Goal: Contribute content: Contribute content

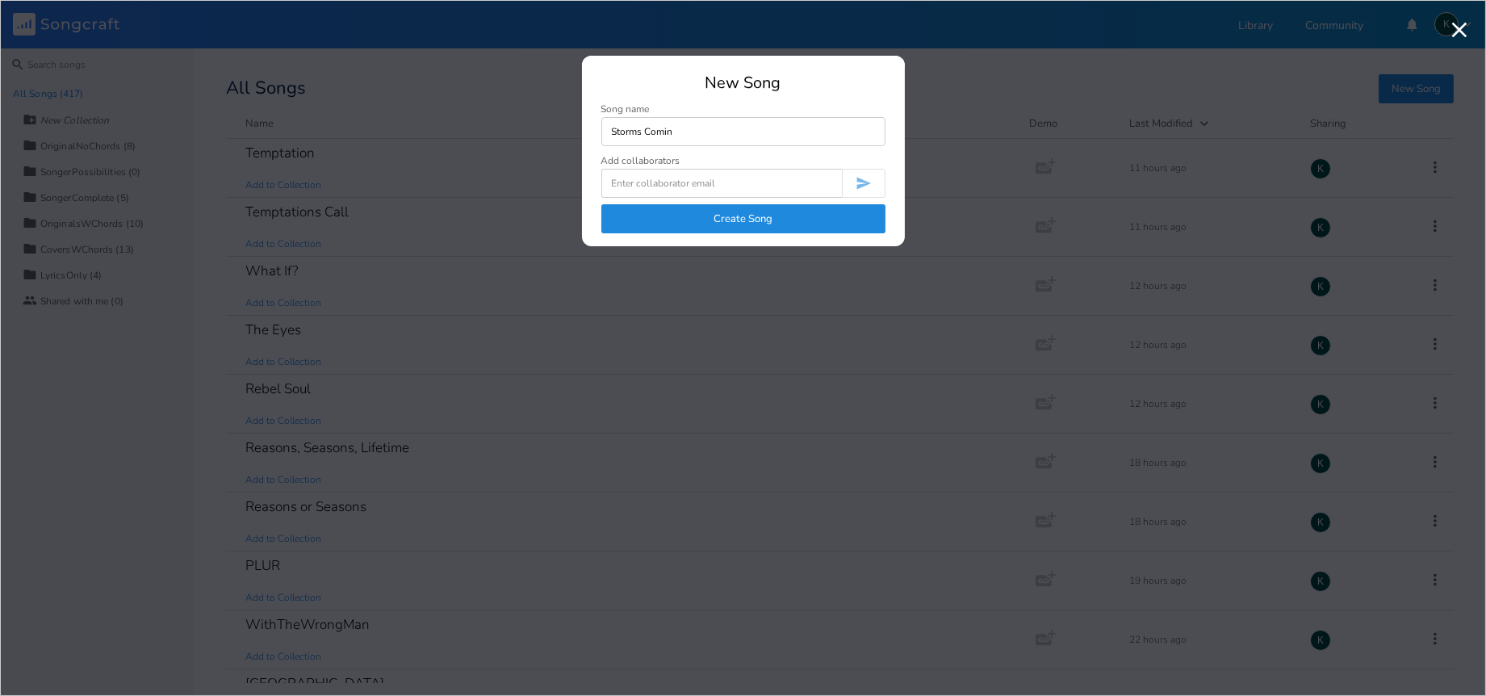
type input "Storms Comin"
click at [732, 226] on button "Create Song" at bounding box center [743, 218] width 284 height 29
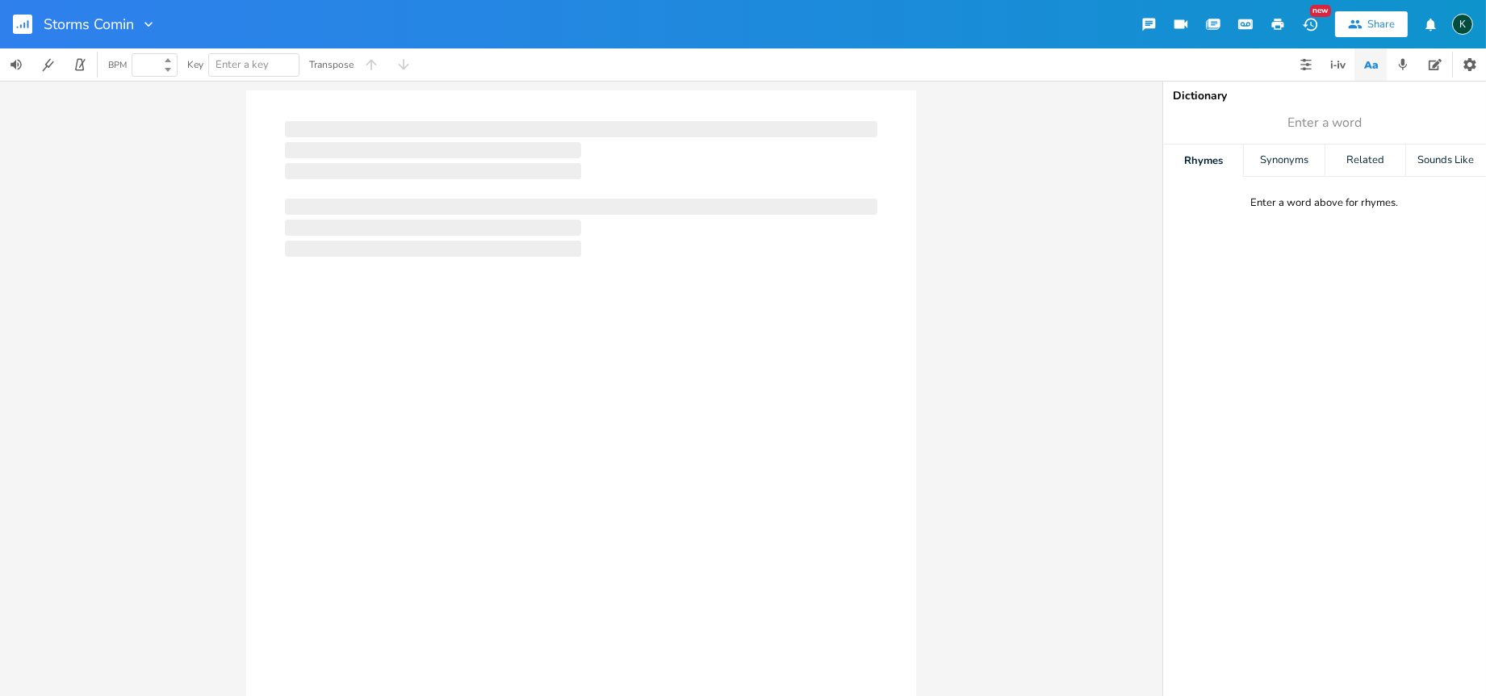
type input "100"
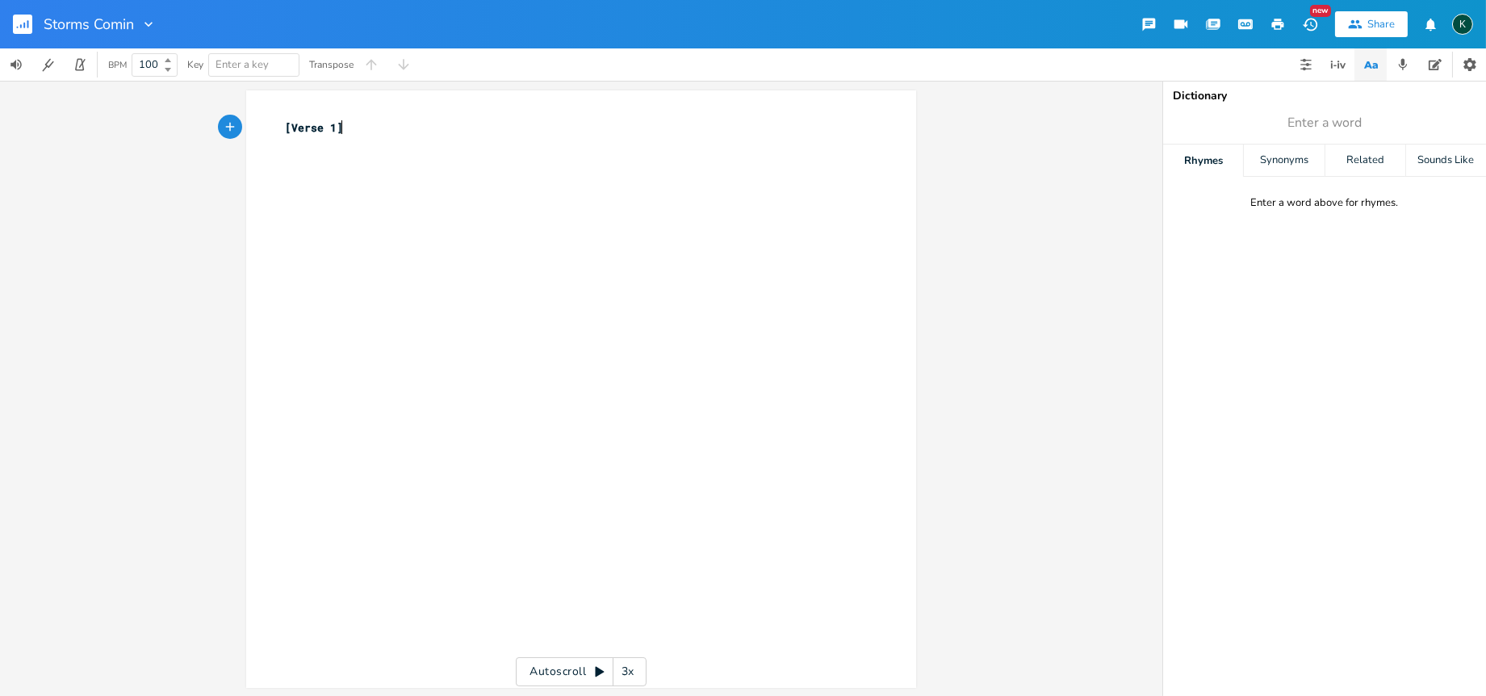
type textarea "[Verse 1]"
drag, startPoint x: 361, startPoint y: 127, endPoint x: 191, endPoint y: 115, distance: 169.9
click at [191, 115] on div "[Verse 1] x [Verse 1] ​ Autoscroll 3x" at bounding box center [581, 388] width 1162 height 615
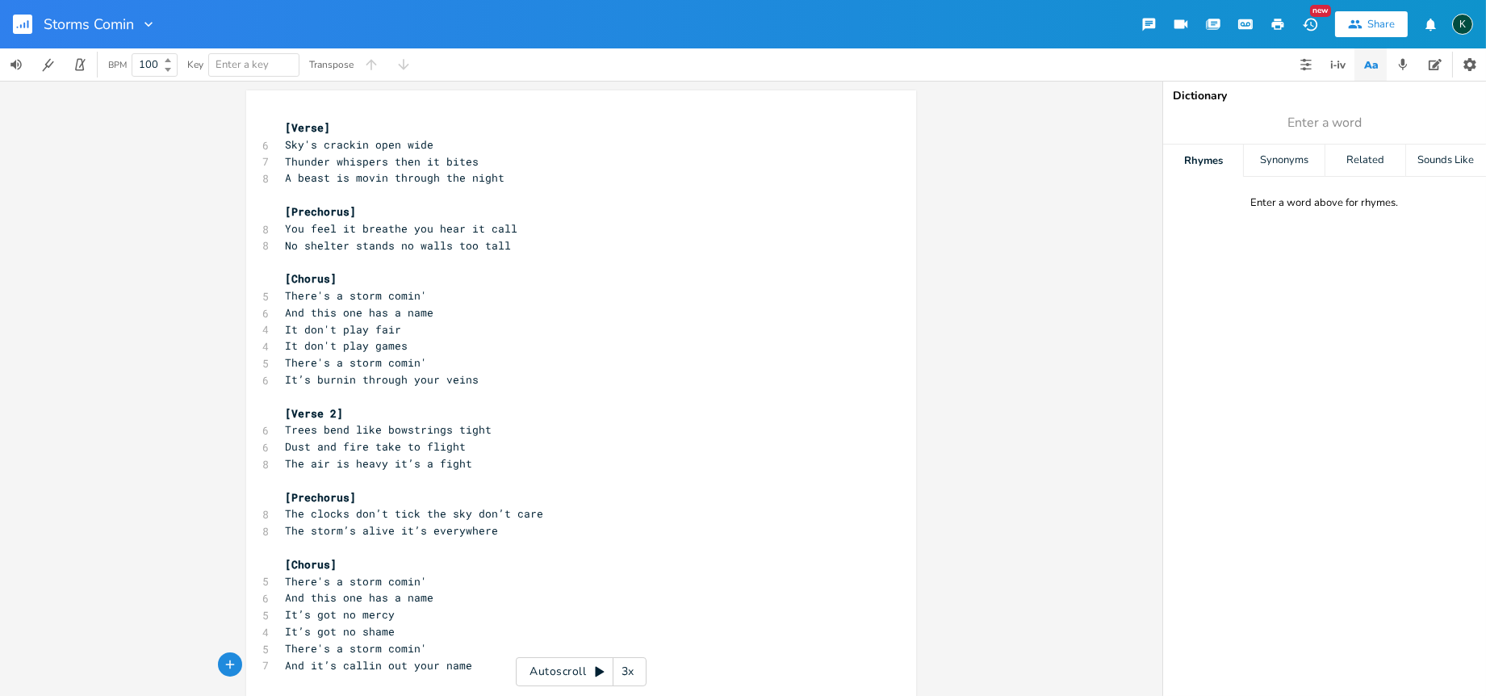
scroll to position [27, 0]
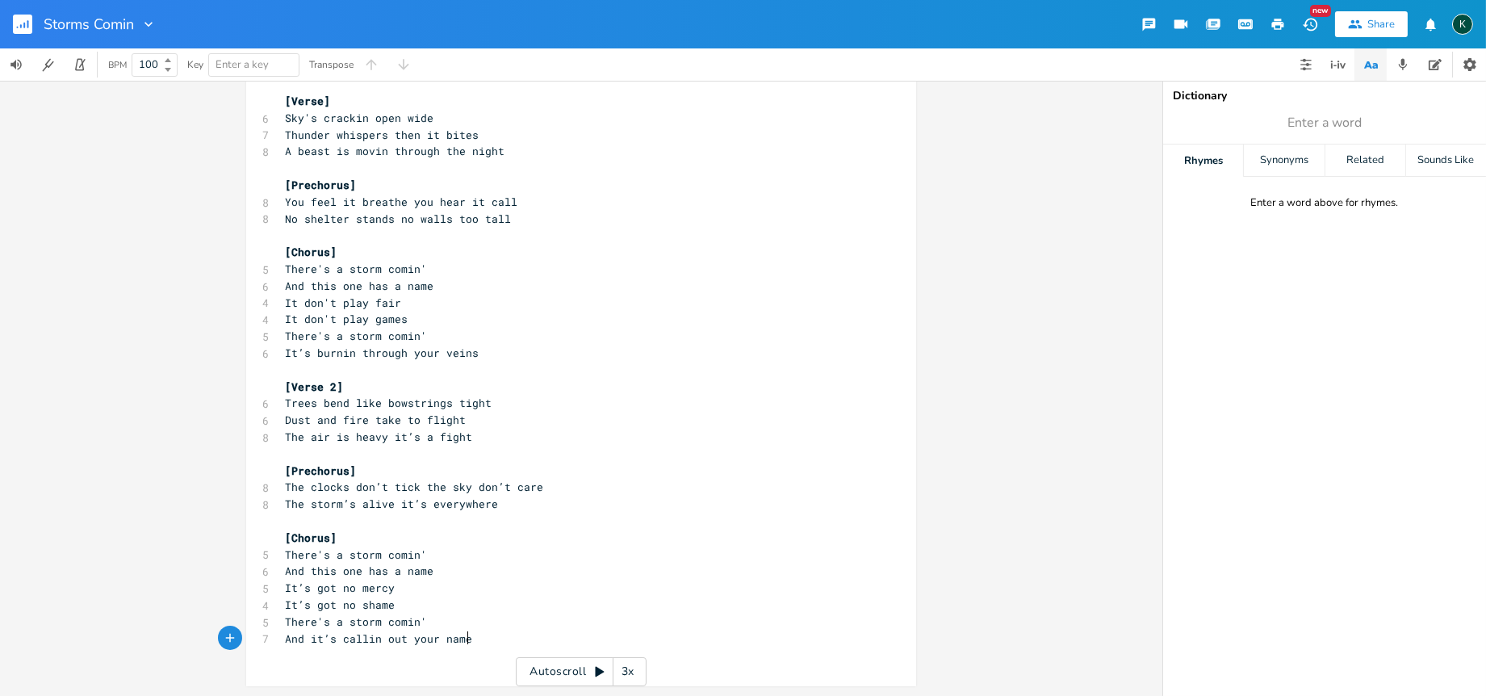
click at [505, 636] on pre "And it’s callin out your name" at bounding box center [573, 638] width 583 height 17
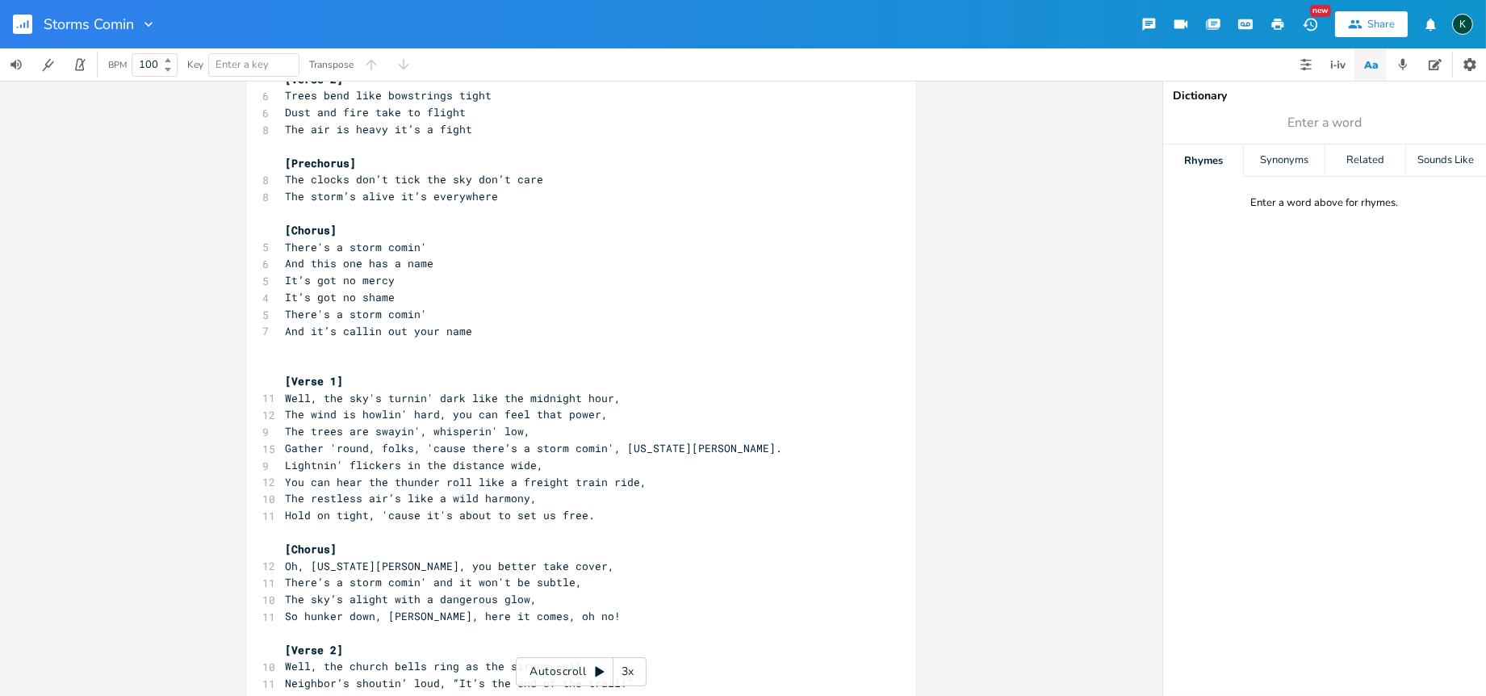
scroll to position [341, 0]
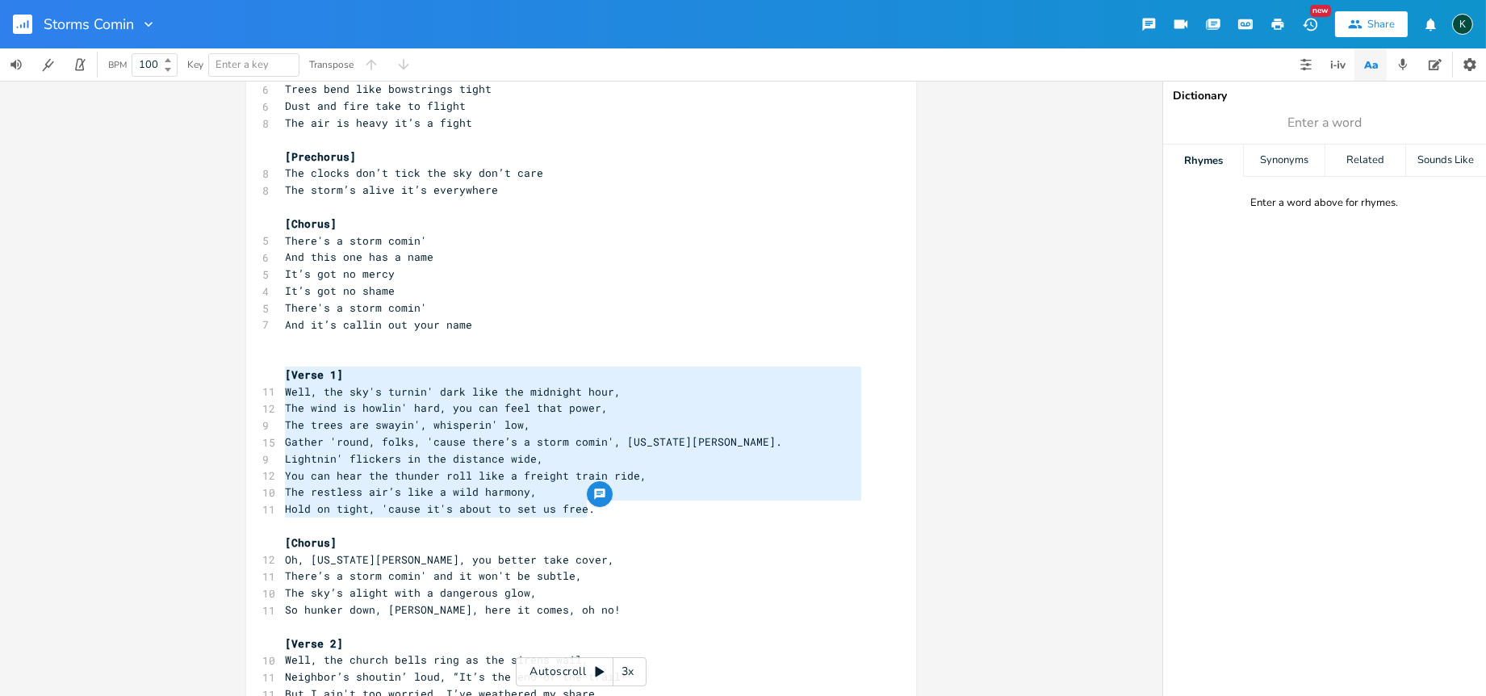
drag, startPoint x: 607, startPoint y: 514, endPoint x: 186, endPoint y: 368, distance: 445.1
click at [186, 368] on div "[Verse 1] Well, the sky's turnin' dark like the midnight hour, The wind is howl…" at bounding box center [581, 388] width 1162 height 615
type textarea "​"
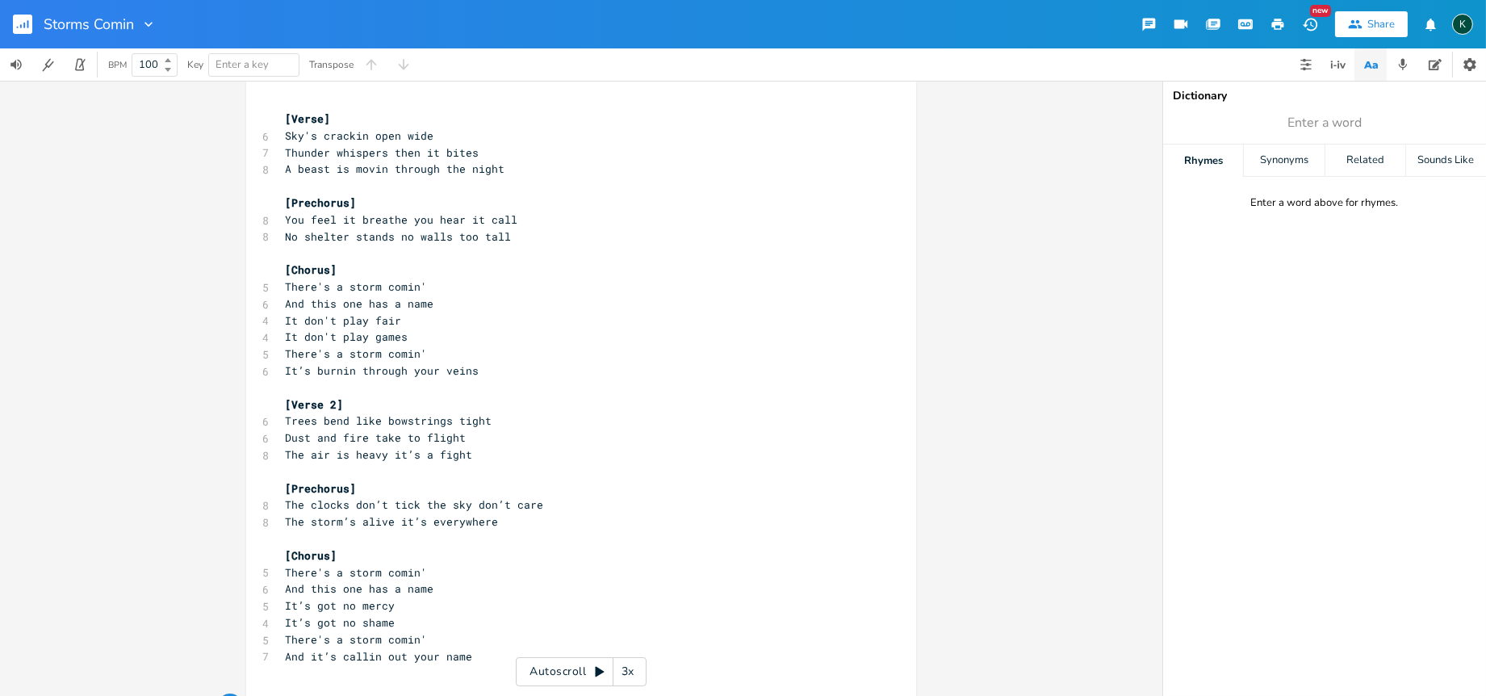
scroll to position [0, 0]
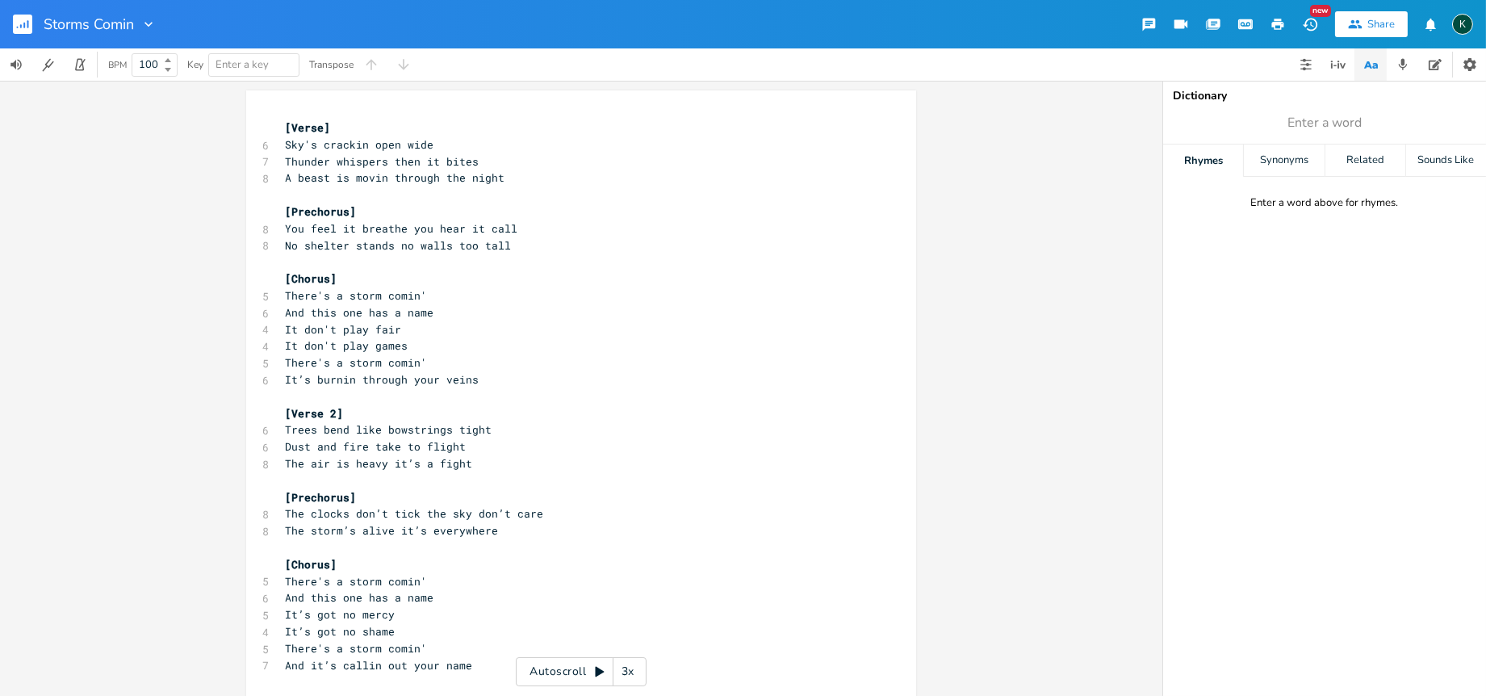
click at [285, 126] on span "[Verse]" at bounding box center [307, 127] width 45 height 15
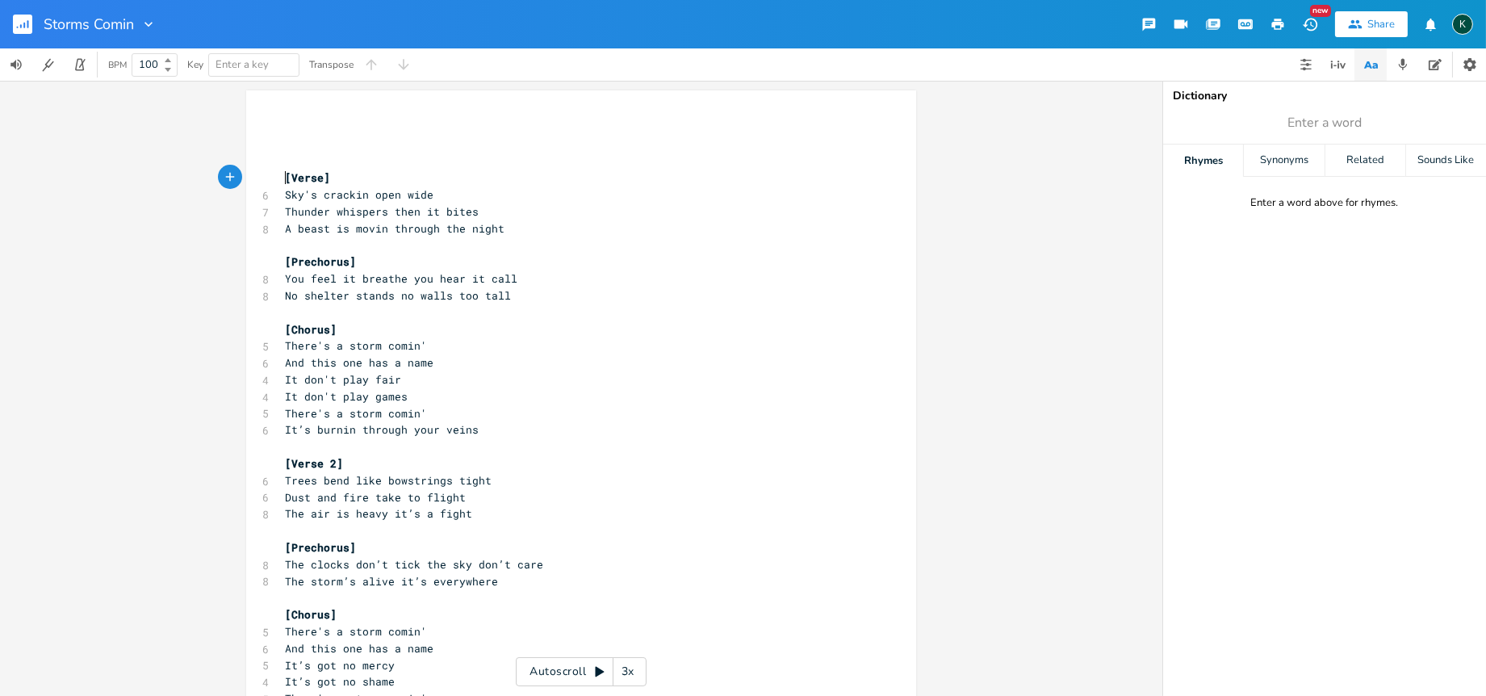
click at [294, 131] on pre "​" at bounding box center [573, 127] width 583 height 17
type textarea "​"
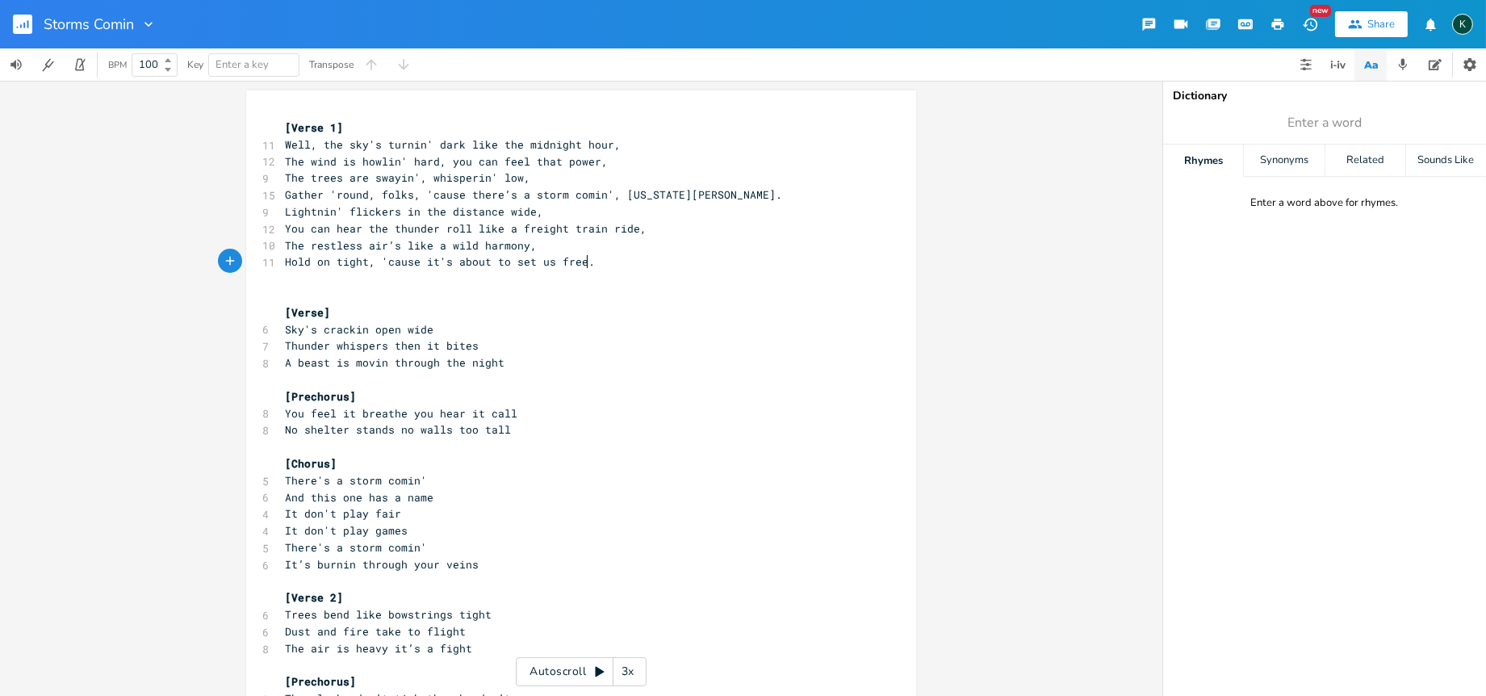
click at [535, 172] on pre "The trees are swayin', whisperin' low," at bounding box center [573, 177] width 583 height 17
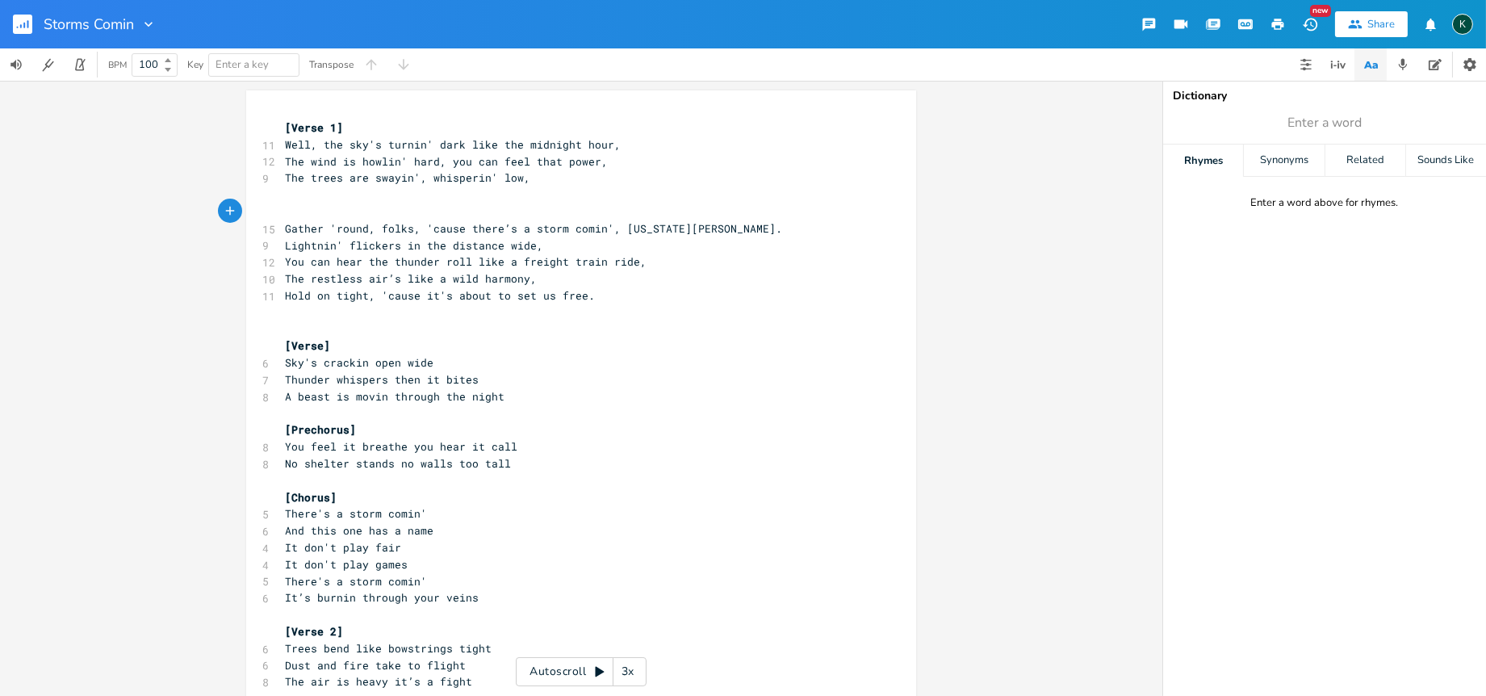
click at [294, 190] on pre "​" at bounding box center [573, 194] width 583 height 17
type textarea "There's a storm comin' everygbo"
type textarea "body knows"
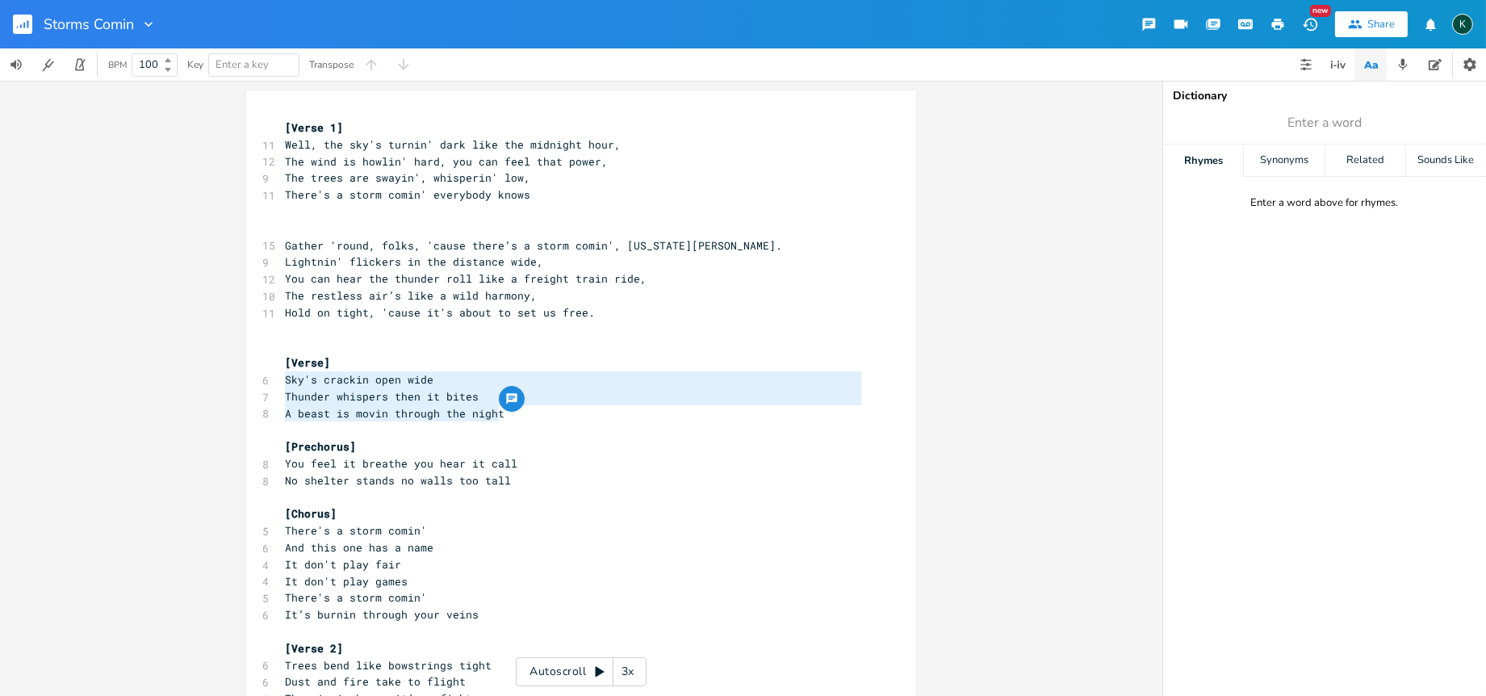
drag, startPoint x: 503, startPoint y: 409, endPoint x: 190, endPoint y: 379, distance: 313.7
click at [190, 379] on div "[PERSON_NAME]'s crackin open wide Thunder whispers then it bites A beast is mov…" at bounding box center [581, 388] width 1162 height 615
type textarea "Sky's crackin open wide Thunder whispers then it bites A beast is movin through…"
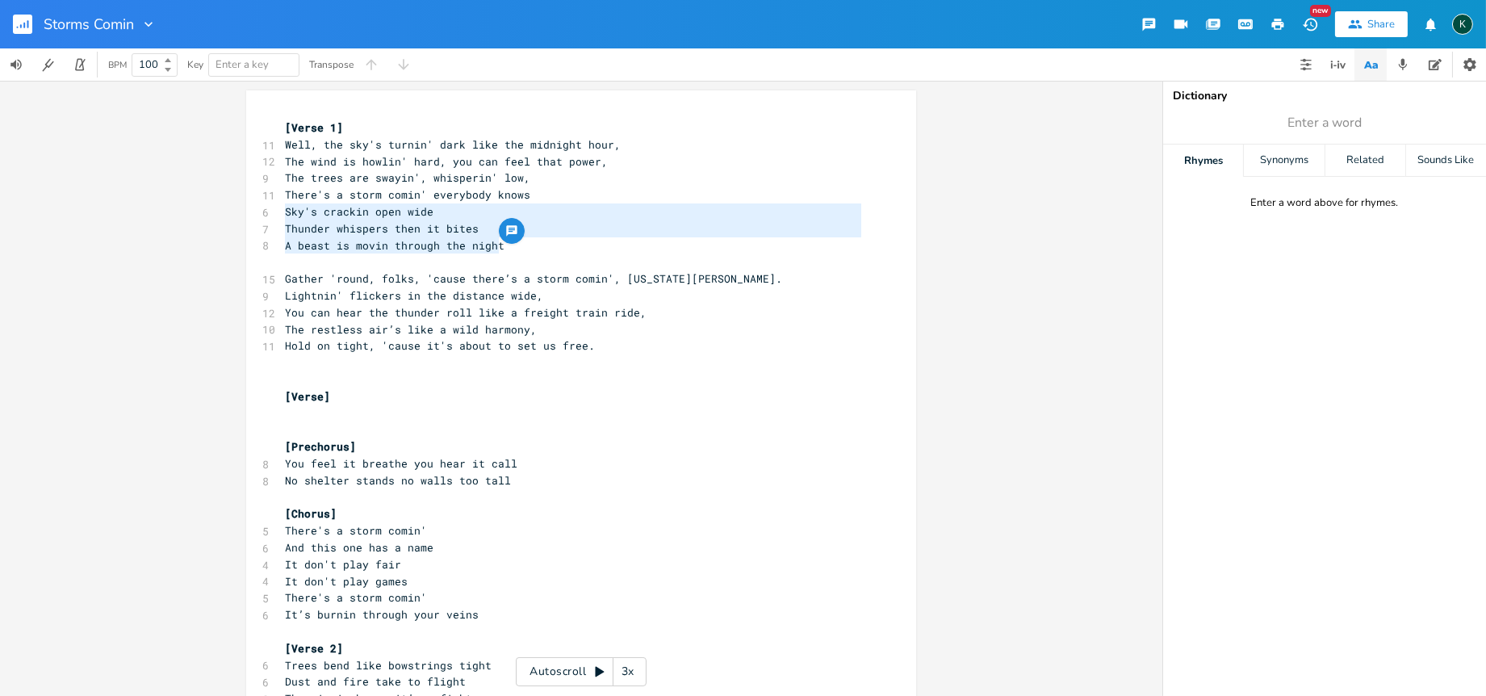
click at [285, 215] on span "Sky's crackin open wide" at bounding box center [359, 211] width 148 height 15
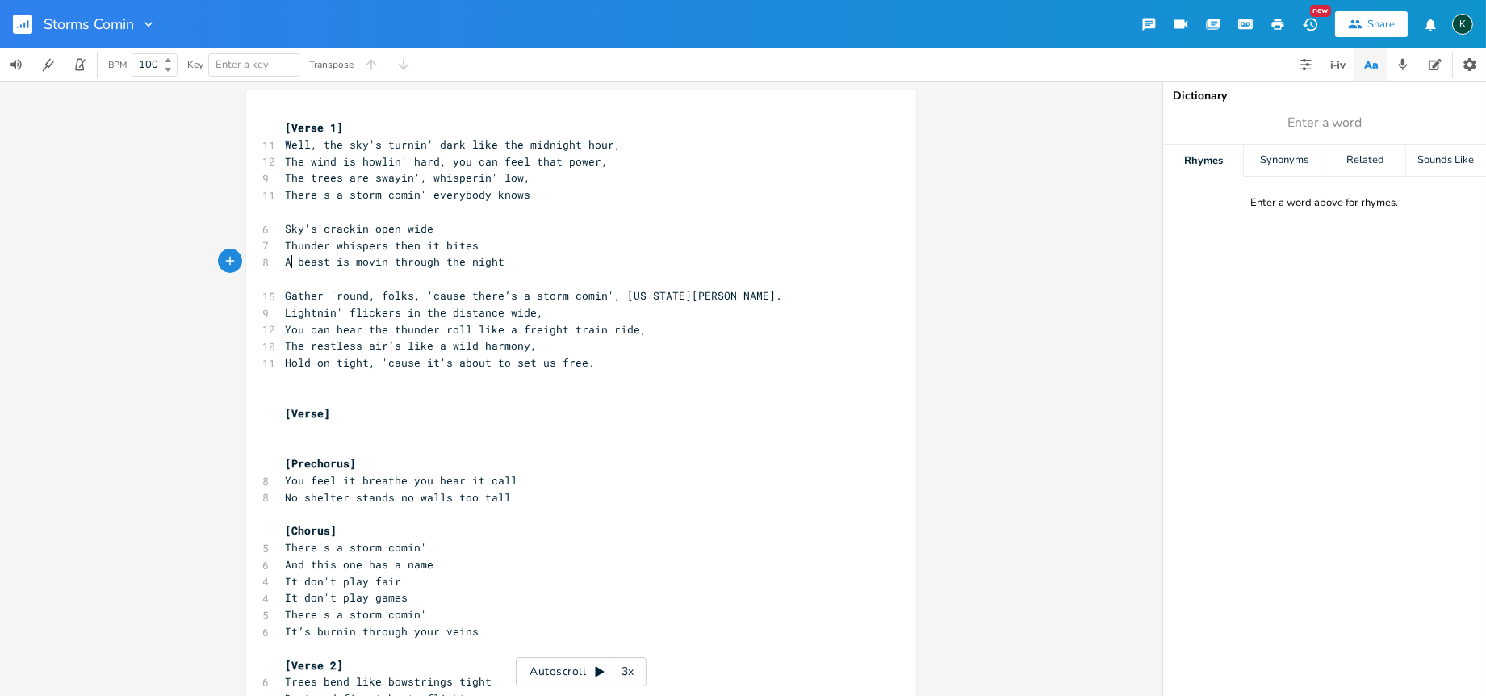
click at [286, 260] on span "A beast is movin through the night" at bounding box center [395, 261] width 220 height 15
type textarea "La"
type textarea "ike a"
drag, startPoint x: 371, startPoint y: 265, endPoint x: 386, endPoint y: 302, distance: 39.9
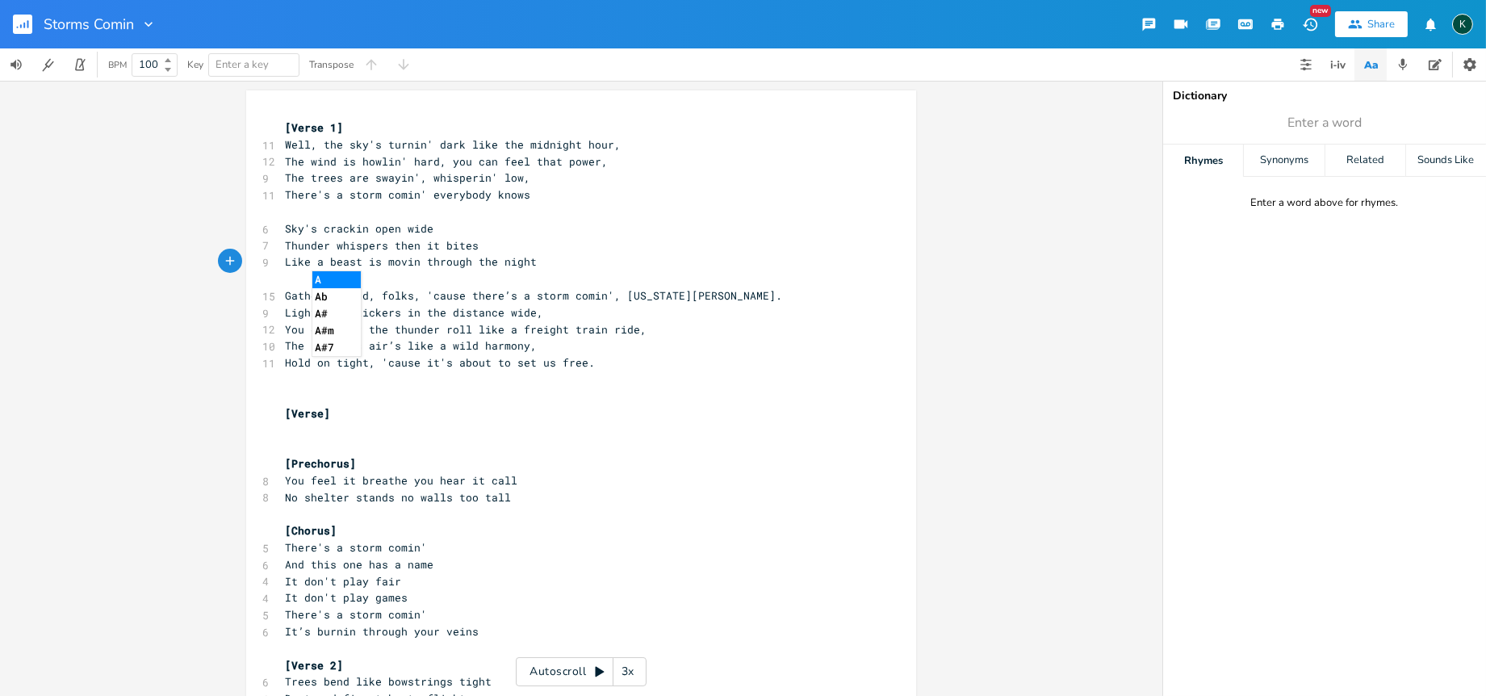
click at [372, 265] on span "Like a beast is movin through the night" at bounding box center [411, 261] width 252 height 15
type textarea "s"
click at [380, 267] on span "Like a beast is movin through the night" at bounding box center [411, 261] width 252 height 15
type textarea "stands no"
drag, startPoint x: 349, startPoint y: 499, endPoint x: 404, endPoint y: 498, distance: 54.9
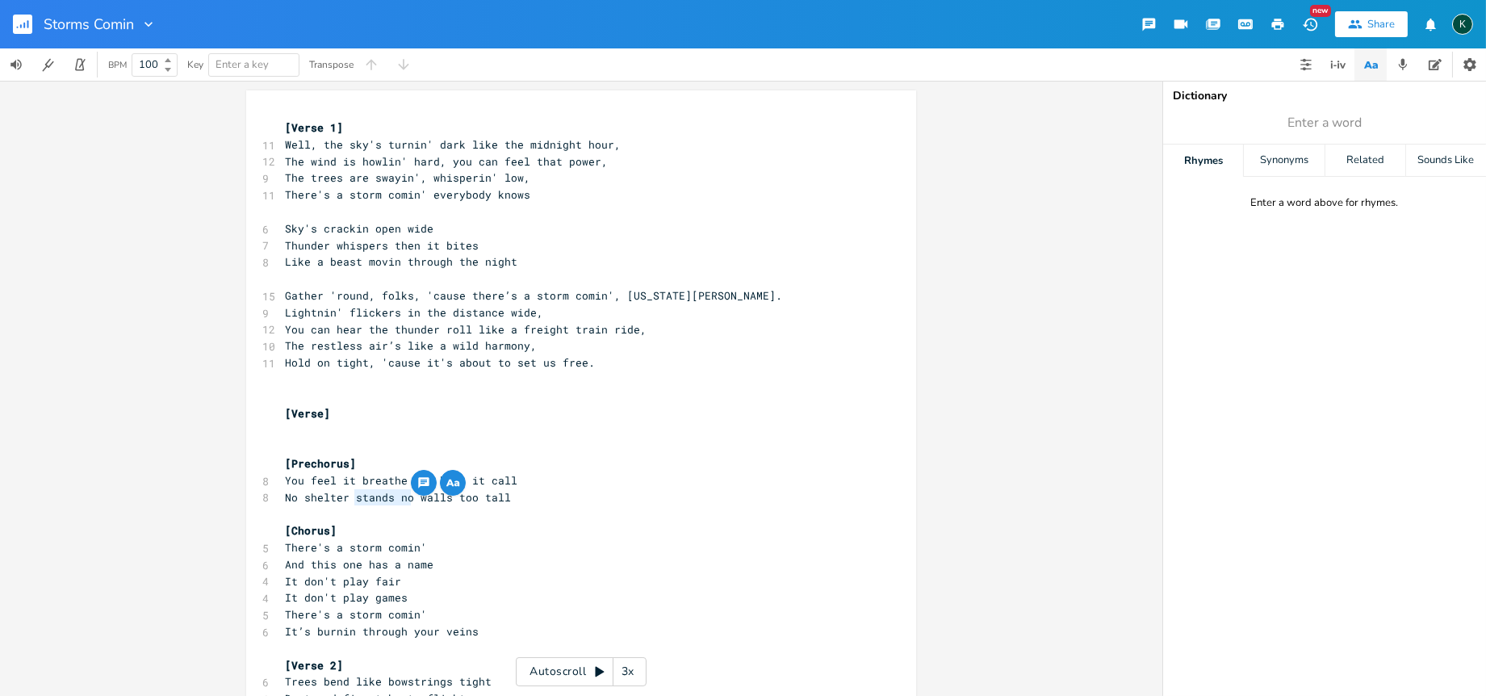
click at [404, 498] on span "No shelter stands no walls too tall" at bounding box center [398, 497] width 226 height 15
click at [389, 496] on span "No shelter stands no walls too tall" at bounding box center [398, 497] width 226 height 15
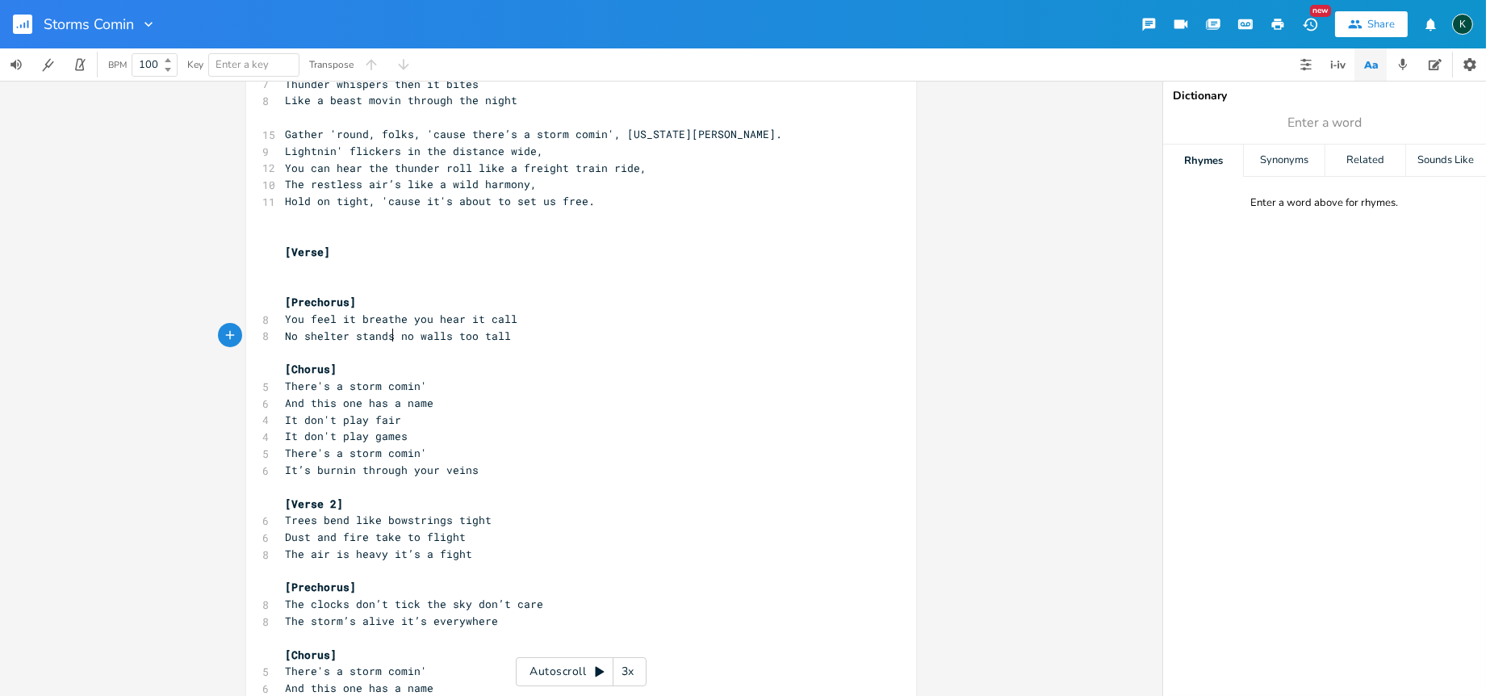
scroll to position [90, 0]
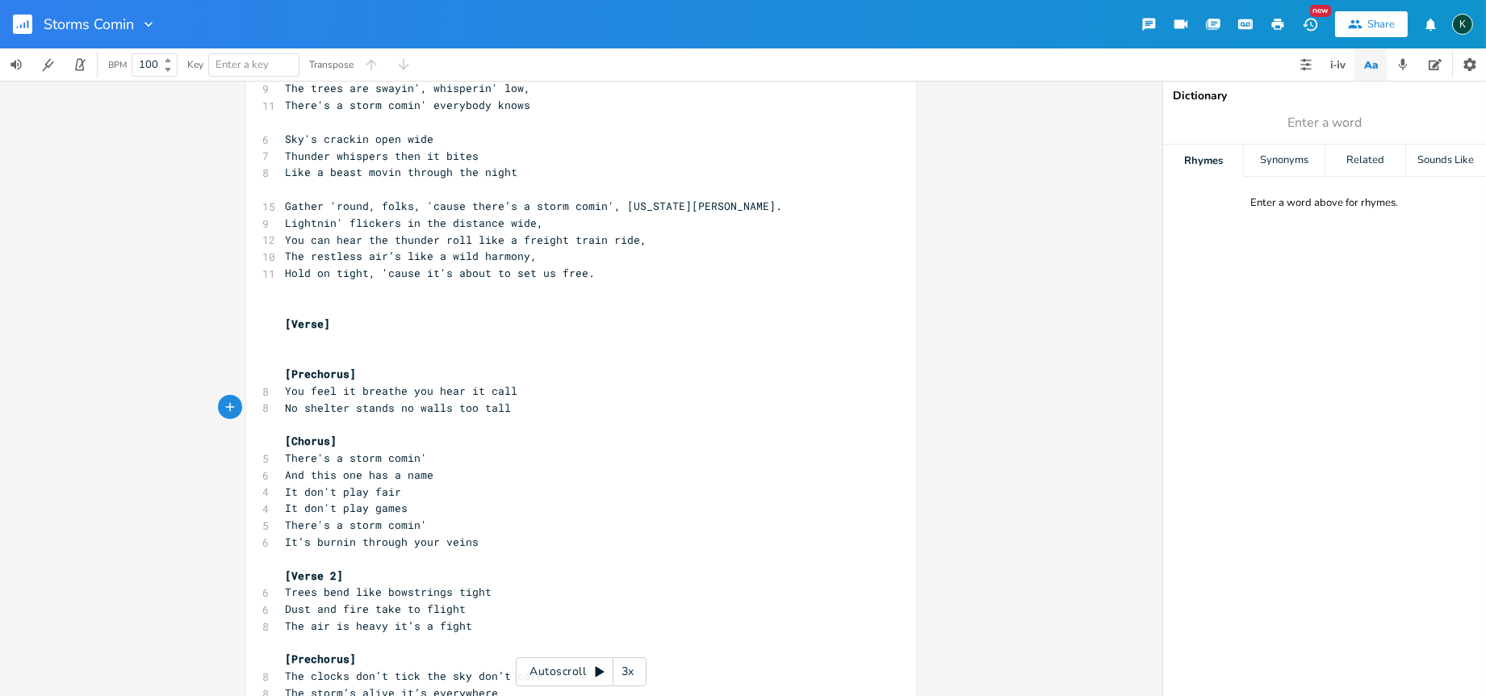
click at [27, 10] on button "button" at bounding box center [29, 24] width 32 height 39
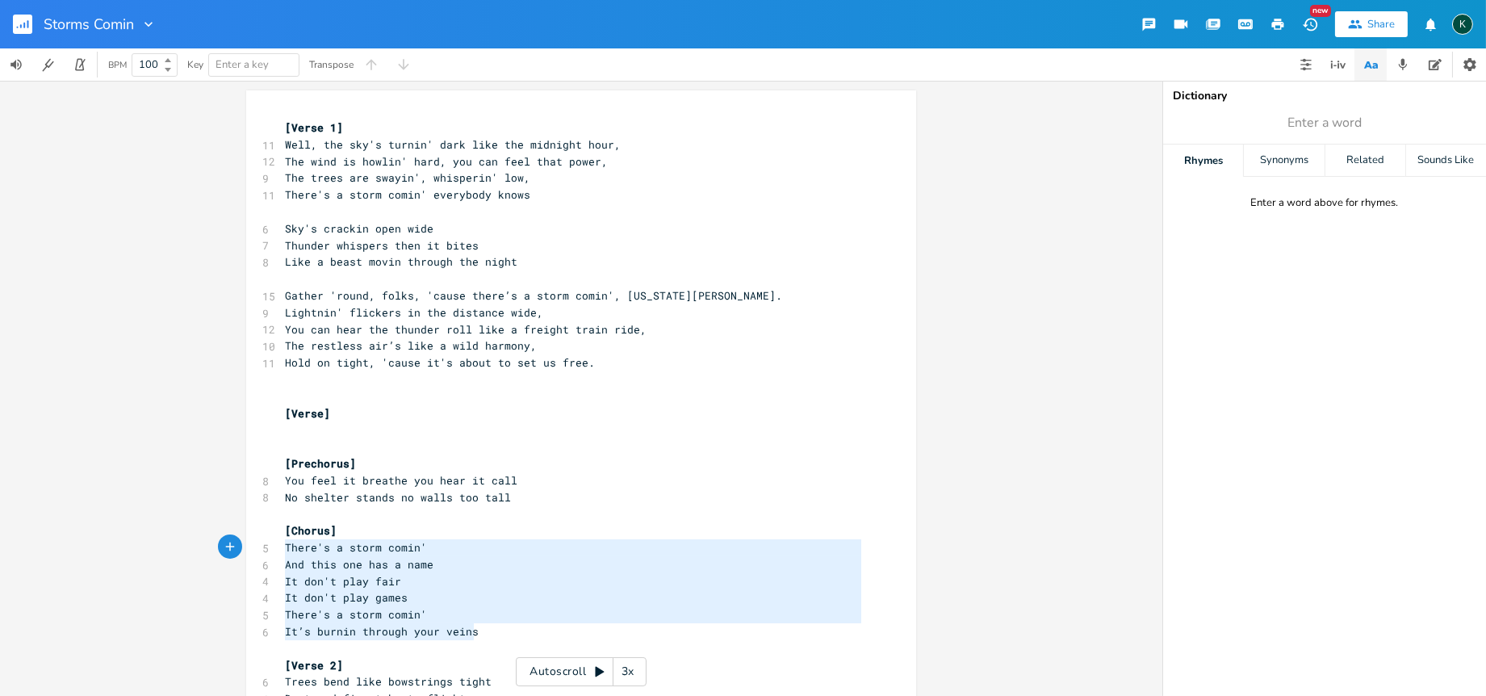
type textarea "[Chorus] There's a storm comin' And this one has a name It don't play fair It d…"
drag, startPoint x: 480, startPoint y: 631, endPoint x: 220, endPoint y: 525, distance: 281.6
click at [220, 525] on div "[Chorus] There's a storm comin' And this one has a name It don't play fair It d…" at bounding box center [581, 388] width 1162 height 615
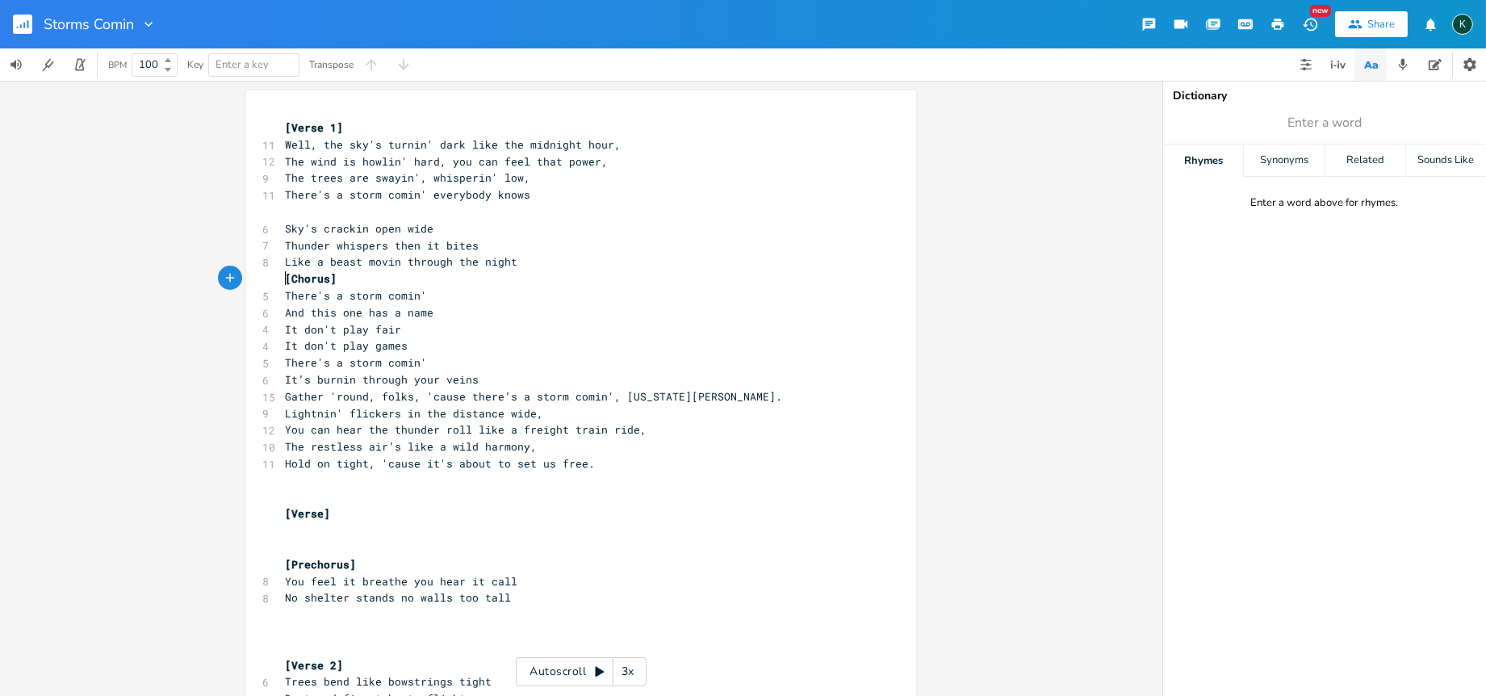
click at [285, 280] on span "[Chorus]" at bounding box center [311, 278] width 52 height 15
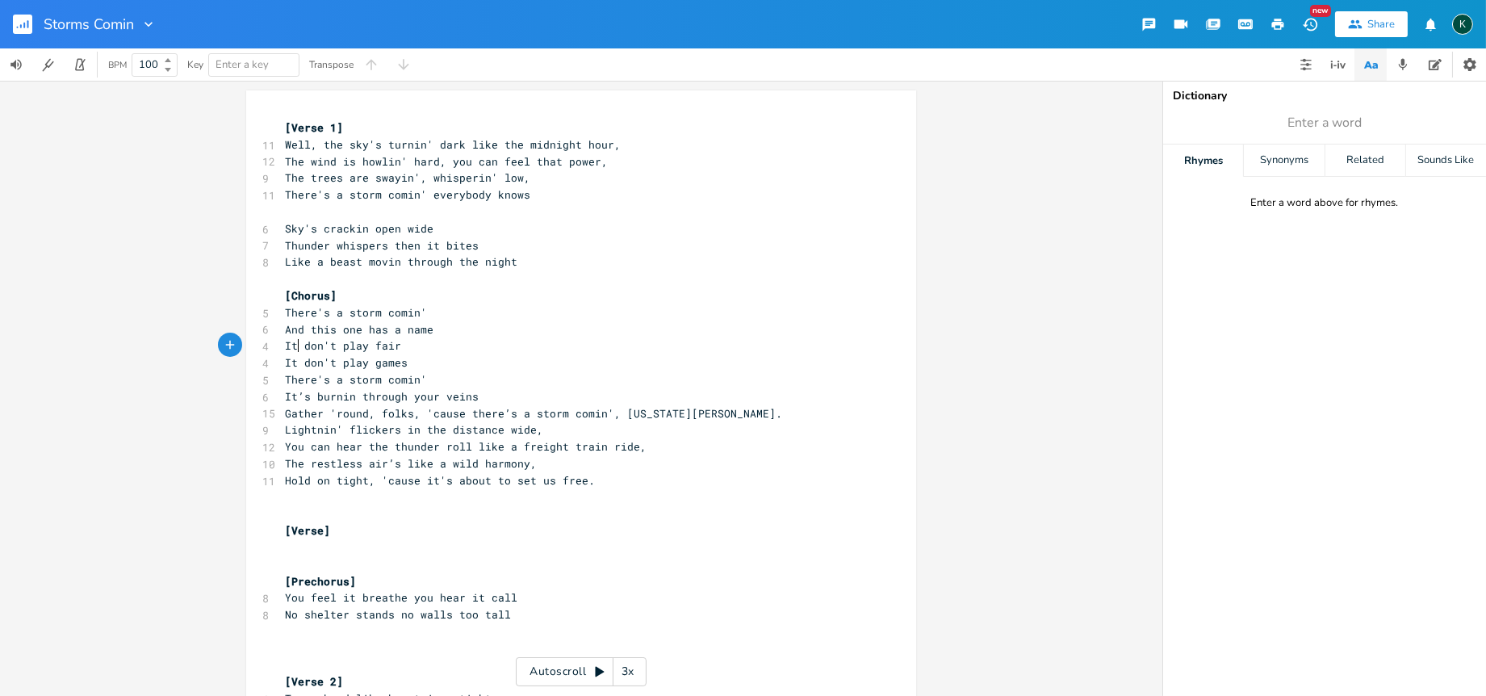
click at [292, 349] on span "It don't play fair" at bounding box center [343, 345] width 116 height 15
click at [291, 361] on span "It don't play games" at bounding box center [346, 362] width 123 height 15
click at [429, 363] on pre "I don't play games" at bounding box center [573, 362] width 583 height 17
click at [434, 368] on pre "I don't play games" at bounding box center [573, 362] width 583 height 17
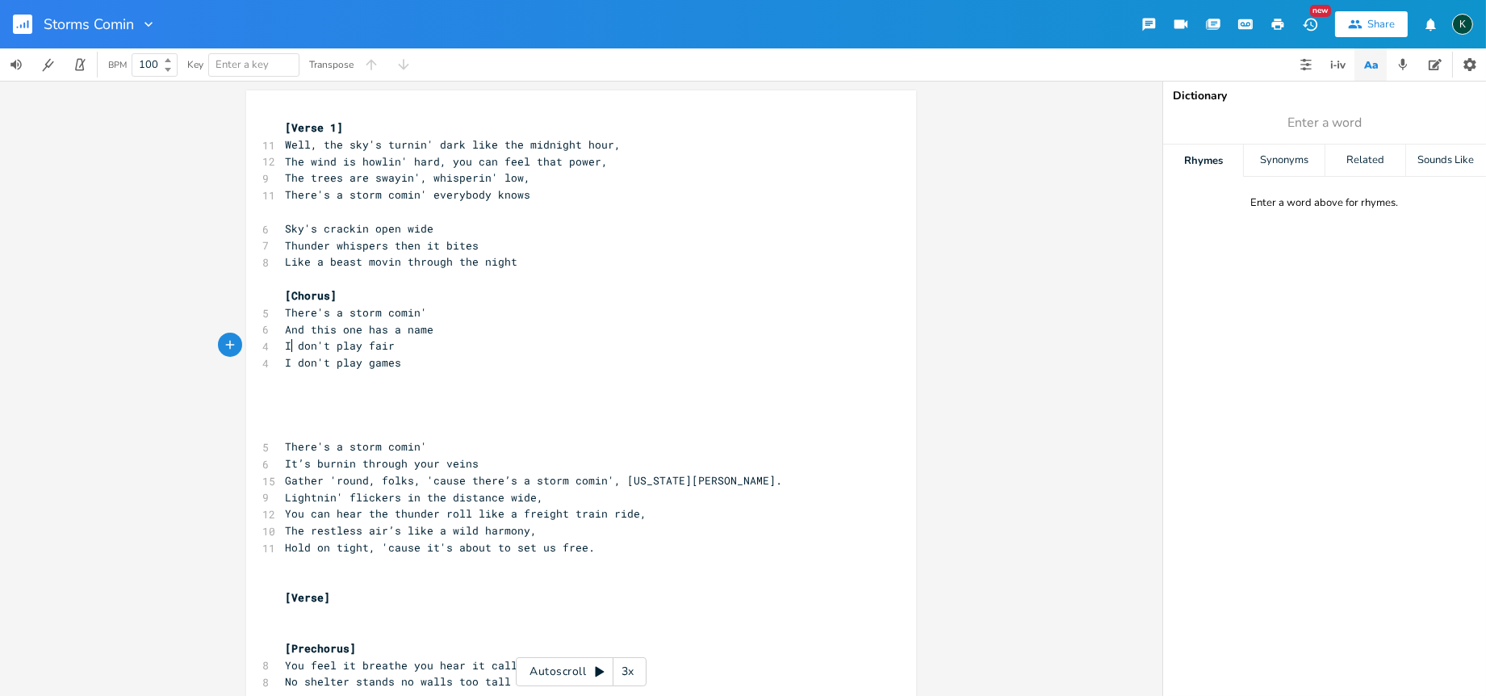
type textarea "I"
click at [282, 345] on pre "I don't play fair" at bounding box center [573, 345] width 583 height 17
click at [285, 445] on span "There's a storm comin'" at bounding box center [356, 446] width 142 height 15
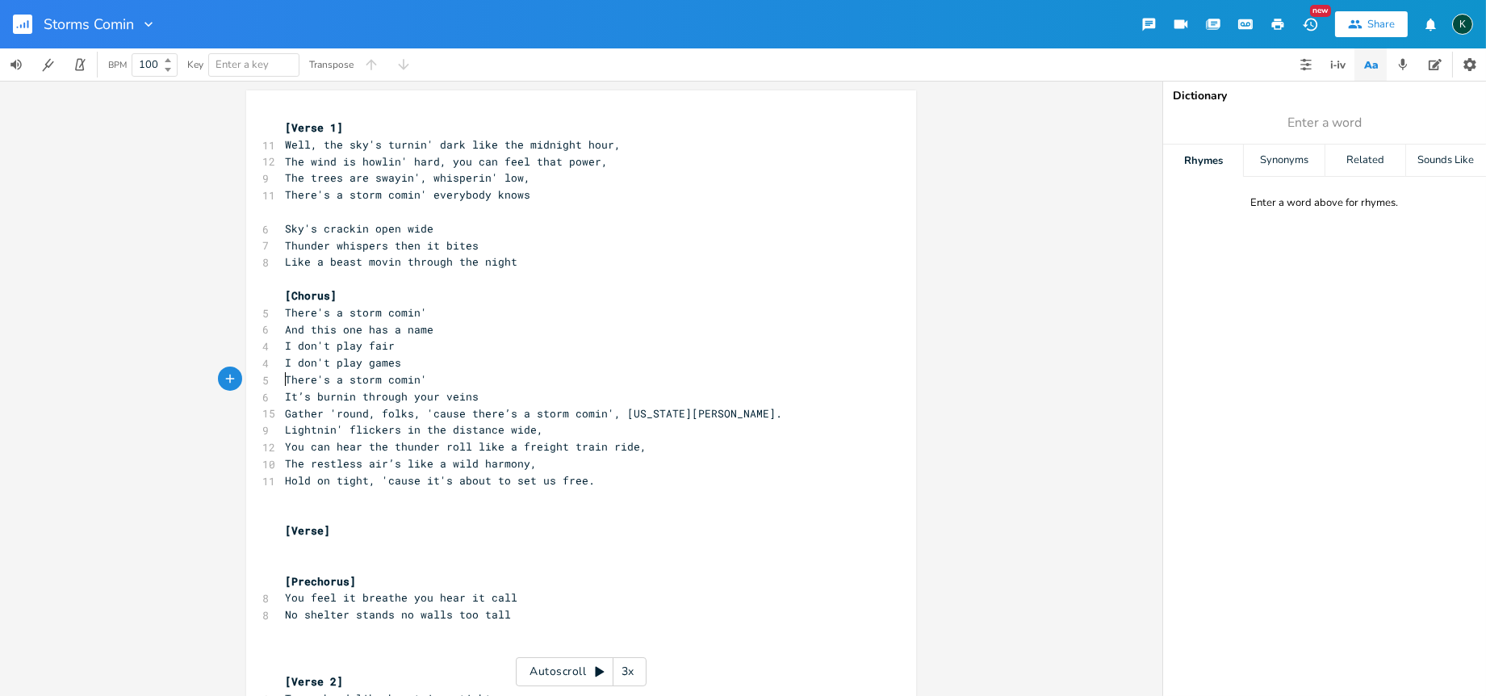
click at [423, 376] on pre "There's a storm comin'" at bounding box center [573, 379] width 583 height 17
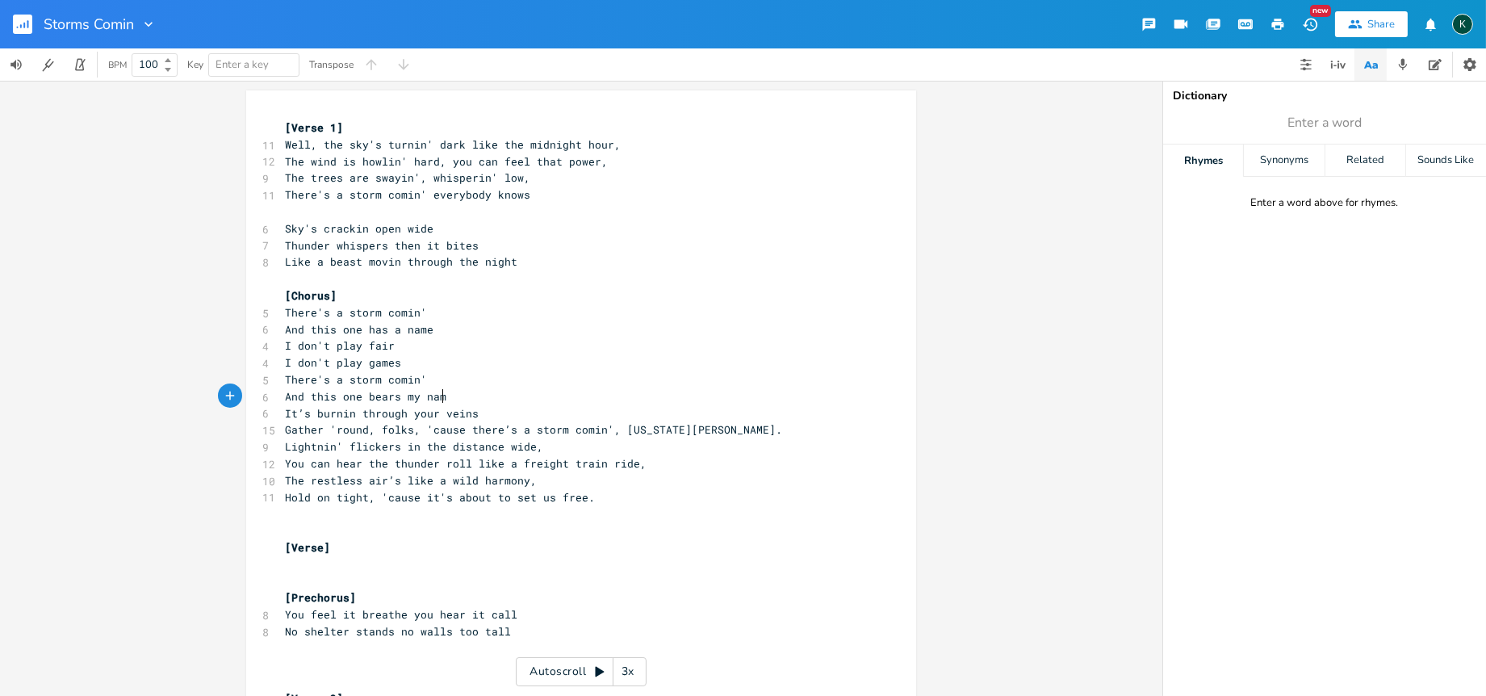
type textarea "And this one bears my name"
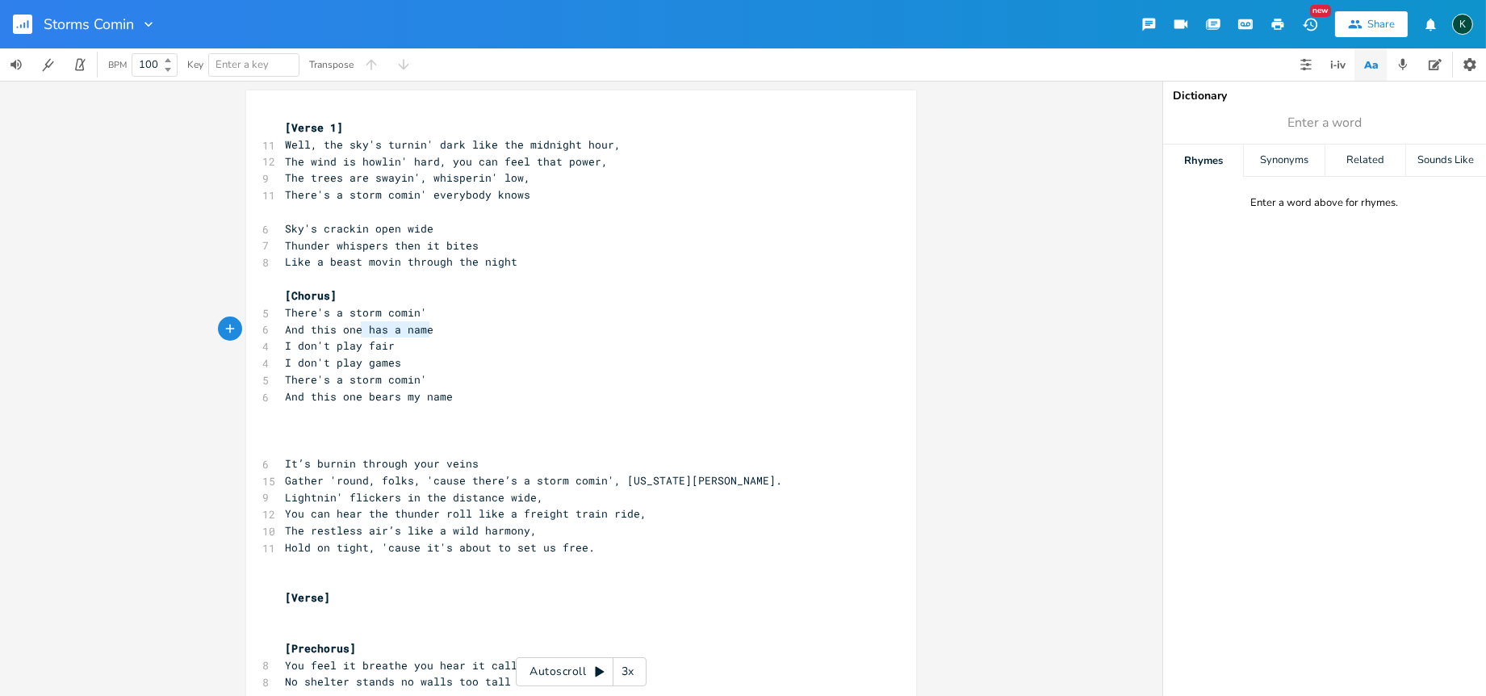
type textarea "e has a name"
drag, startPoint x: 445, startPoint y: 325, endPoint x: 351, endPoint y: 328, distance: 94.5
click at [351, 328] on pre "And this one has a name" at bounding box center [573, 329] width 583 height 17
type textarea "And this one bears my name"
drag, startPoint x: 462, startPoint y: 396, endPoint x: 278, endPoint y: 396, distance: 184.0
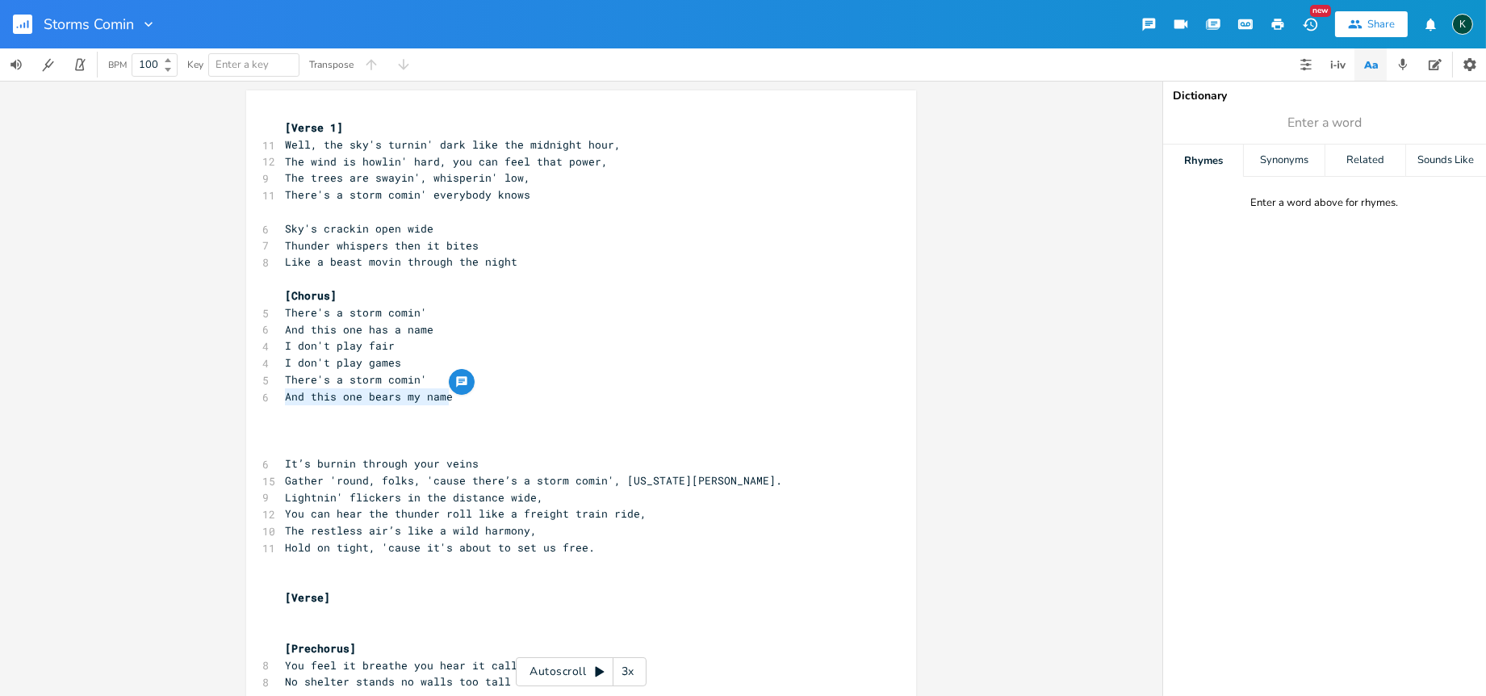
click at [282, 396] on pre "And this one bears my name" at bounding box center [573, 396] width 583 height 17
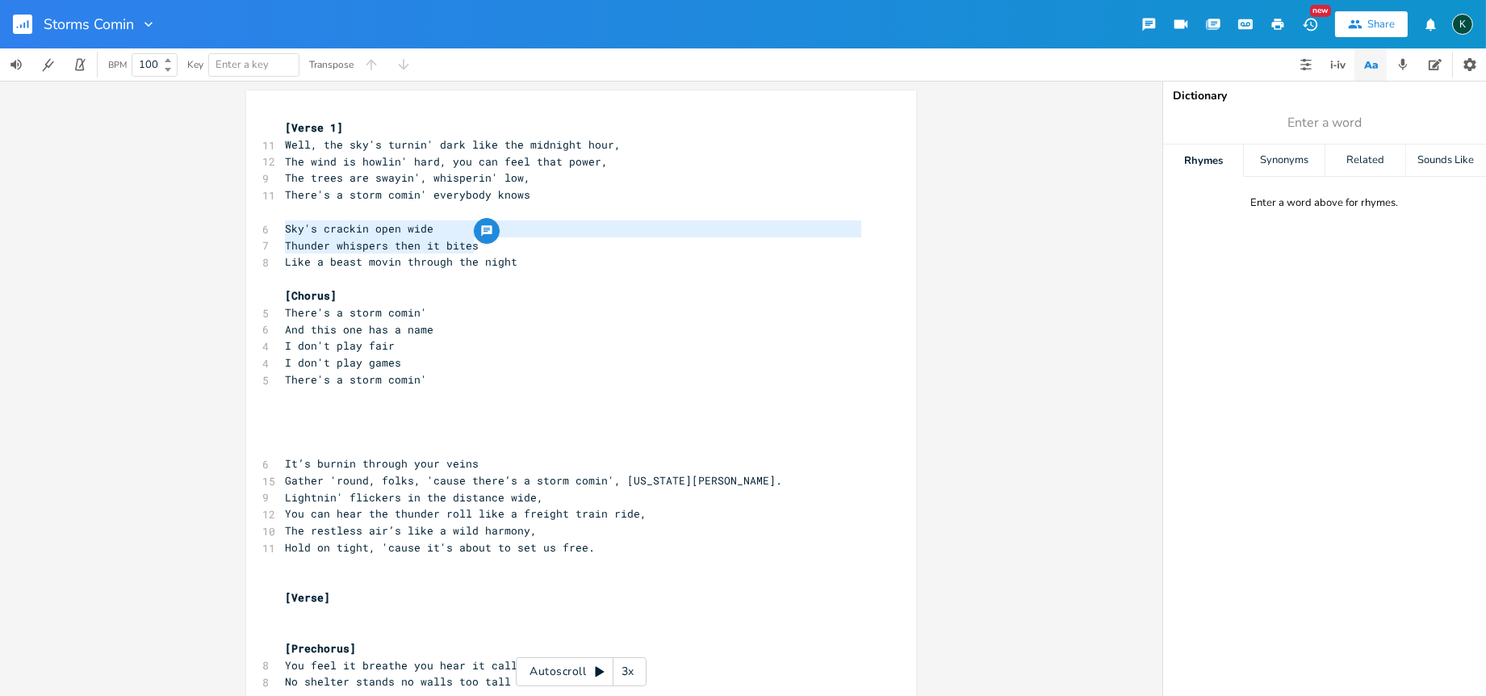
drag, startPoint x: 476, startPoint y: 244, endPoint x: 275, endPoint y: 232, distance: 201.3
type textarea "Sky's crackin open wide Thunder whispers then it bites"
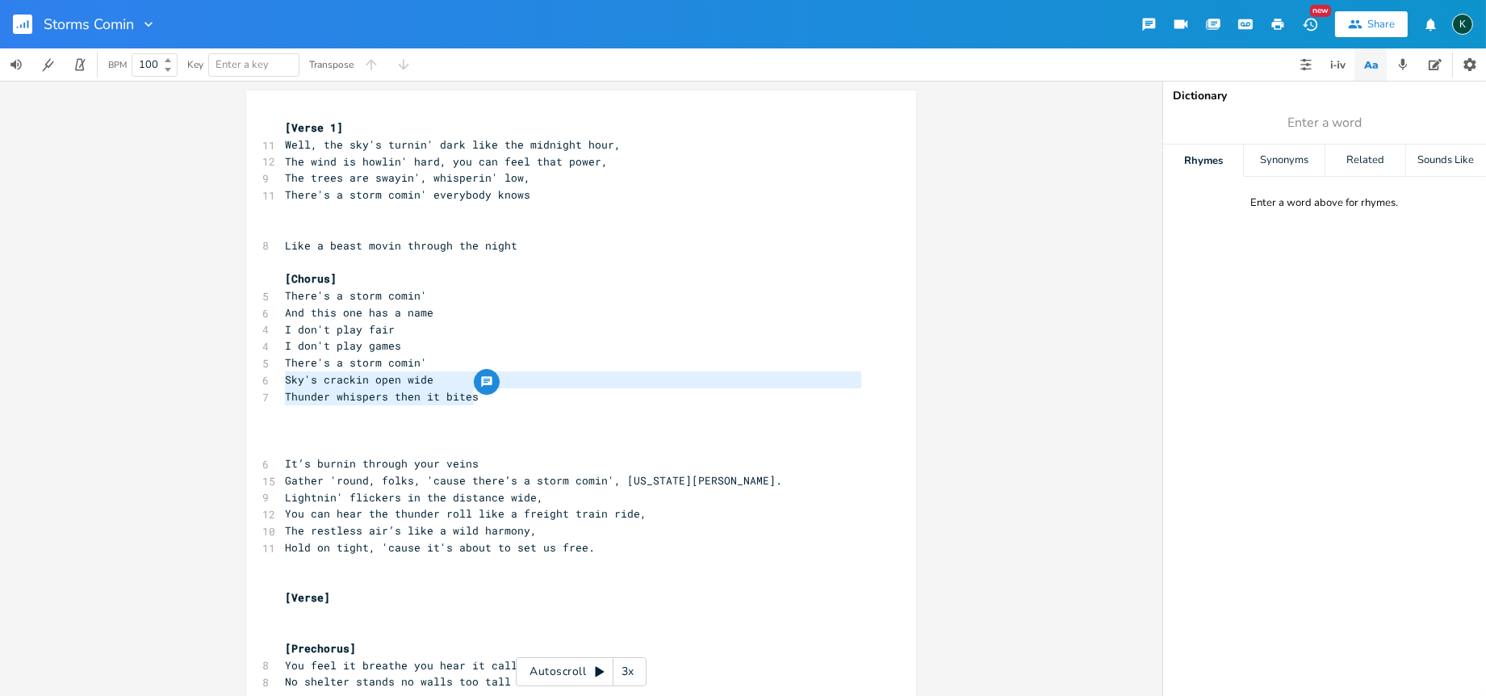
click at [433, 378] on pre "Sky's crackin open wide" at bounding box center [573, 379] width 583 height 17
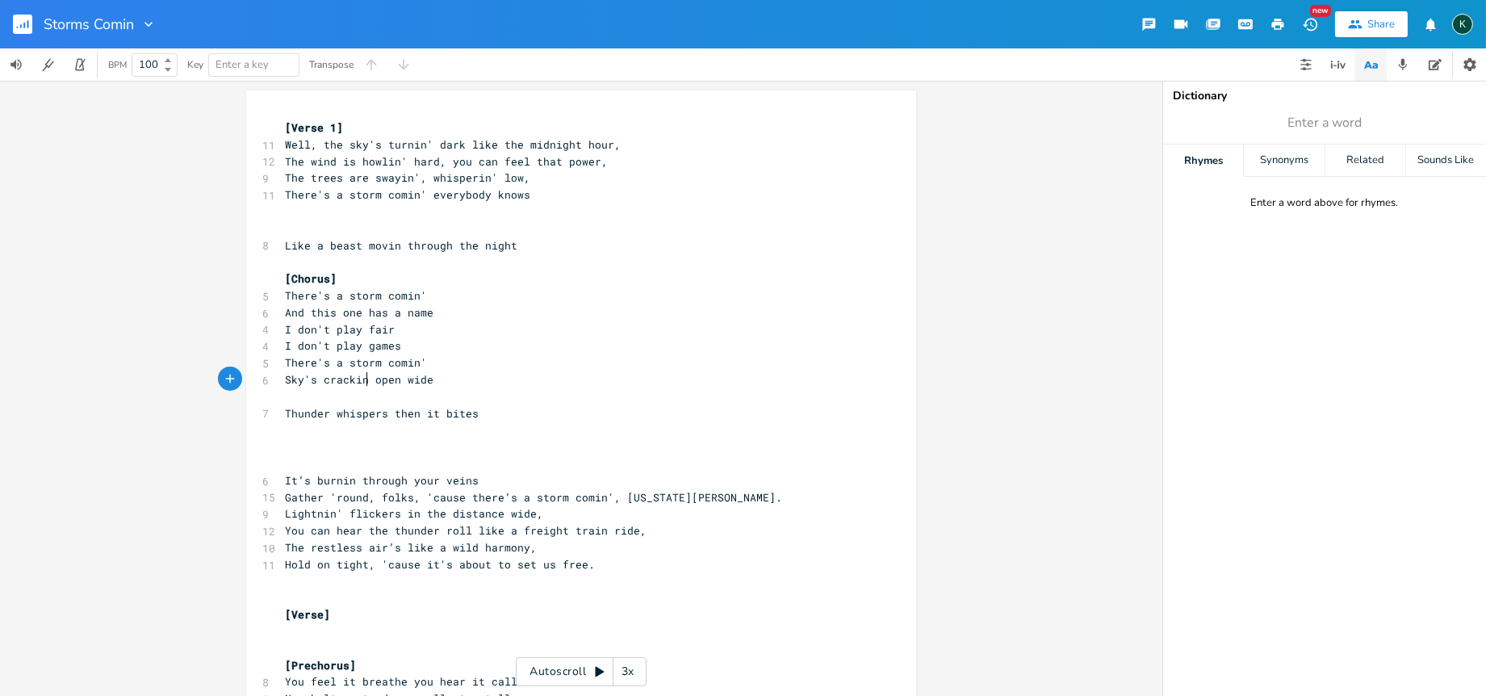
click at [359, 381] on span "Sky's crackin open wide" at bounding box center [359, 379] width 148 height 15
click at [361, 377] on span "Sky's crackin open wide" at bounding box center [359, 379] width 148 height 15
click at [399, 340] on pre "I don't play games" at bounding box center [573, 345] width 583 height 17
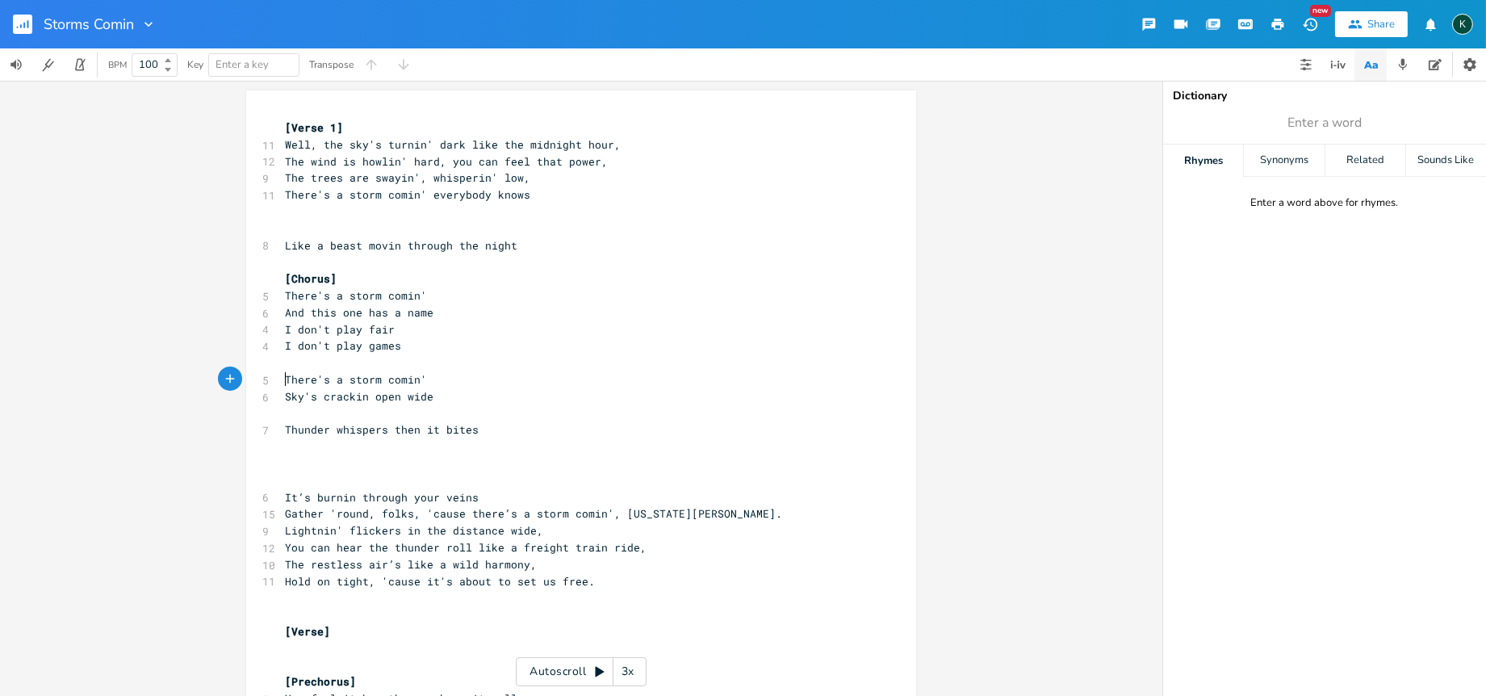
click at [291, 420] on pre "​" at bounding box center [573, 413] width 583 height 17
type textarea "Like the thunder baby"
drag, startPoint x: 484, startPoint y: 423, endPoint x: 276, endPoint y: 429, distance: 208.3
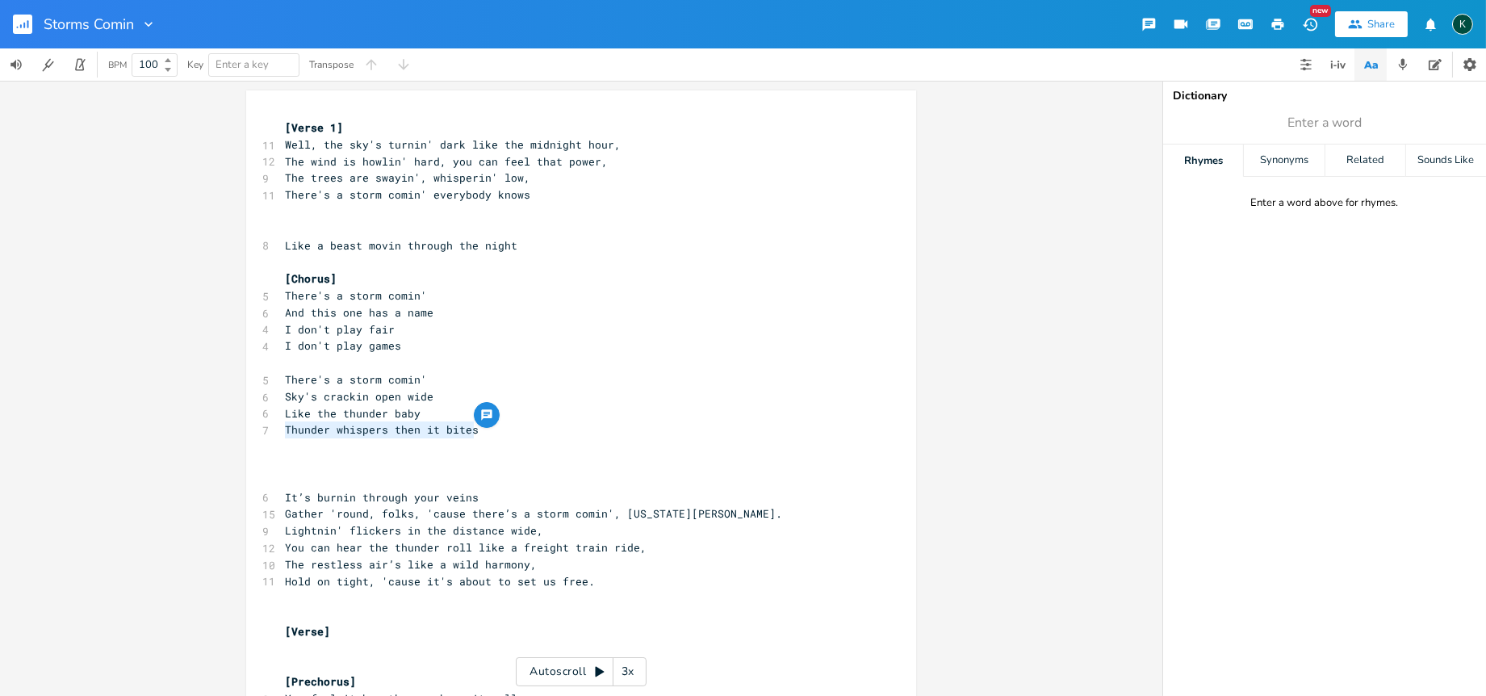
type textarea "First I whisper, then I bite"
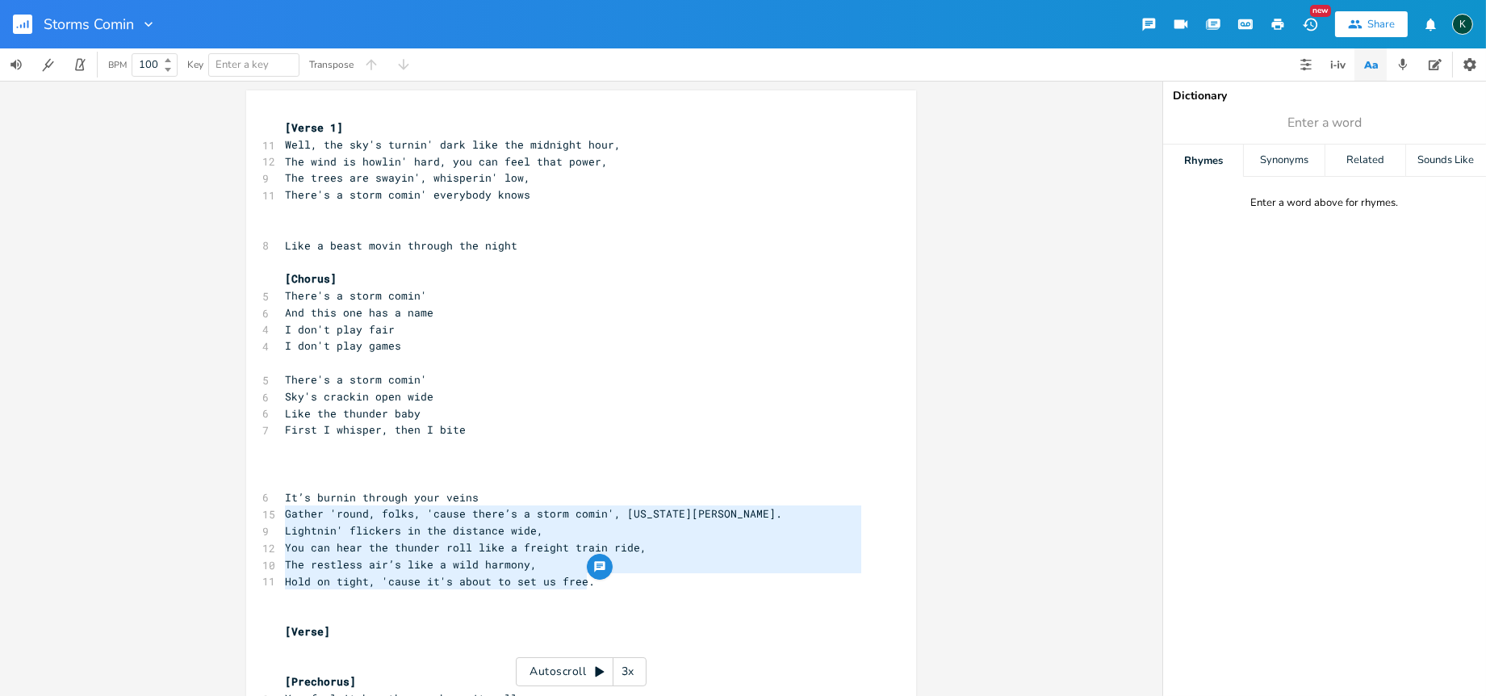
type textarea "It’s burnin through your veins Gather 'round, folks, 'cause there’s a storm com…"
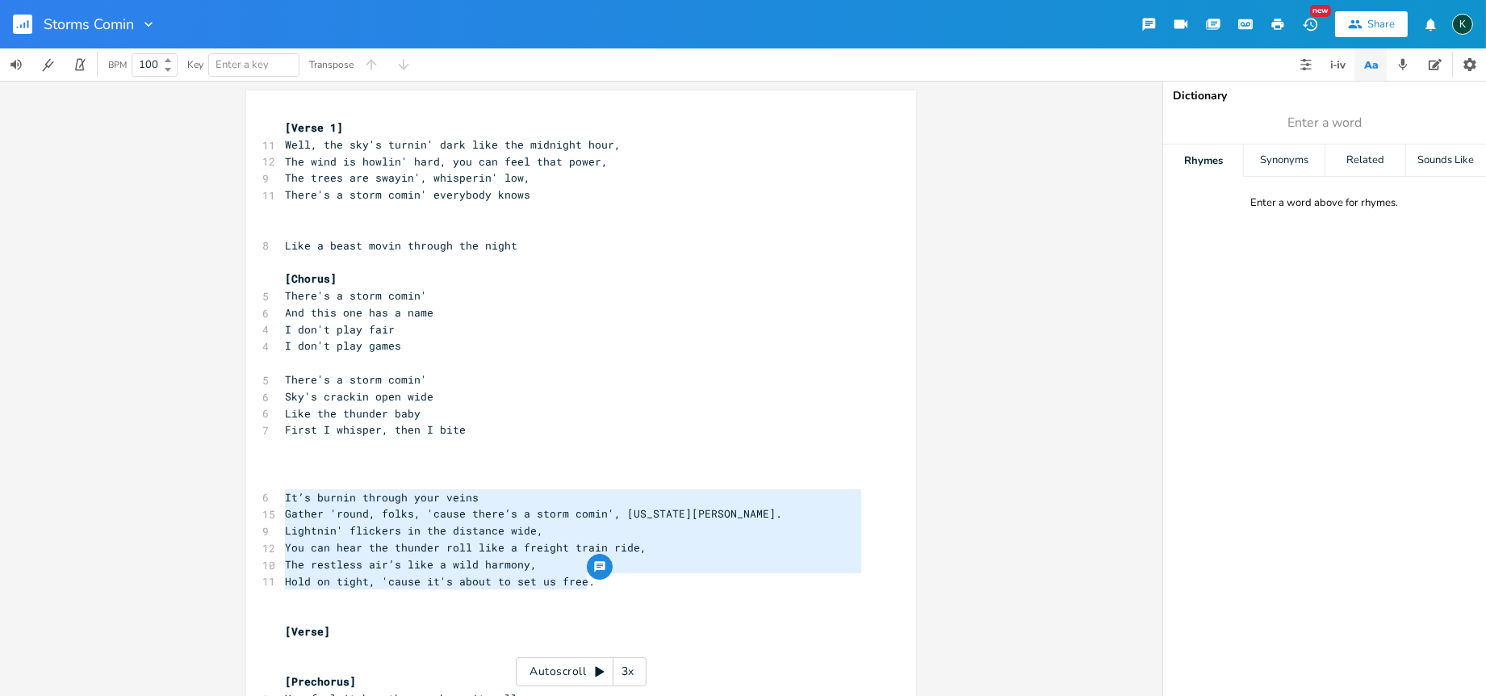
drag, startPoint x: 604, startPoint y: 587, endPoint x: 230, endPoint y: 494, distance: 385.0
click at [230, 494] on div "It’s burnin through your veins Gather 'round, folks, 'cause there’s a storm com…" at bounding box center [581, 388] width 1162 height 615
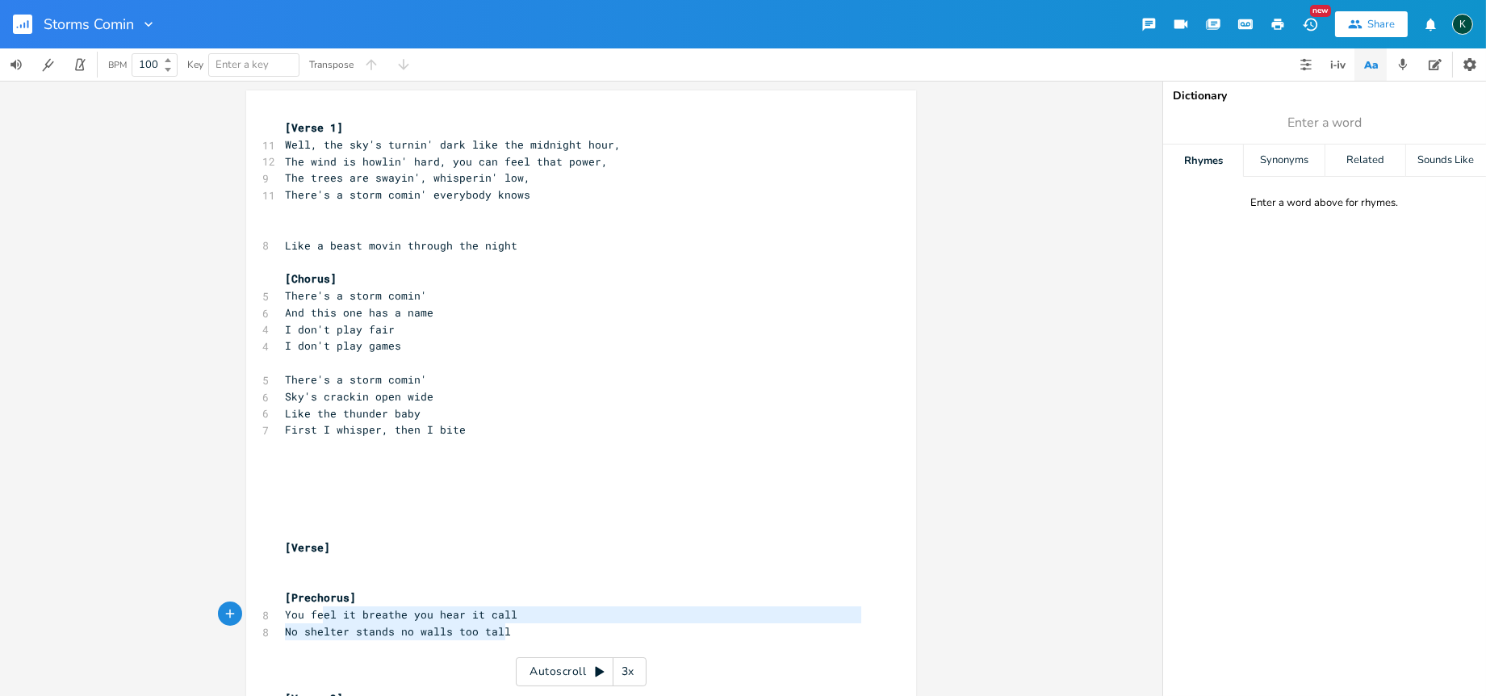
type textarea "You feel it breathe you hear it call No shelter stands no walls too tall"
drag, startPoint x: 515, startPoint y: 630, endPoint x: 279, endPoint y: 616, distance: 236.1
click at [282, 226] on pre "​" at bounding box center [573, 228] width 583 height 17
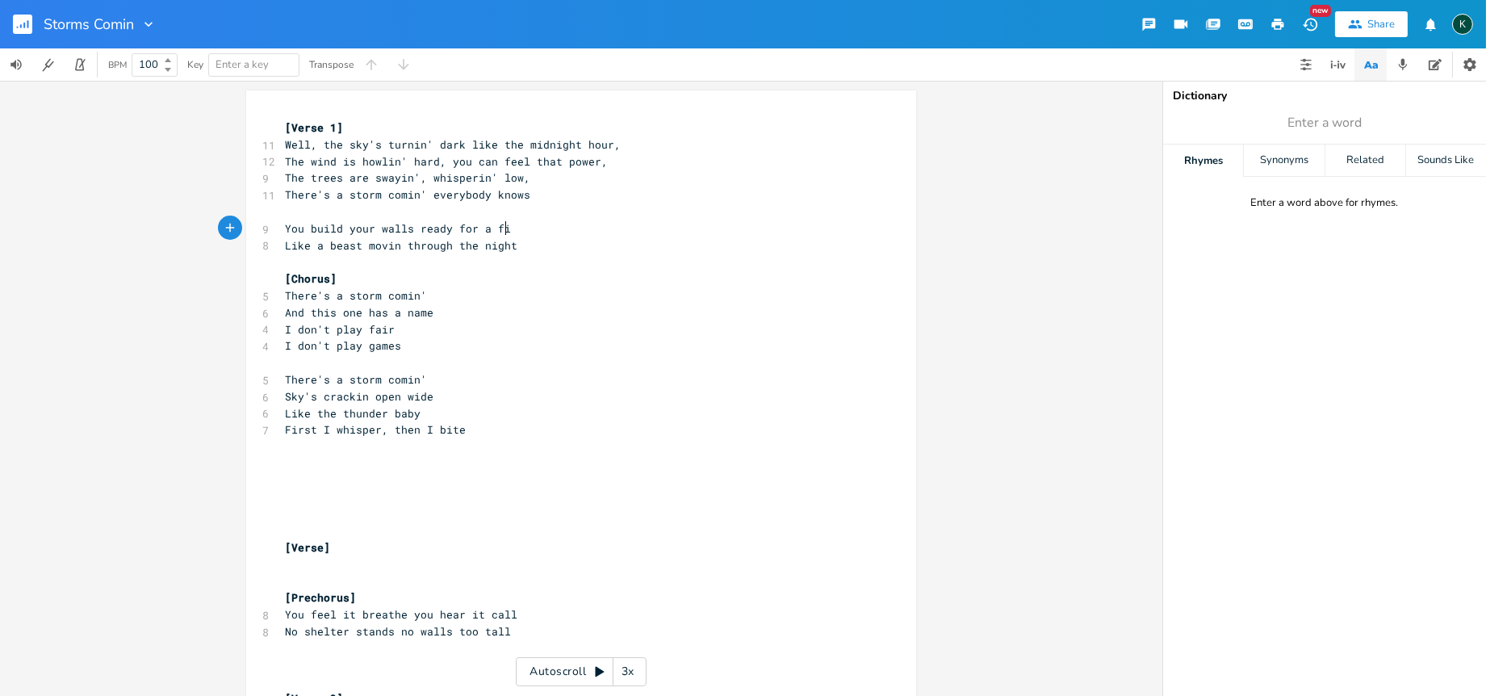
scroll to position [0, 176]
type textarea "You build your walls ready for a fight"
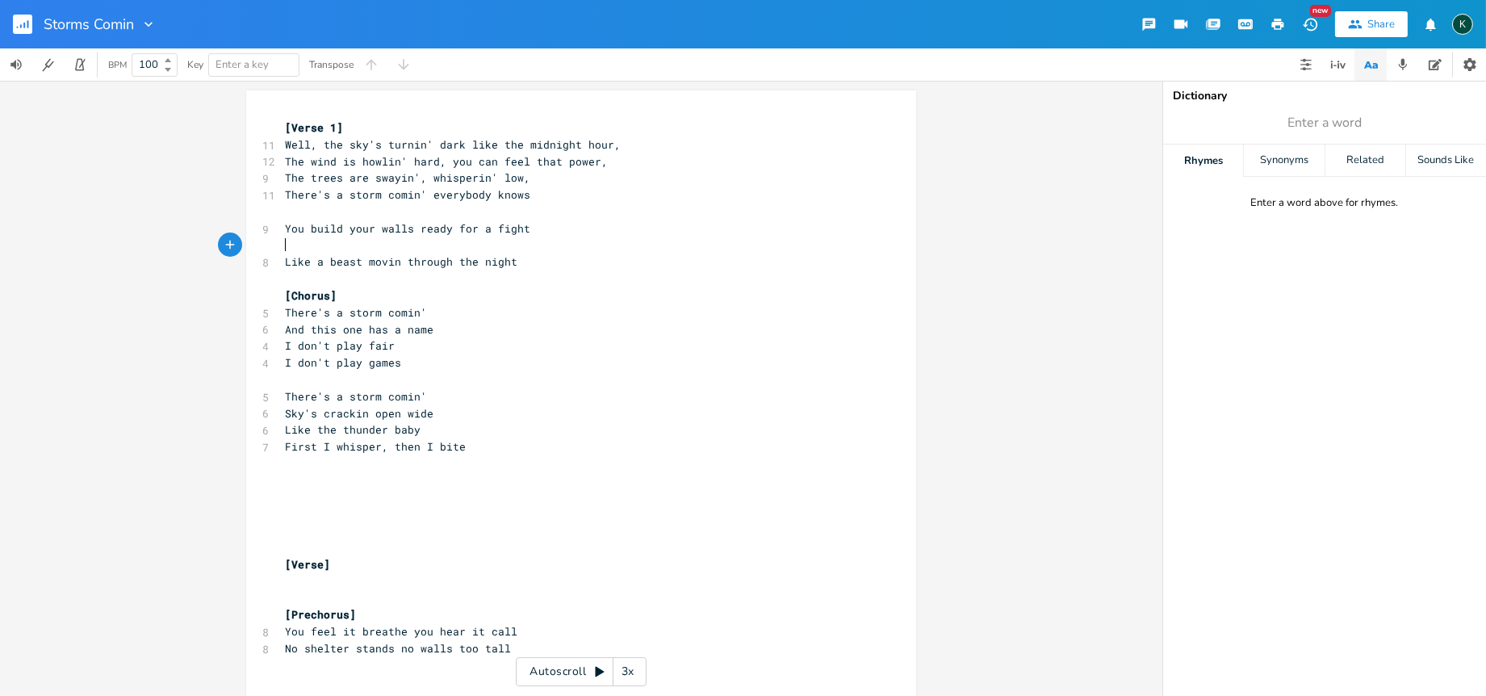
scroll to position [0, 8]
type textarea "But I'm comin' b"
type textarea "girl"
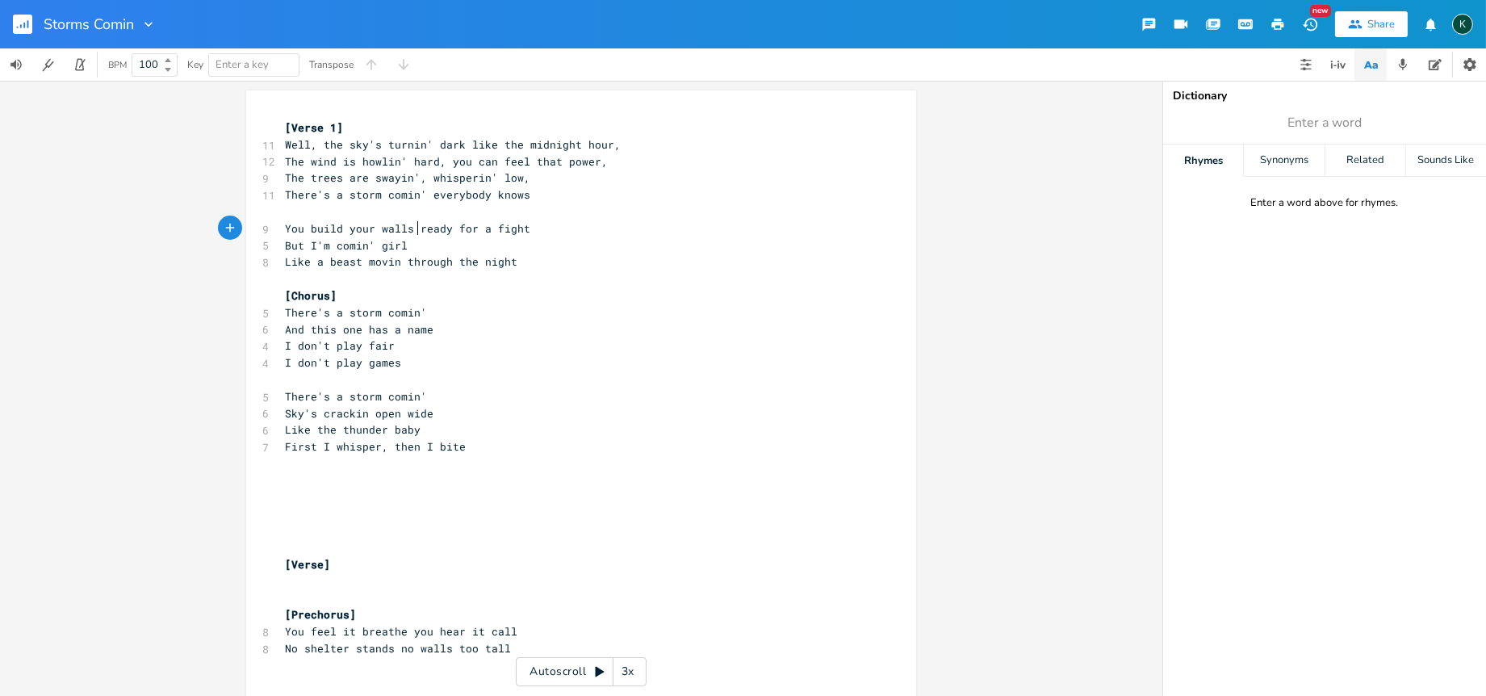
click at [410, 229] on span "You build your walls ready for a fight" at bounding box center [407, 228] width 245 height 15
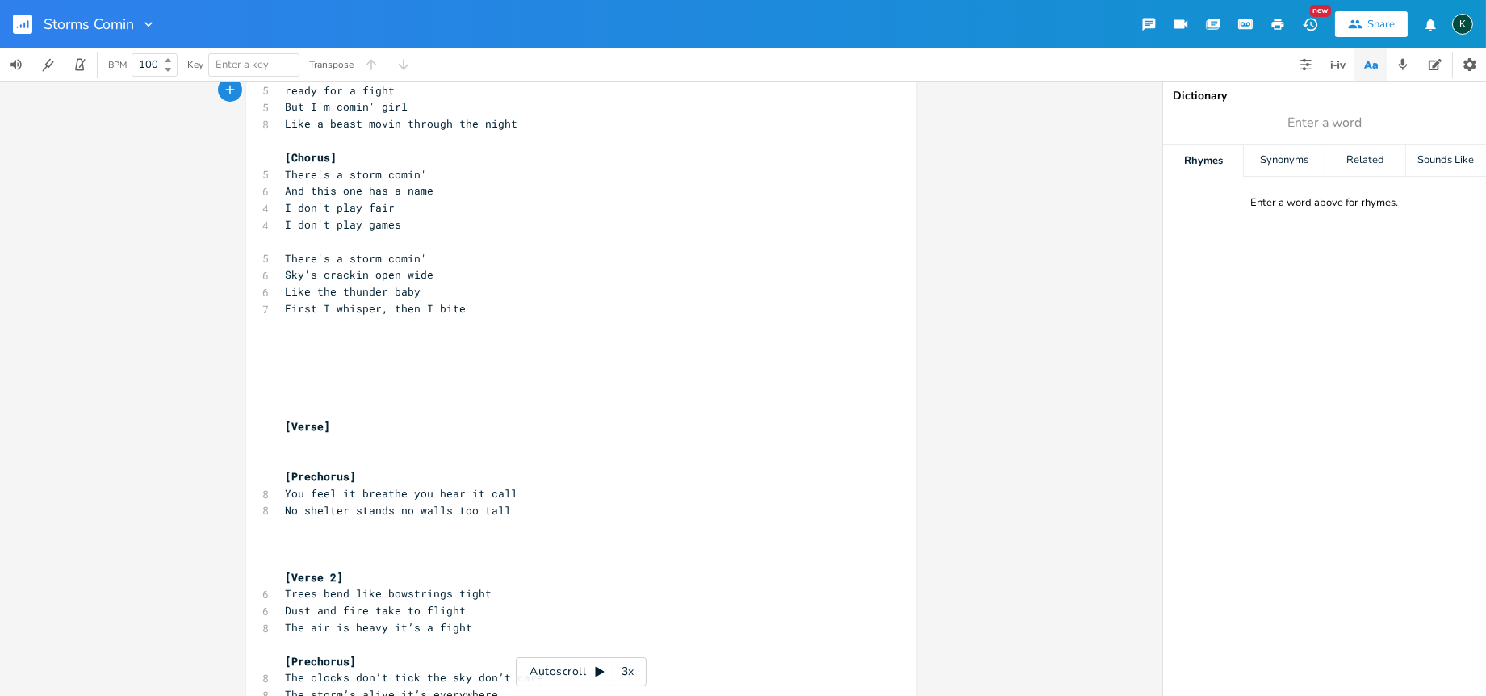
scroll to position [179, 0]
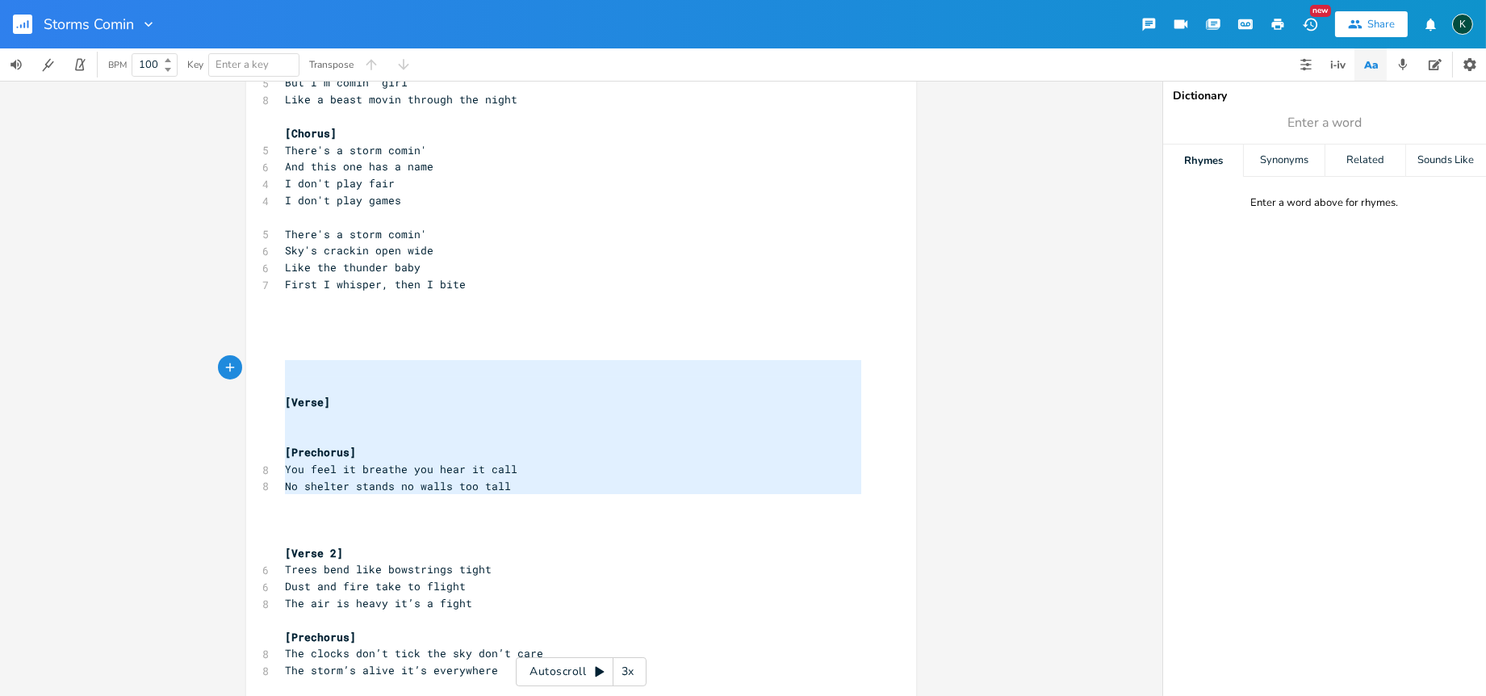
type textarea "[Verse] [Prechorus] You feel it breathe you hear it call No shelter stands no w…"
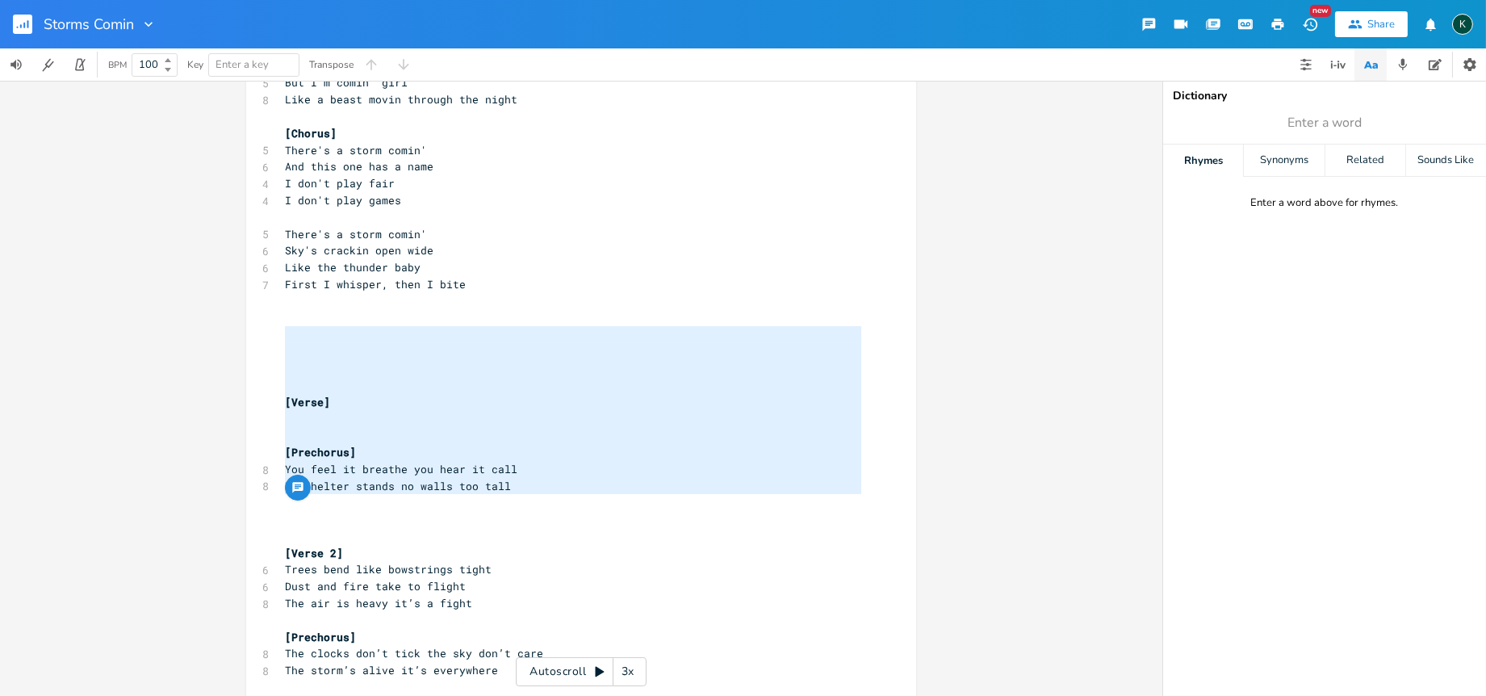
drag, startPoint x: 536, startPoint y: 497, endPoint x: 259, endPoint y: 332, distance: 322.5
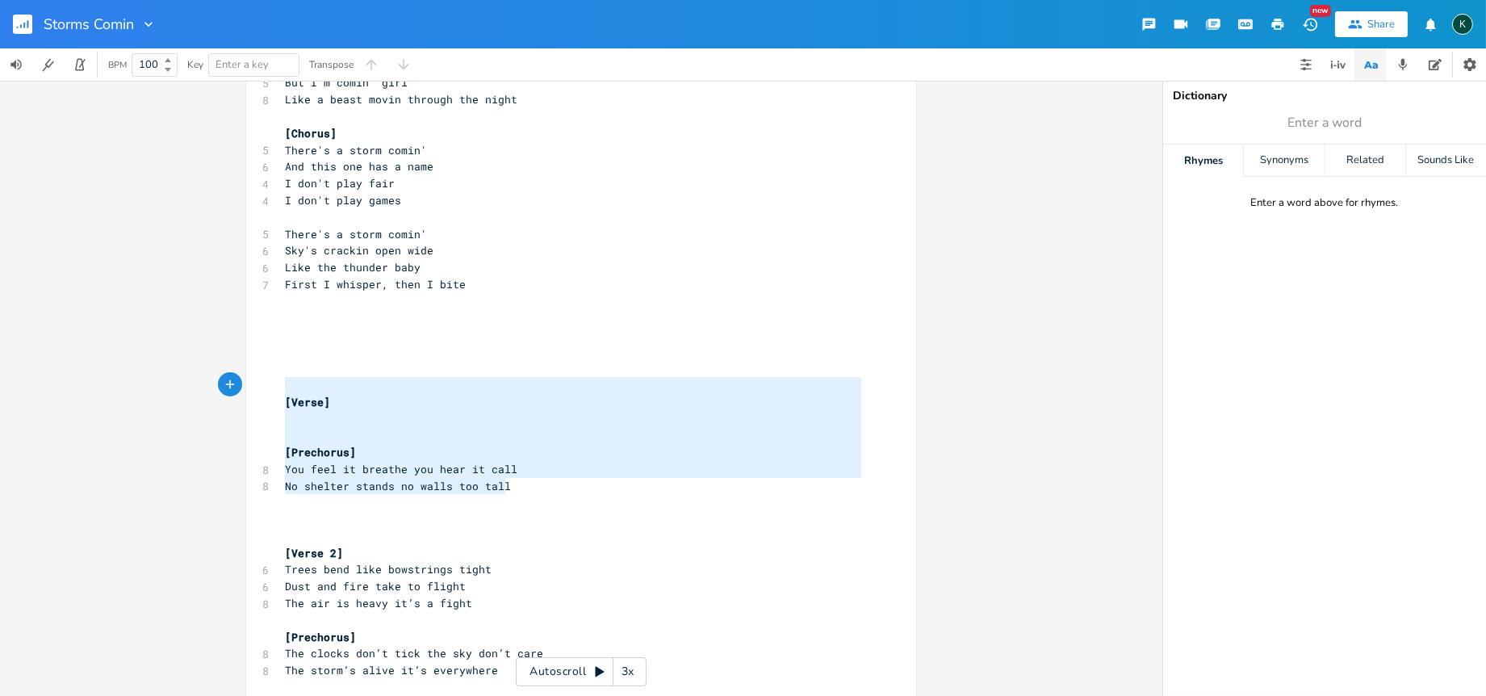
type textarea "[Verse] [Prechorus] You feel it breathe you hear it call No shelter stands no w…"
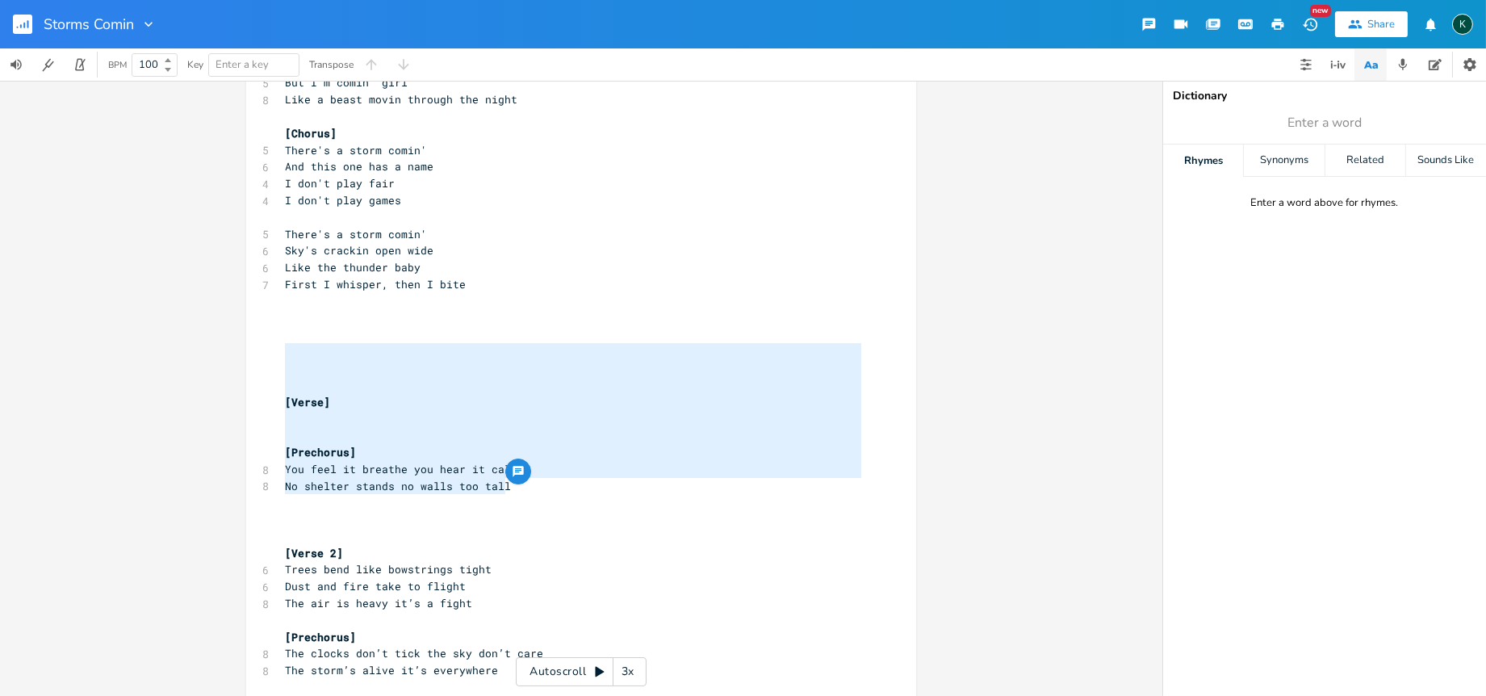
drag, startPoint x: 549, startPoint y: 479, endPoint x: 142, endPoint y: 351, distance: 426.5
click at [142, 351] on div "[Verse] [Prechorus] You feel it breathe you hear it call No shelter stands no w…" at bounding box center [581, 388] width 1162 height 615
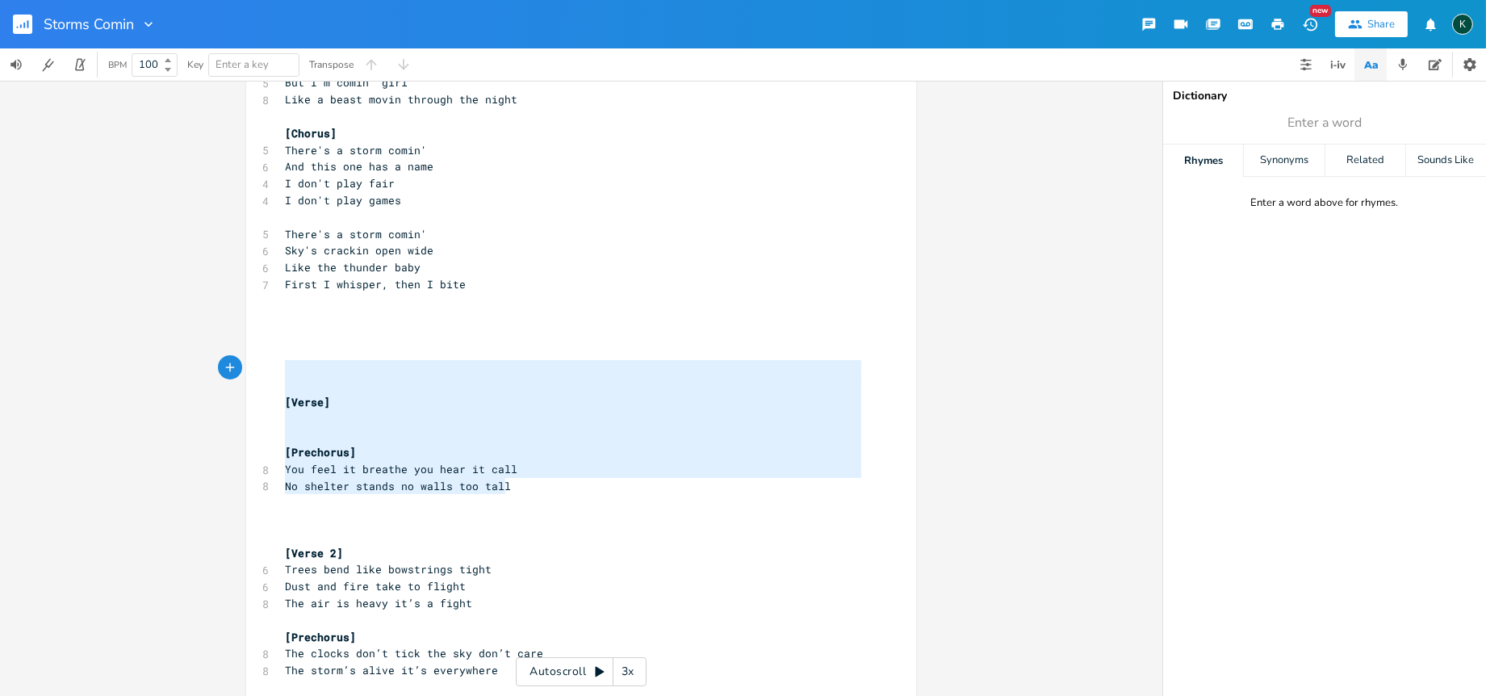
type textarea "[Verse] [Prechorus] You feel it breathe you hear it call No shelter stands no w…"
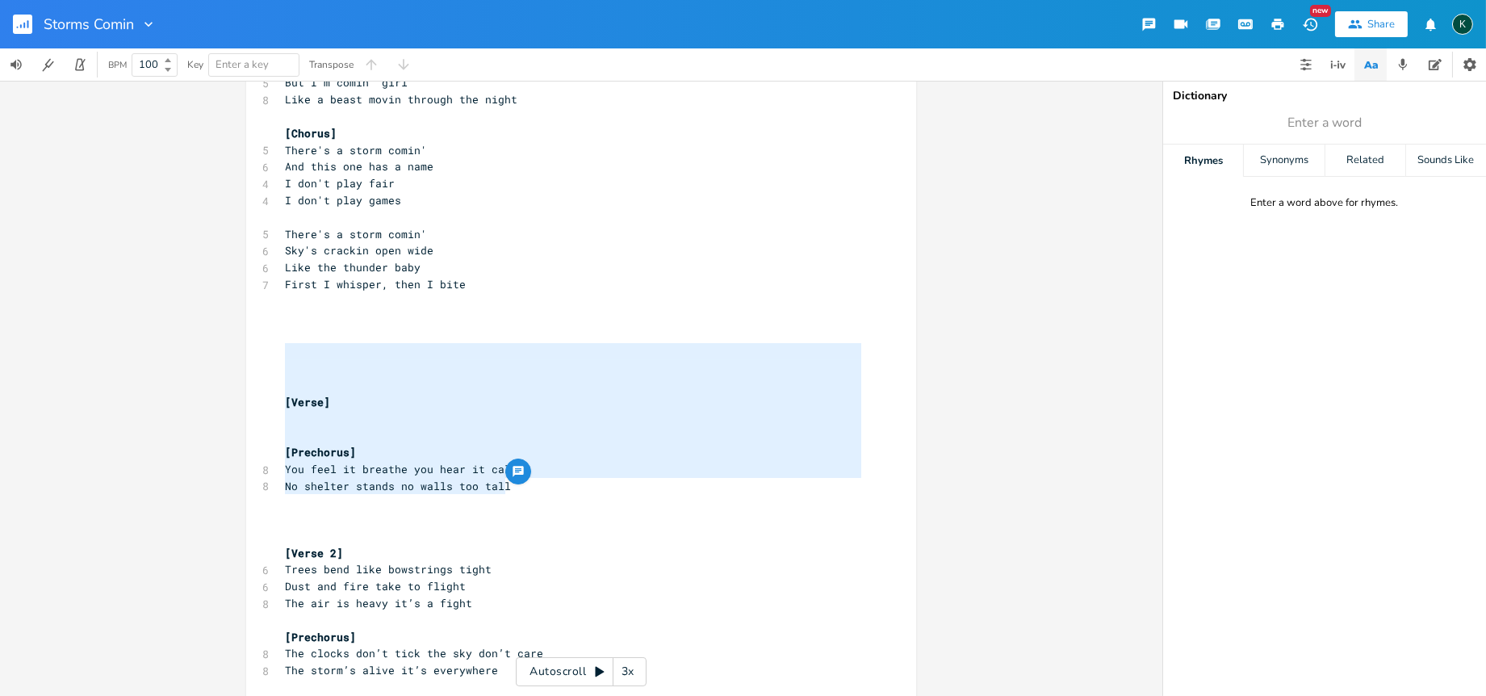
drag, startPoint x: 511, startPoint y: 487, endPoint x: 286, endPoint y: 345, distance: 265.5
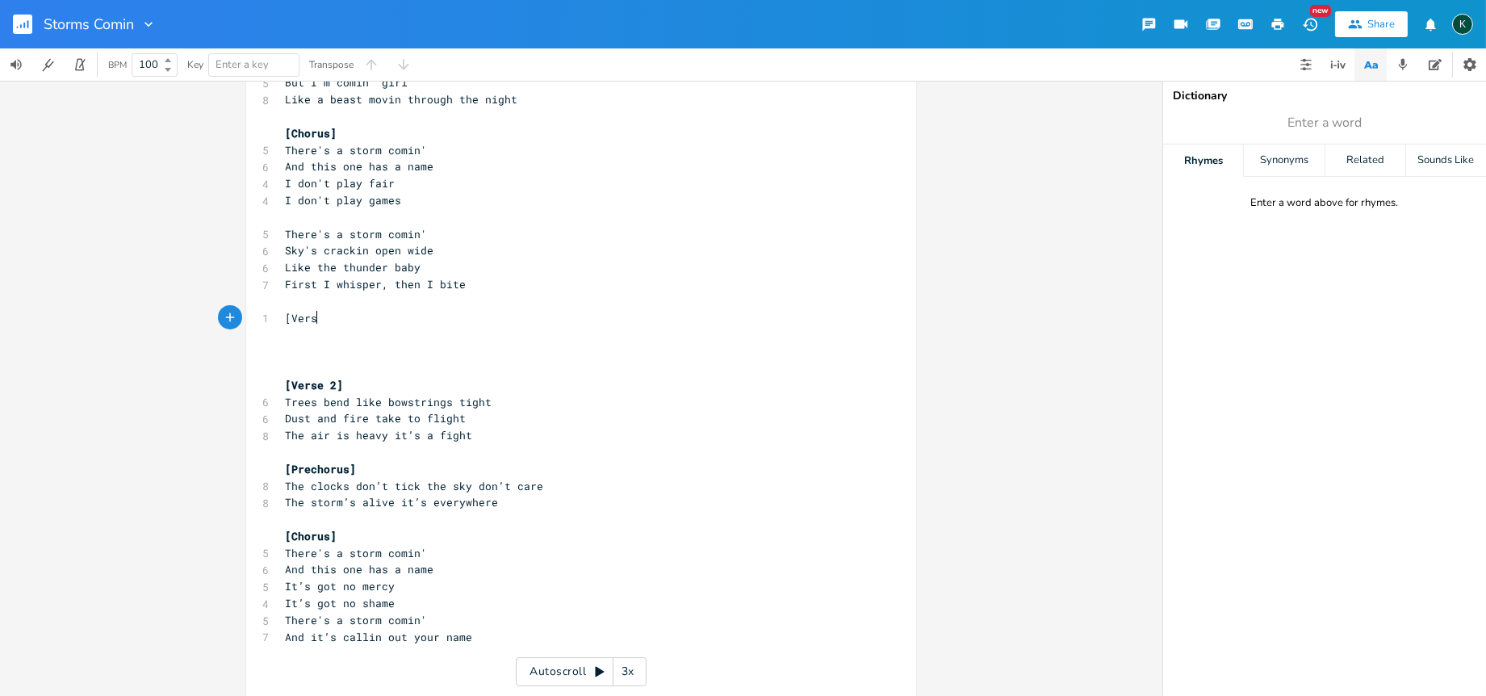
scroll to position [0, 30]
type textarea "[Verse]"
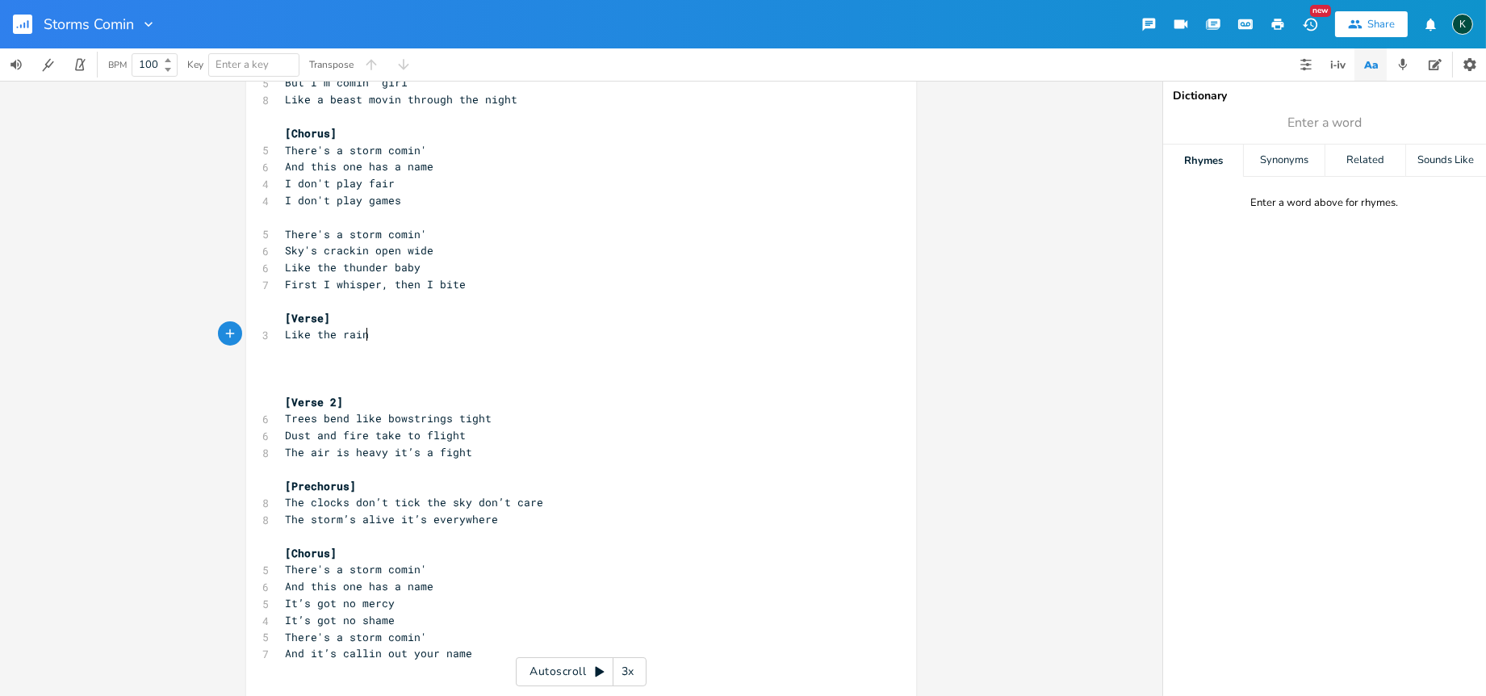
type textarea "Like the rain"
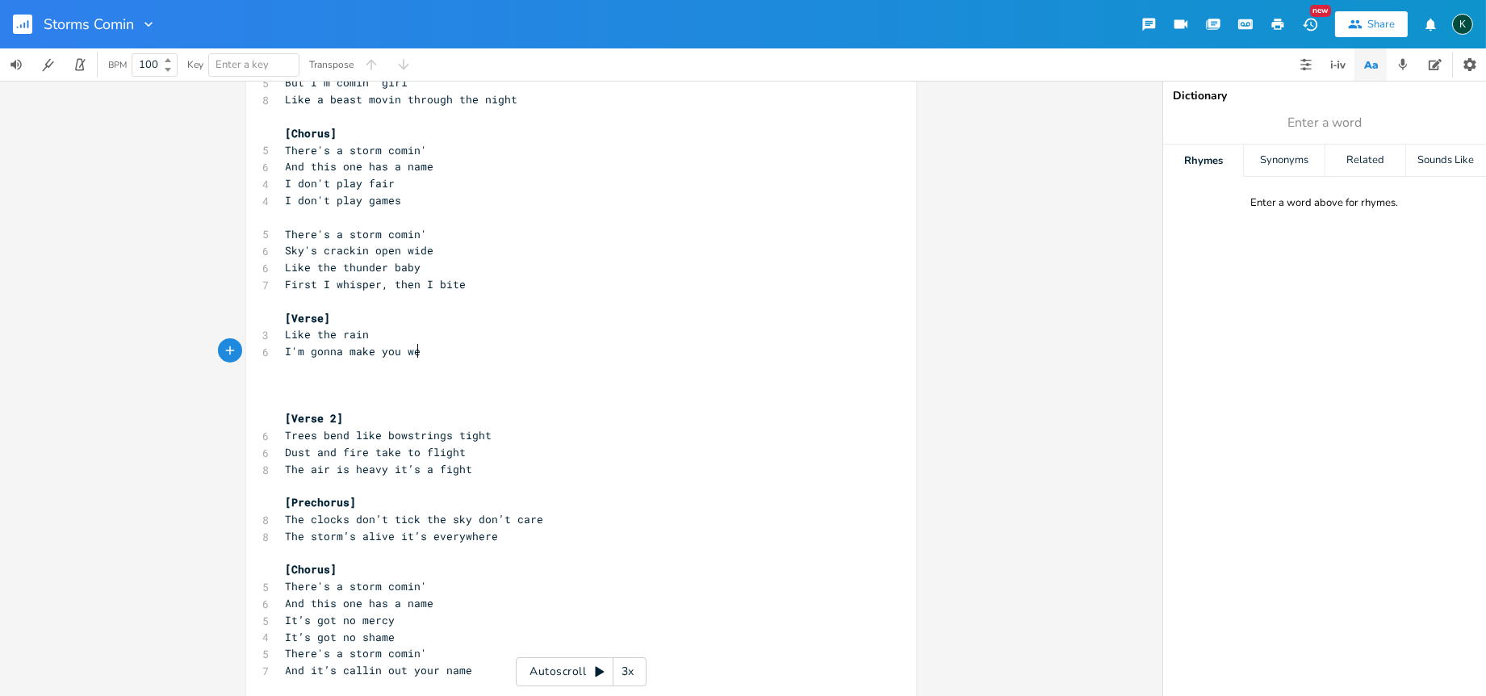
type textarea "I'm gonna make you wet"
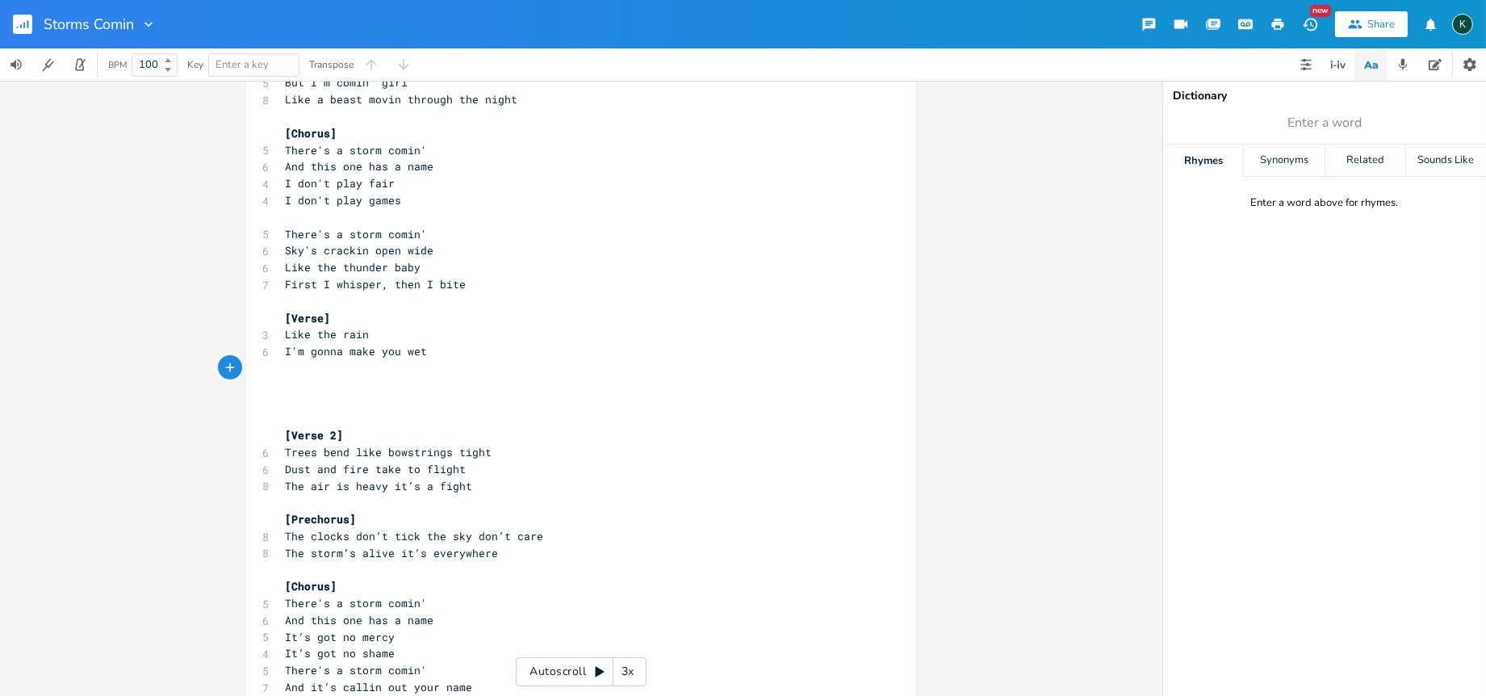
scroll to position [0, 6]
type textarea "Love em and leave emI"
type textarea "em"
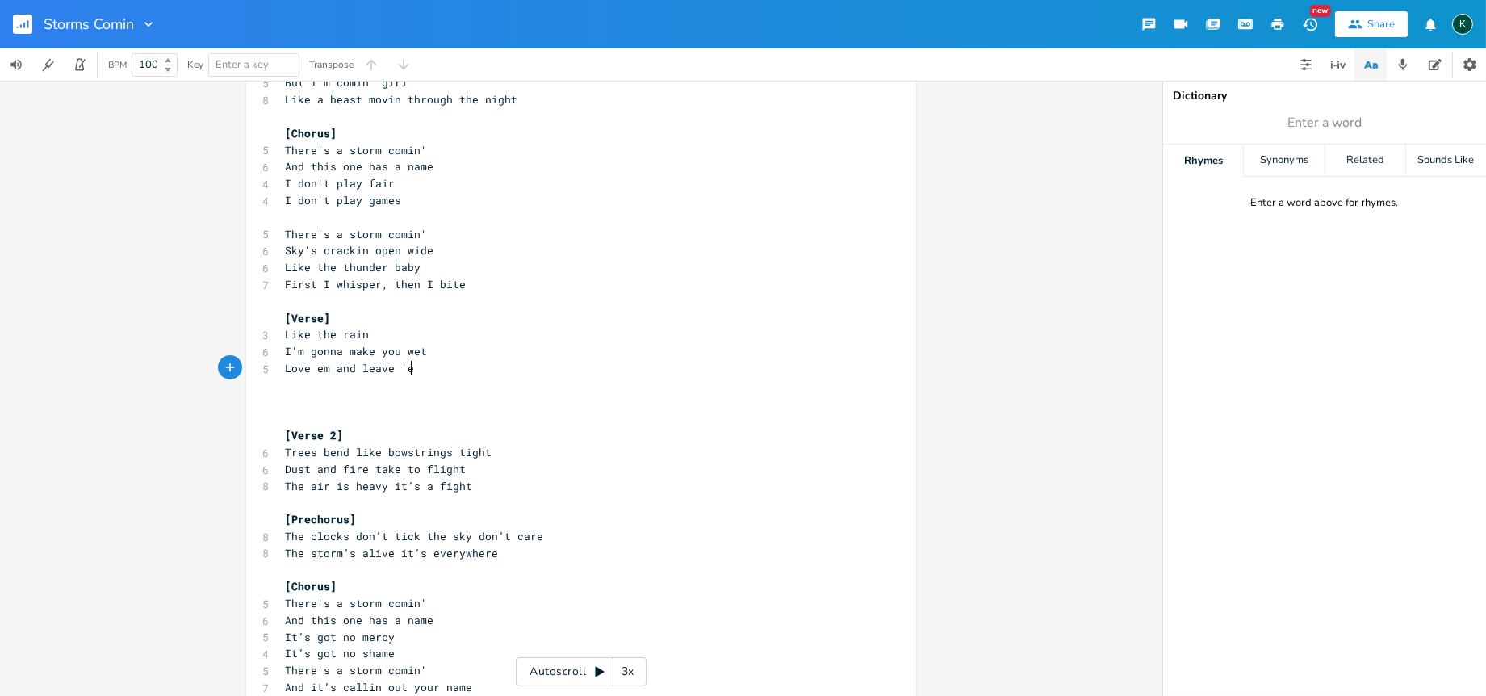
type textarea "'em"
type textarea "de"
type textarea "em"
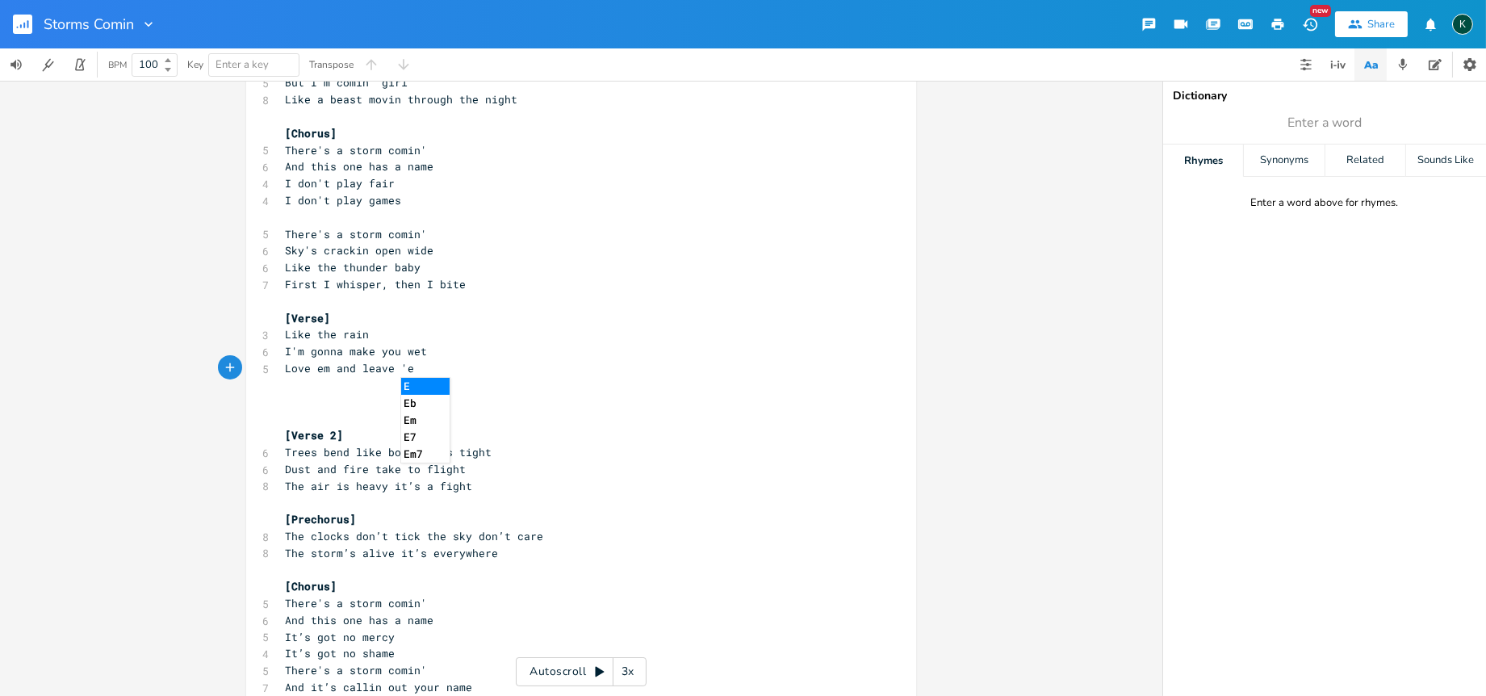
scroll to position [0, 14]
click at [662, 245] on pre "Sky's crackin open wide" at bounding box center [573, 250] width 583 height 17
click at [308, 391] on pre "​" at bounding box center [573, 385] width 583 height 17
type textarea "i"
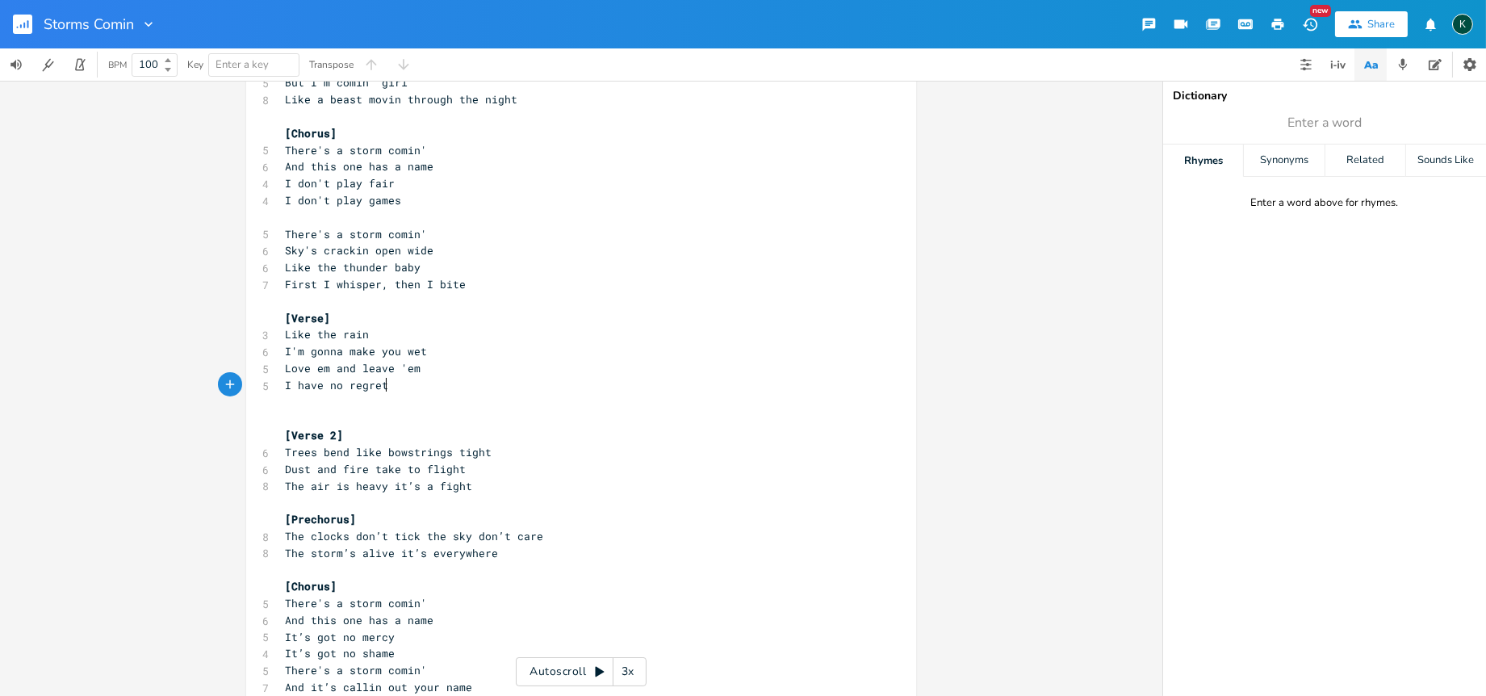
type textarea "I have no regrets"
type textarea "[Prechorus]"
drag, startPoint x: 359, startPoint y: 520, endPoint x: 255, endPoint y: 501, distance: 105.7
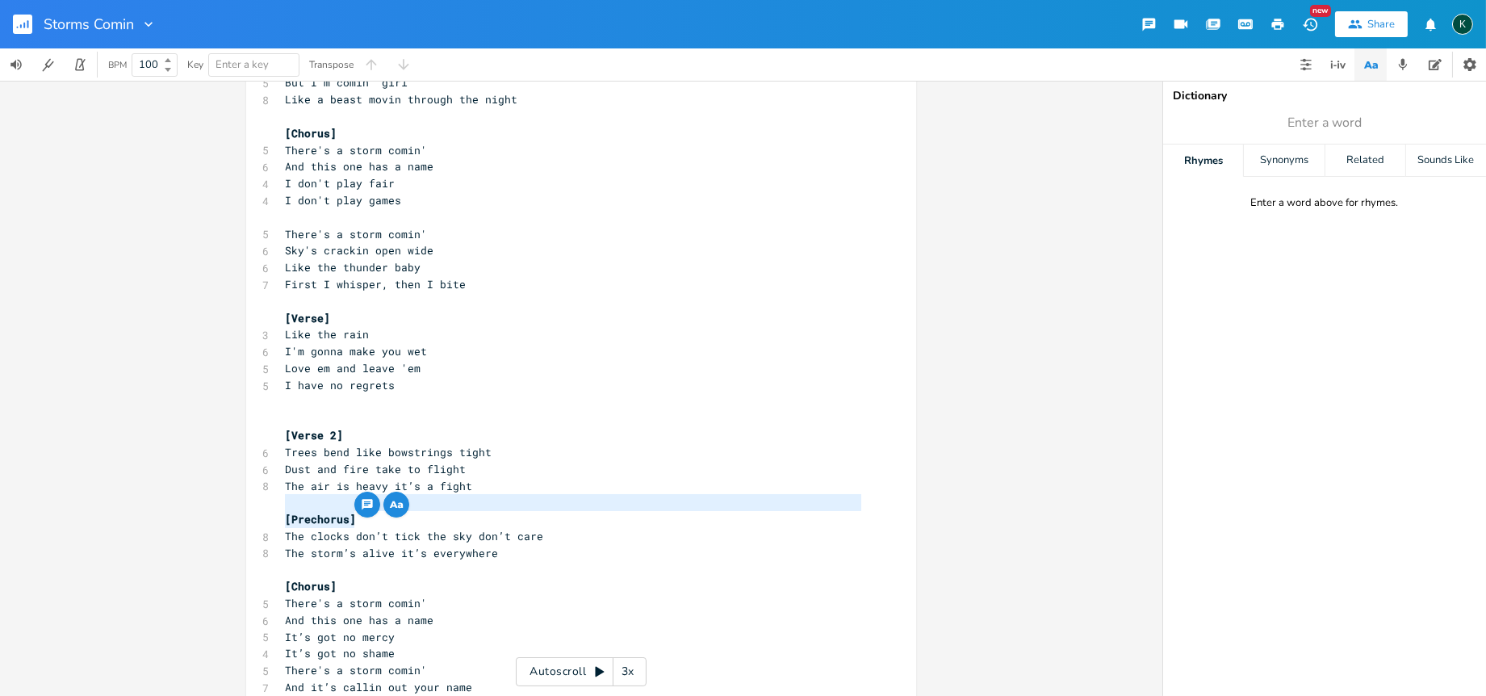
click at [430, 494] on pre "​" at bounding box center [573, 502] width 583 height 17
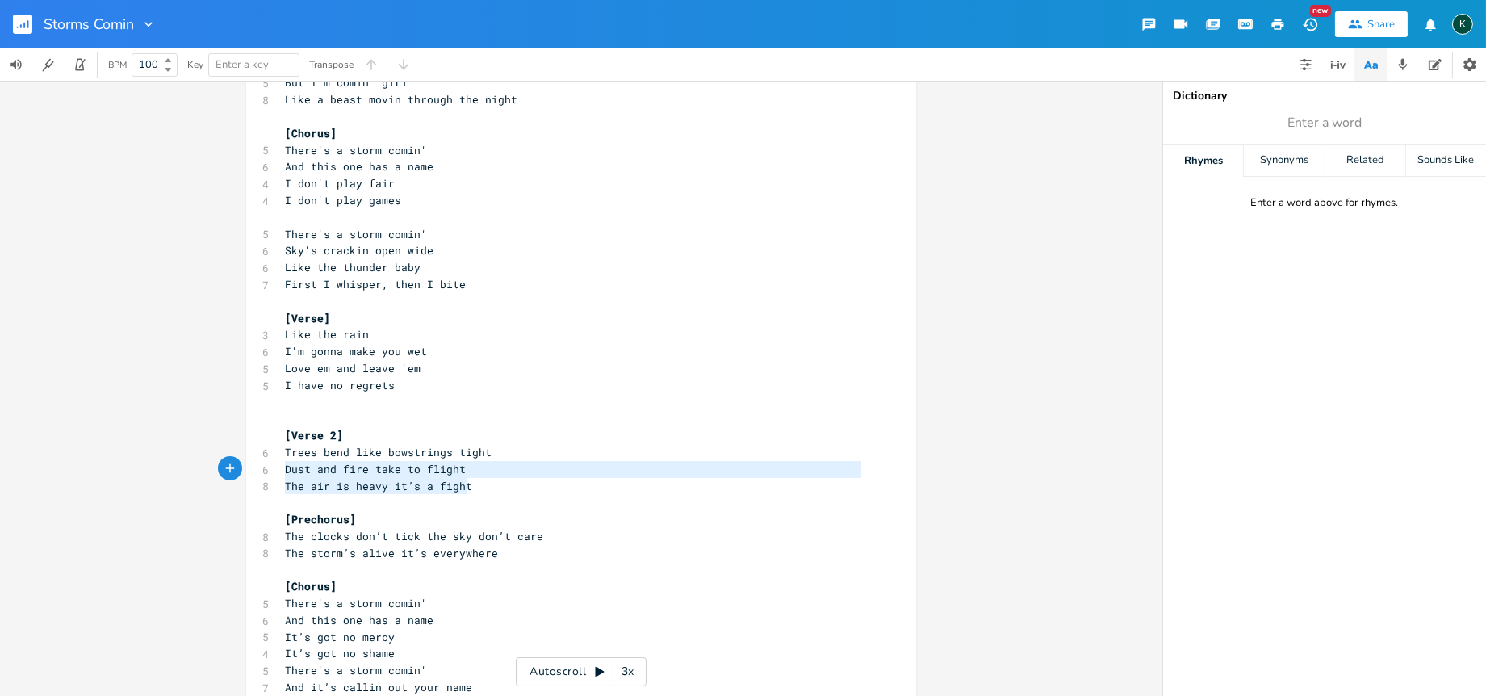
type textarea "[Verse 2] Trees bend like bowstrings tight Dust and fire take to flight The air…"
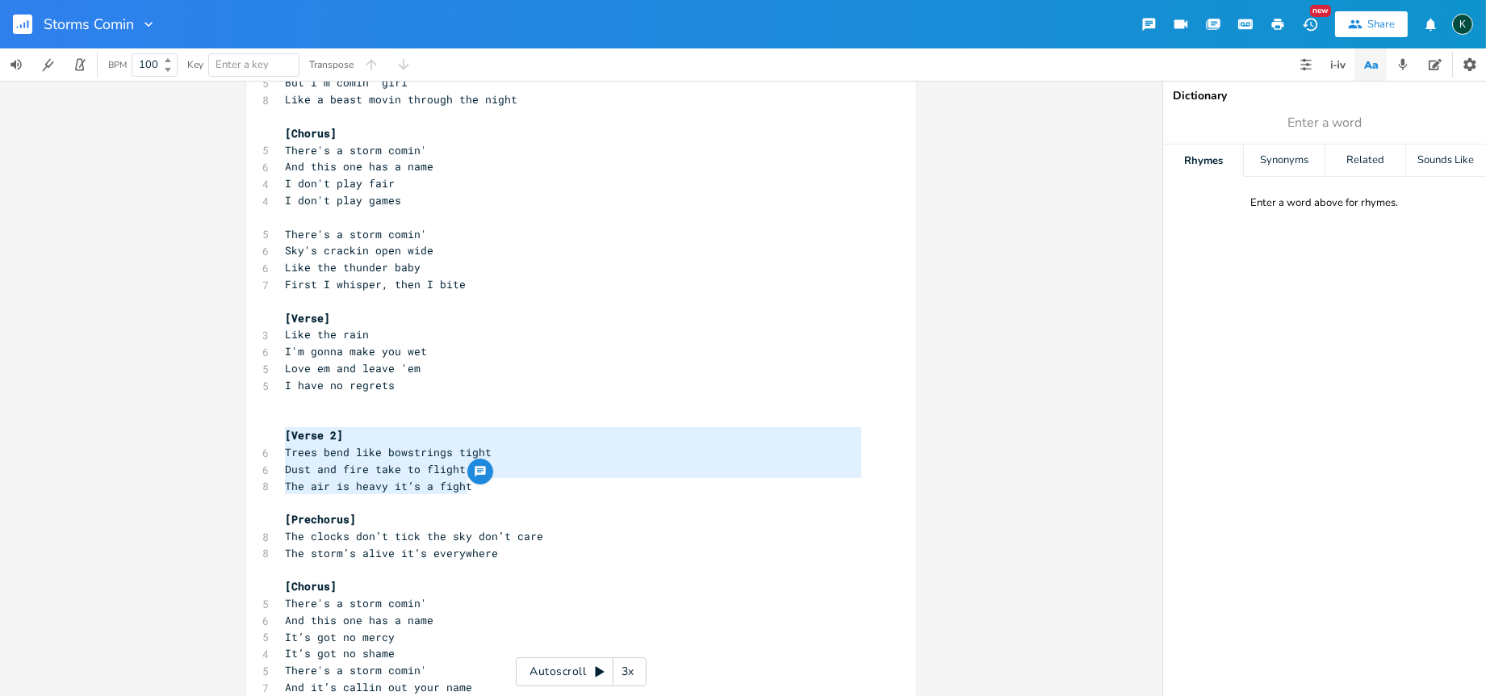
drag, startPoint x: 466, startPoint y: 487, endPoint x: 79, endPoint y: 428, distance: 391.0
click at [79, 428] on div "[Verse 2] Trees bend like bowstrings tight Dust and fire take to flight The air…" at bounding box center [581, 388] width 1162 height 615
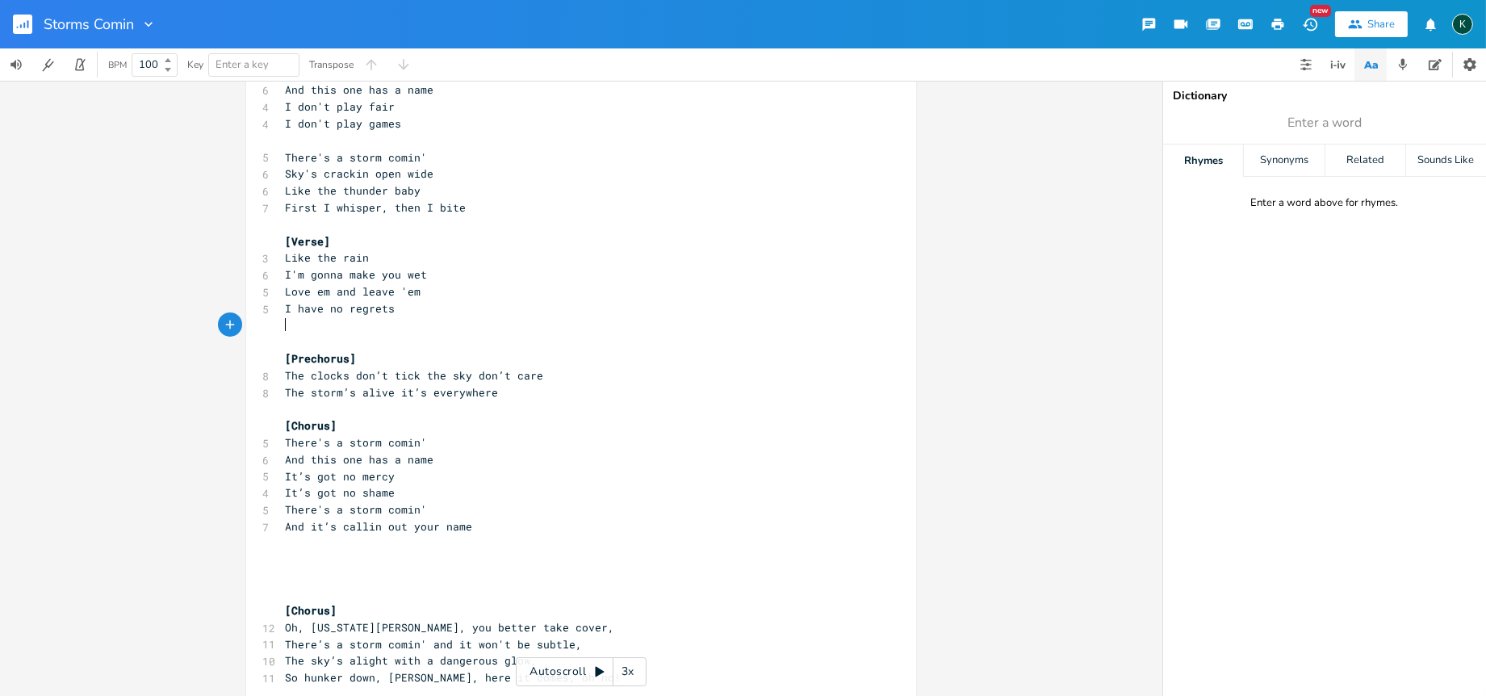
scroll to position [269, 0]
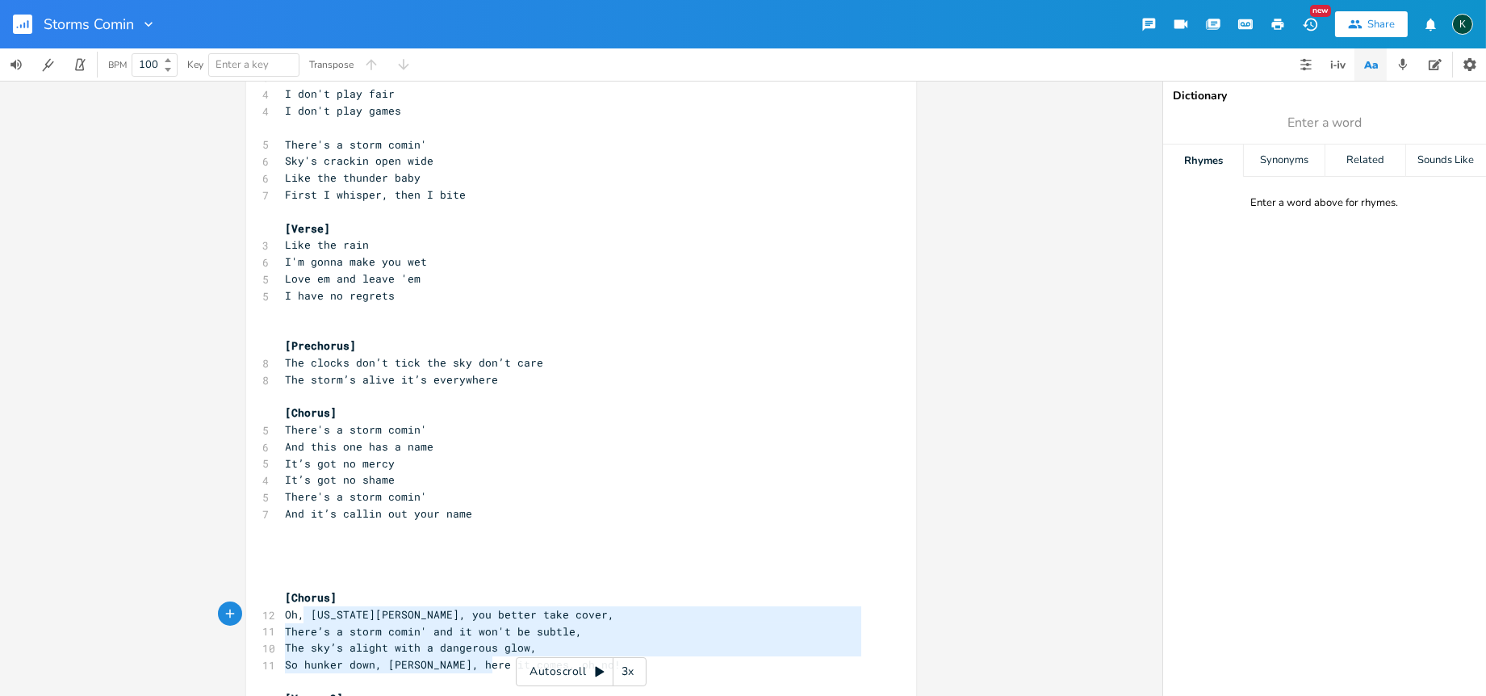
type textarea "[Chorus] Oh, [US_STATE][PERSON_NAME], you better take cover, There’s a storm co…"
drag, startPoint x: 486, startPoint y: 660, endPoint x: 281, endPoint y: 596, distance: 214.9
click at [282, 596] on div "[Verse 1] 11 Well, the sky's turnin' dark like the midnight hour, 12 The wind i…" at bounding box center [573, 648] width 583 height 1595
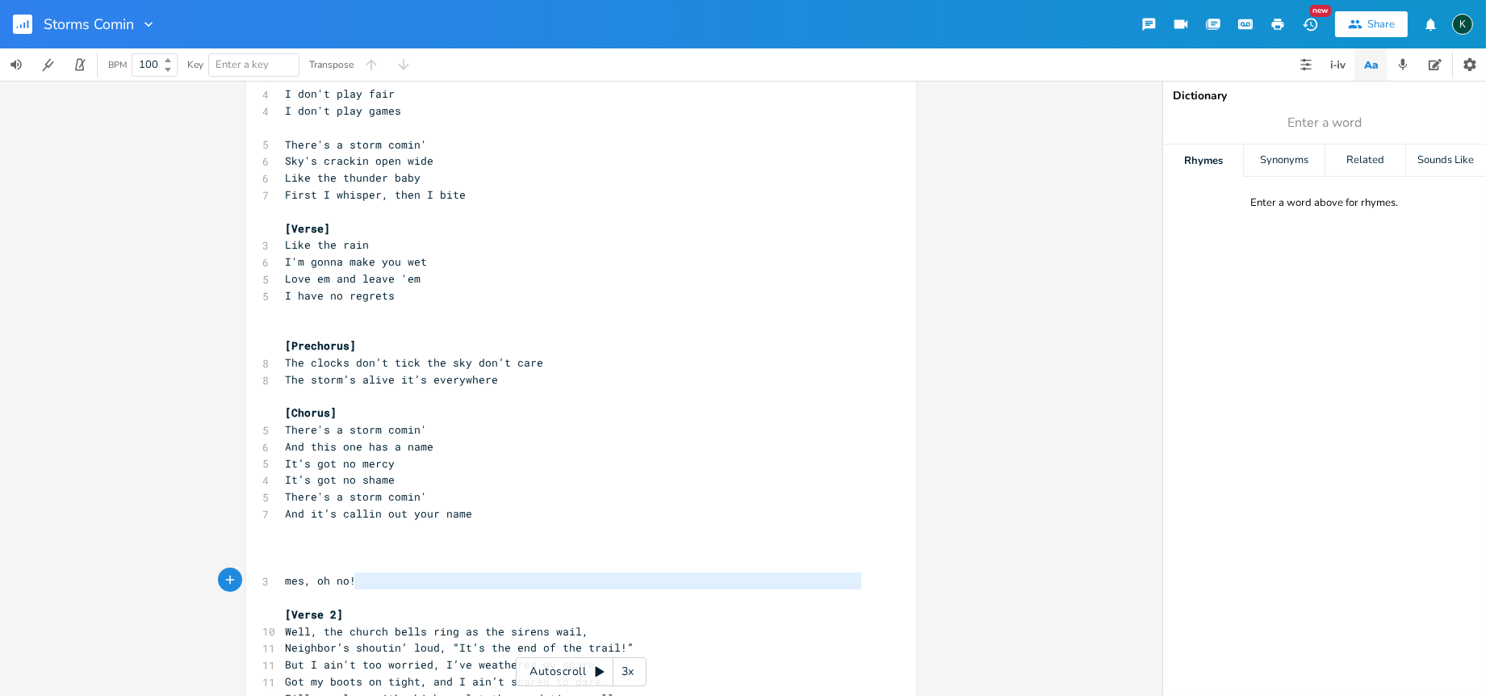
type textarea "mes, oh no!"
drag, startPoint x: 376, startPoint y: 591, endPoint x: 223, endPoint y: 575, distance: 154.2
click at [223, 575] on div "mes, oh no! x [Verse 1] 11 Well, the sky's turnin' dark like the midnight hour,…" at bounding box center [581, 388] width 1162 height 615
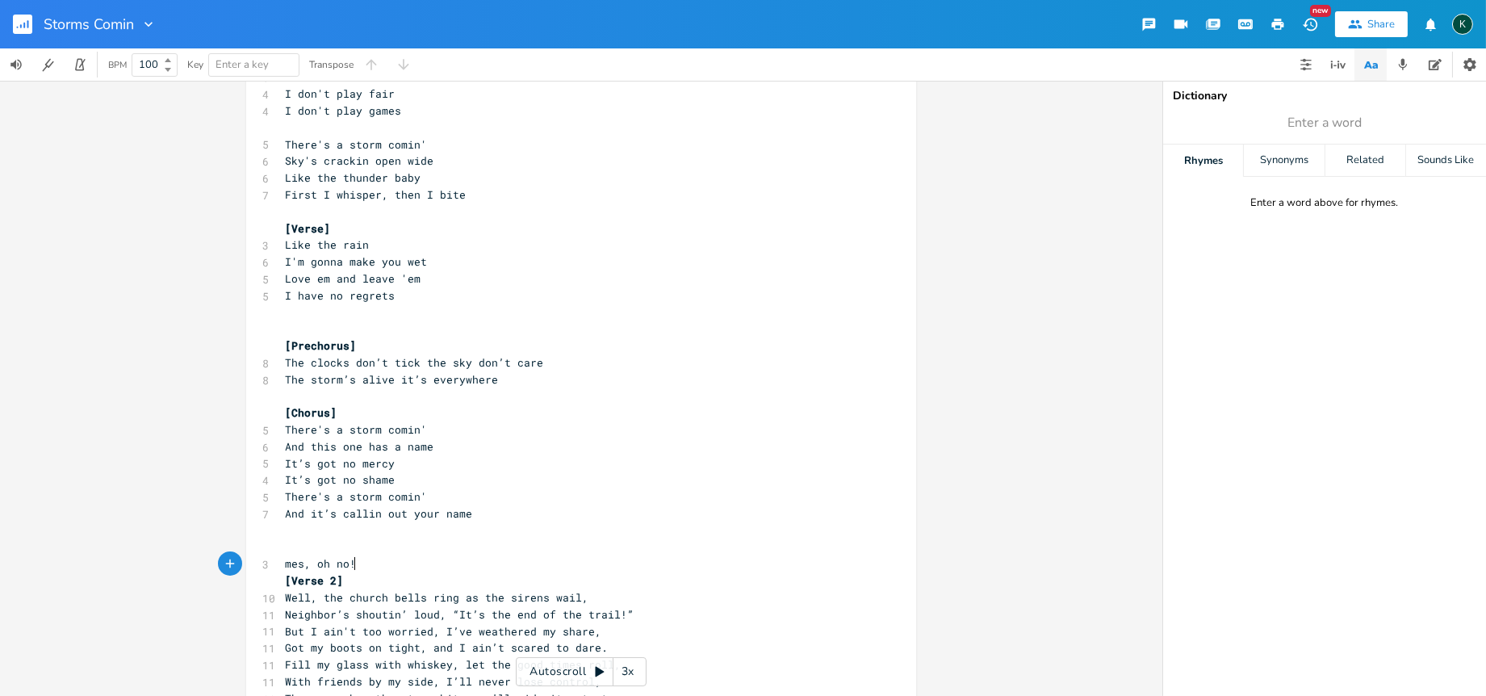
type textarea "mes, oh no!"
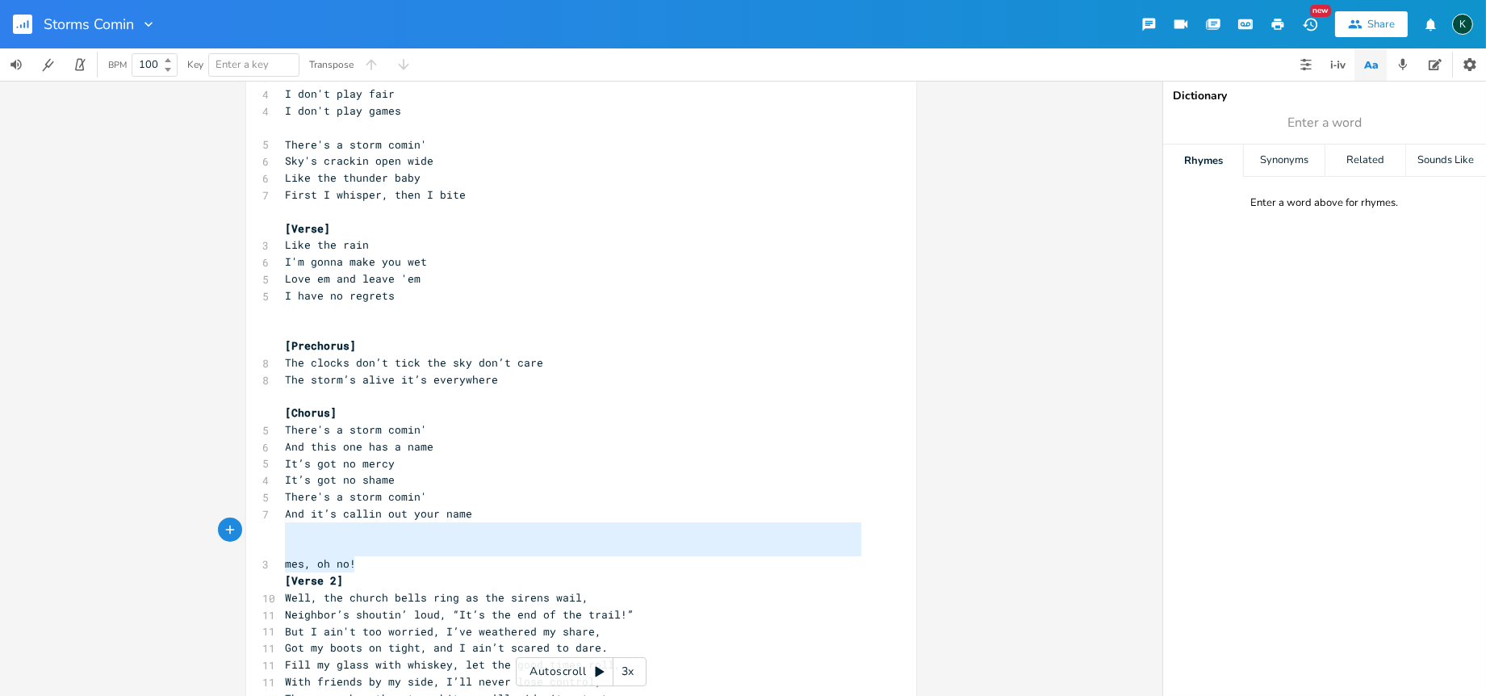
drag, startPoint x: 370, startPoint y: 565, endPoint x: 198, endPoint y: 535, distance: 174.5
click at [198, 535] on div "mes, oh no! x [Verse 1] 11 Well, the sky's turnin' dark like the midnight hour,…" at bounding box center [581, 388] width 1162 height 615
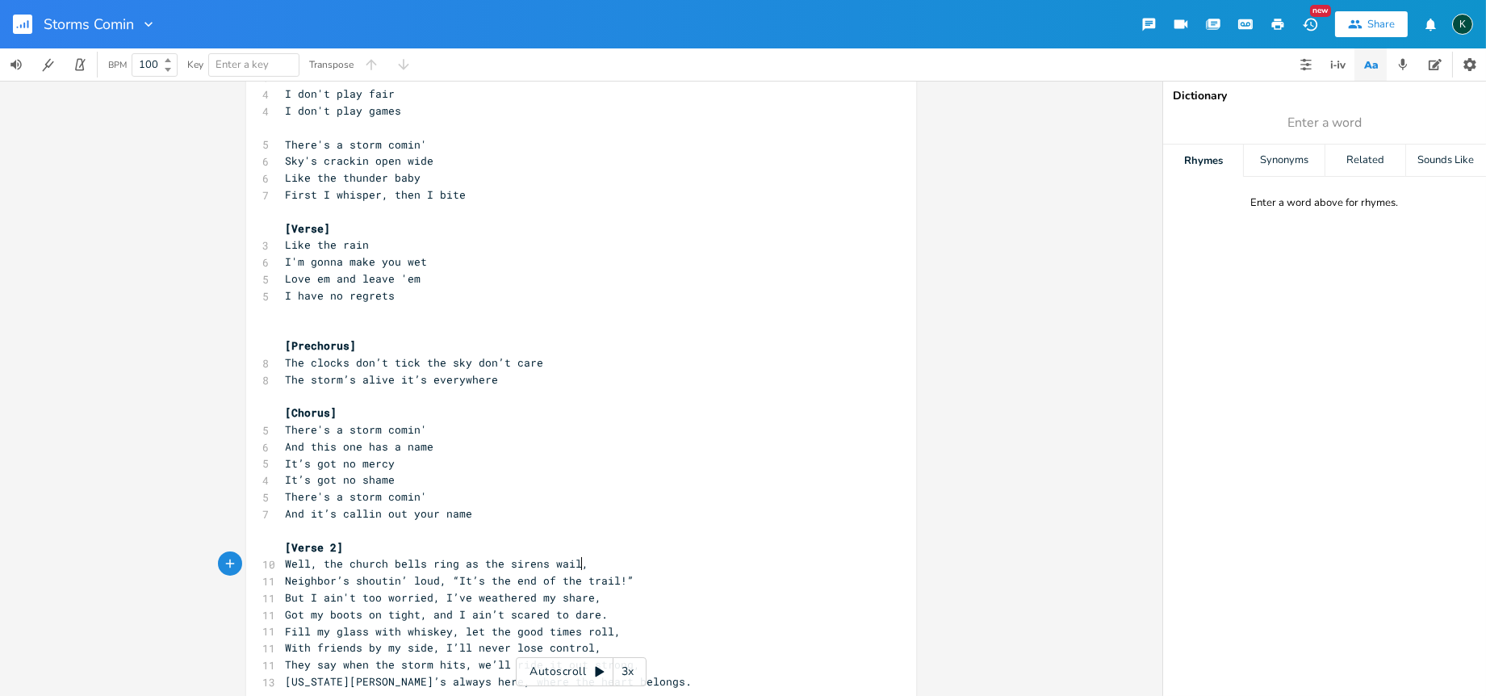
click at [589, 565] on pre "Well, the church bells ring as the sirens wail," at bounding box center [573, 563] width 583 height 17
click at [497, 380] on pre "The storm’s alive it’s everywhere" at bounding box center [573, 379] width 583 height 17
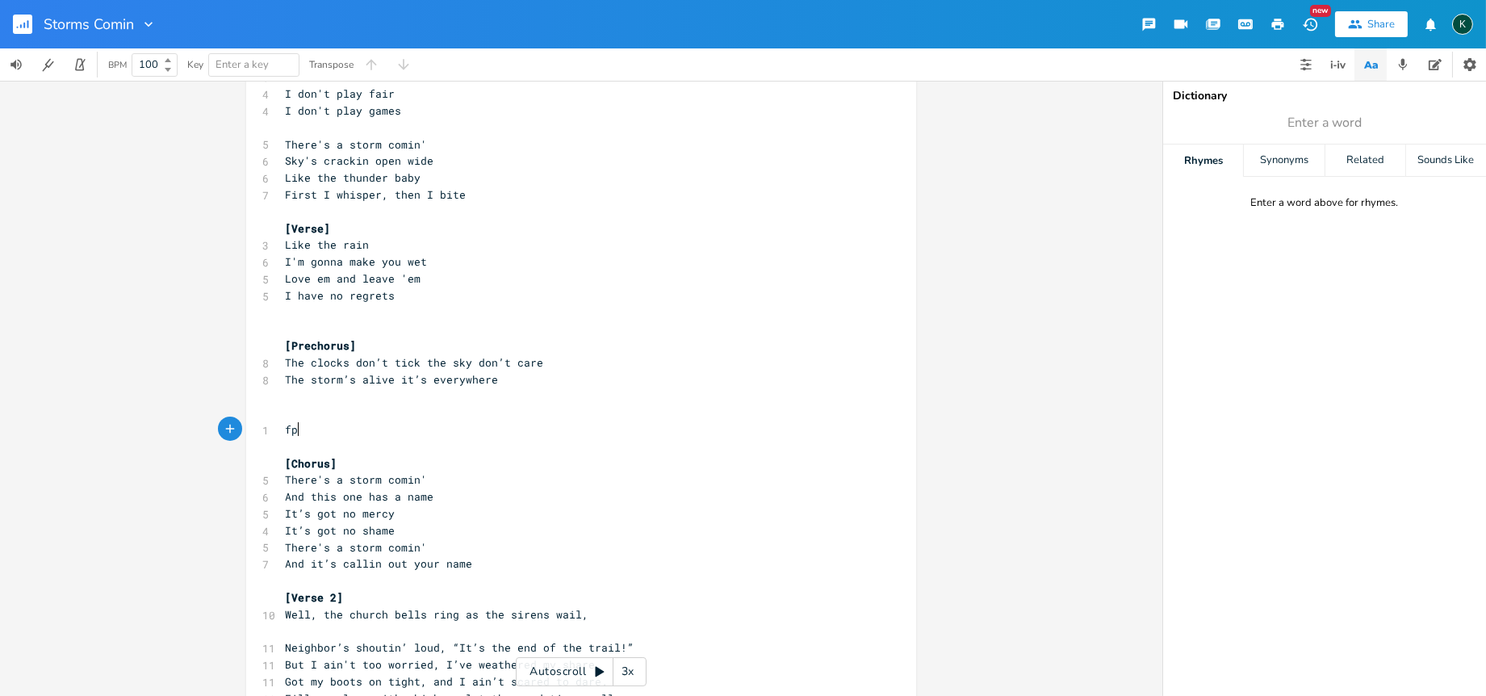
type textarea "fpe"
type textarea "down town"
drag, startPoint x: 577, startPoint y: 616, endPoint x: 275, endPoint y: 610, distance: 301.9
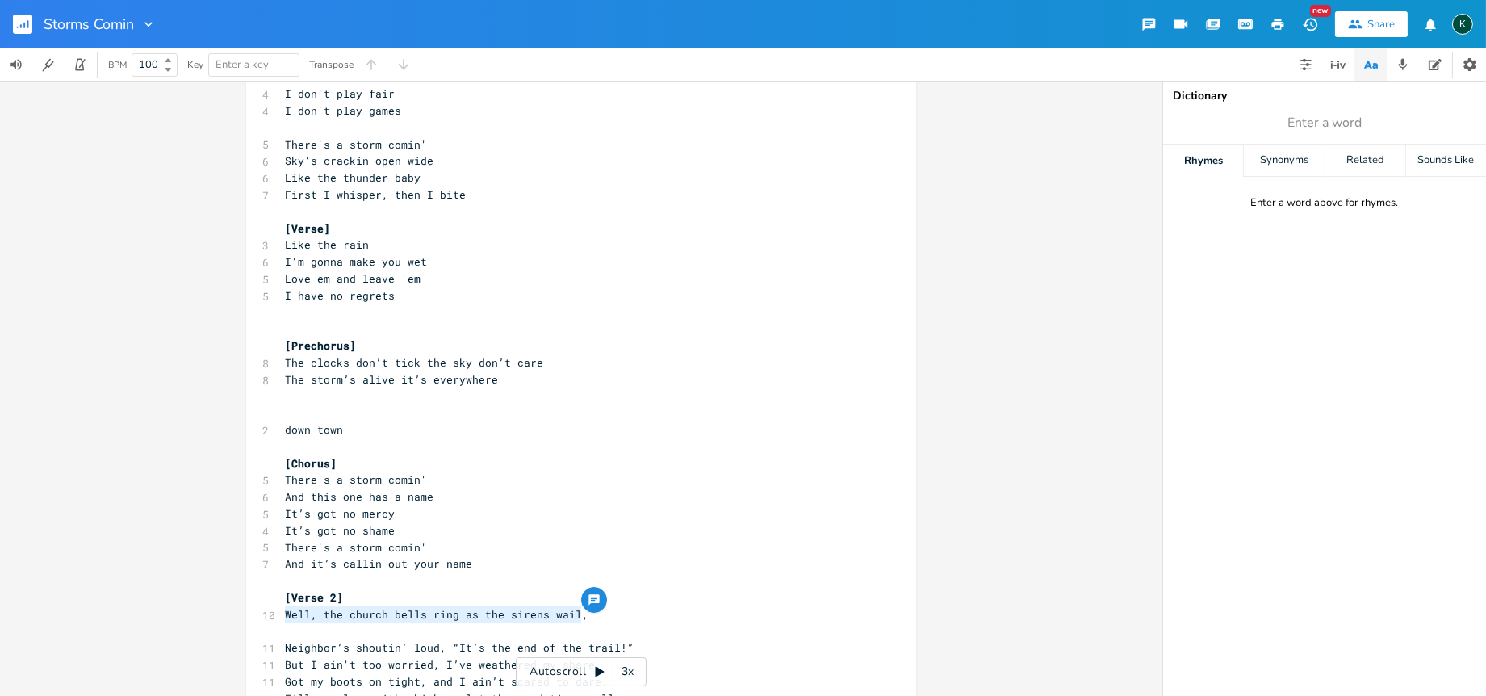
click at [275, 610] on div "Well, the church bells ring as the sirens wail, x [Verse 1] 11 Well, the sky's …" at bounding box center [581, 603] width 670 height 1562
type textarea "Well, the church bells ring as the sirens wail,"
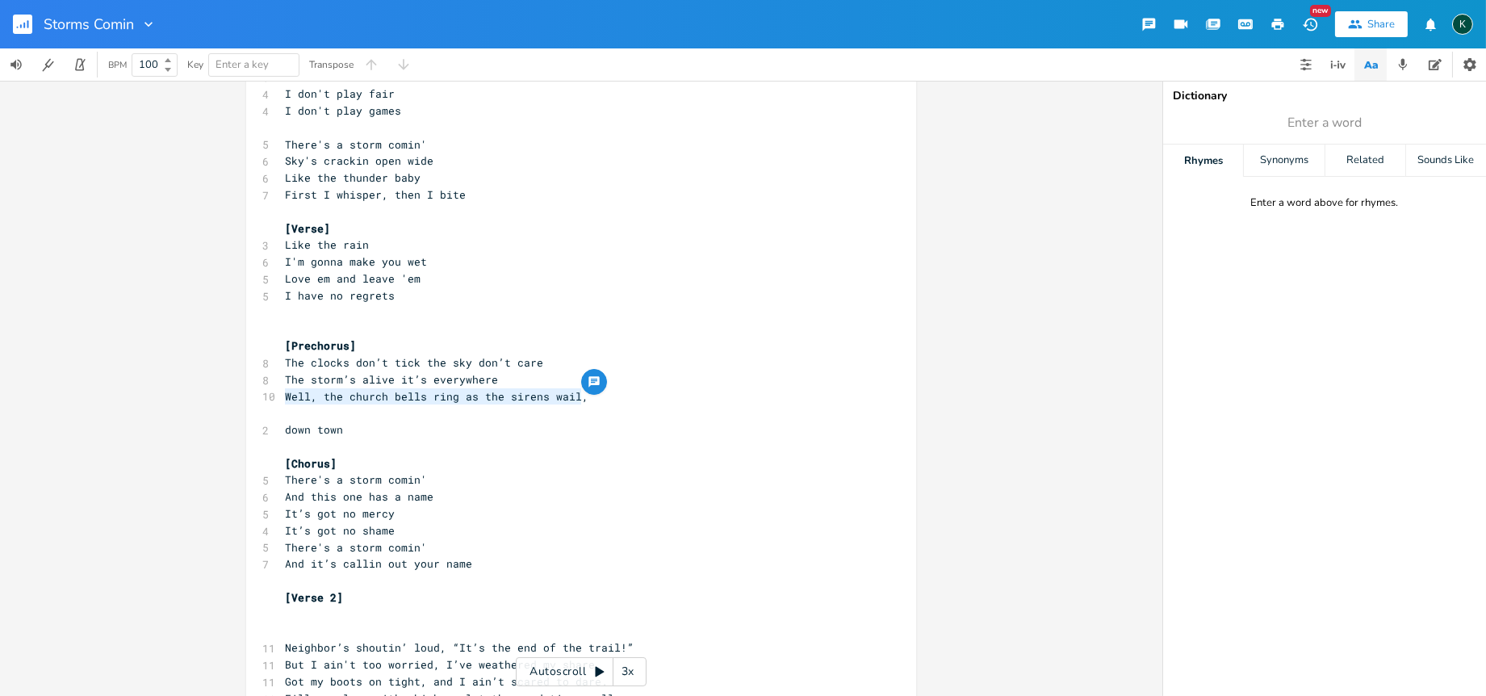
click at [424, 399] on span "Well, the church bells ring as the sirens wail," at bounding box center [436, 396] width 303 height 15
click at [287, 412] on pre "​" at bounding box center [573, 412] width 583 height 17
click at [310, 429] on span "down town" at bounding box center [314, 429] width 58 height 15
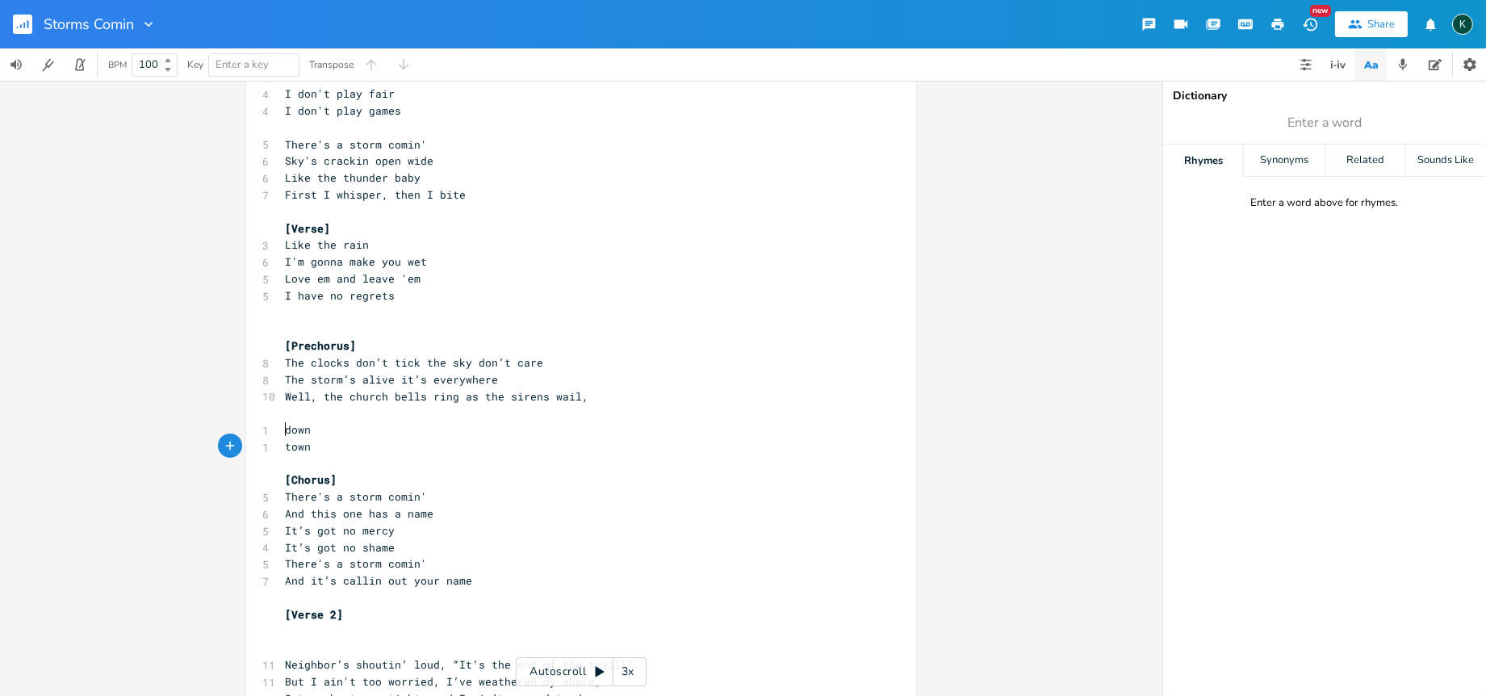
click at [285, 432] on span "down" at bounding box center [298, 429] width 26 height 15
type textarea "Storm won't back"
click at [291, 409] on pre "​" at bounding box center [573, 412] width 583 height 17
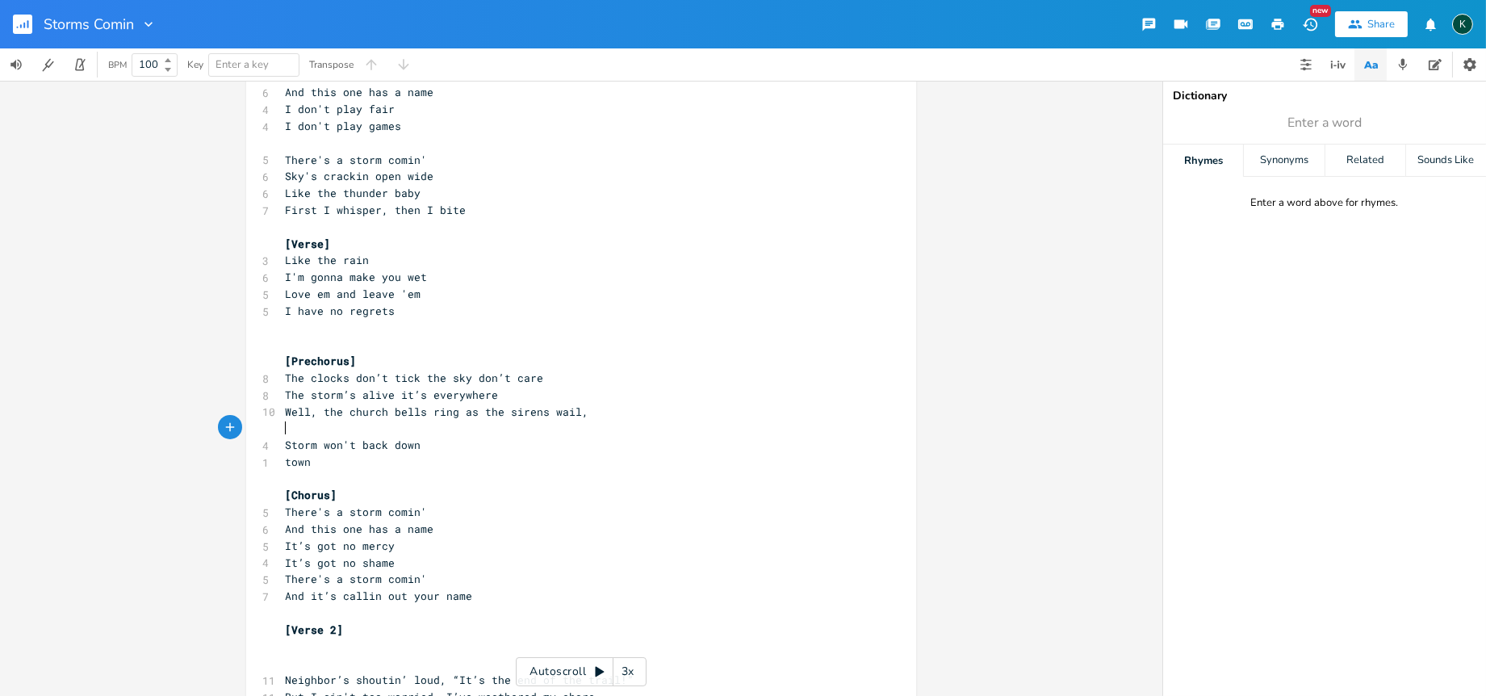
scroll to position [269, 0]
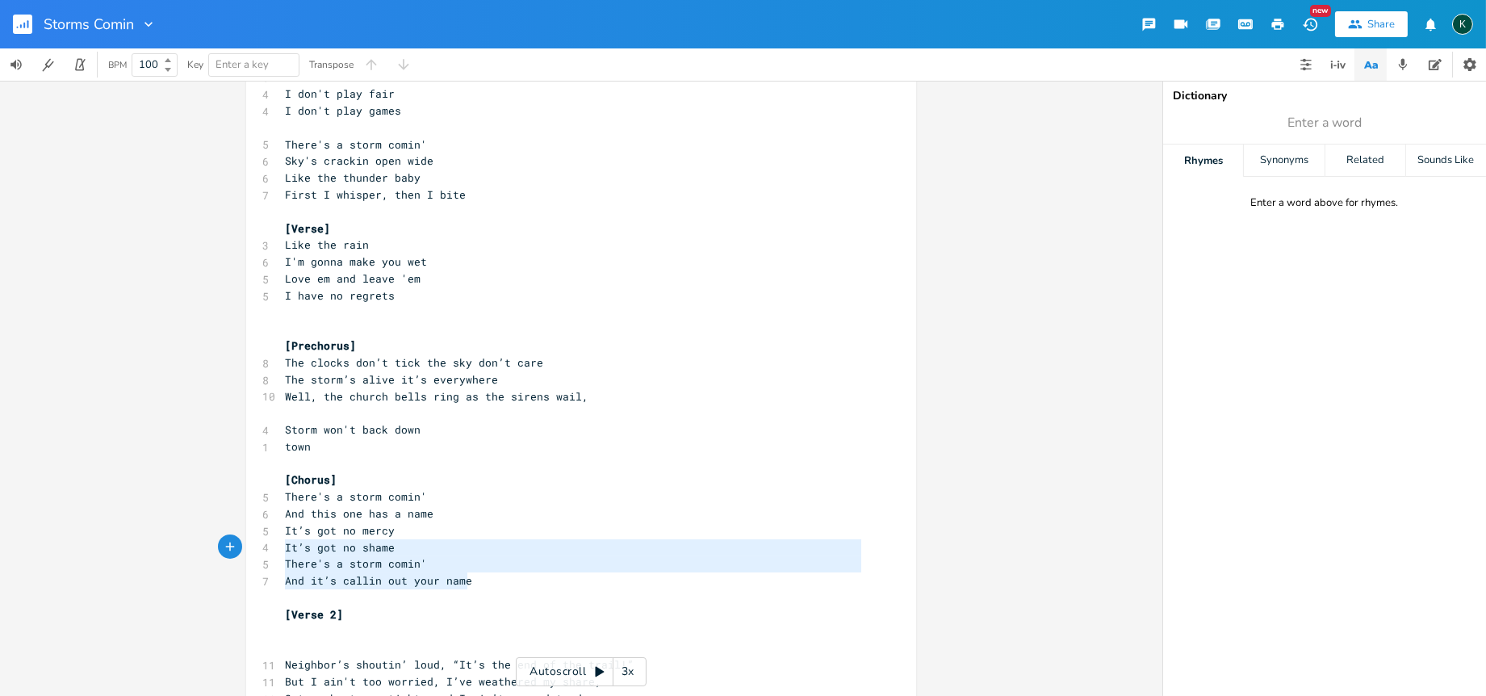
type textarea "It’s got no mercy It’s got no shame There's a storm comin' And it’s callin out …"
drag, startPoint x: 487, startPoint y: 578, endPoint x: 268, endPoint y: 533, distance: 223.2
click at [268, 533] on div "It’s got no mercy It’s got no shame There's a storm comin' And it’s callin out …" at bounding box center [581, 611] width 670 height 1579
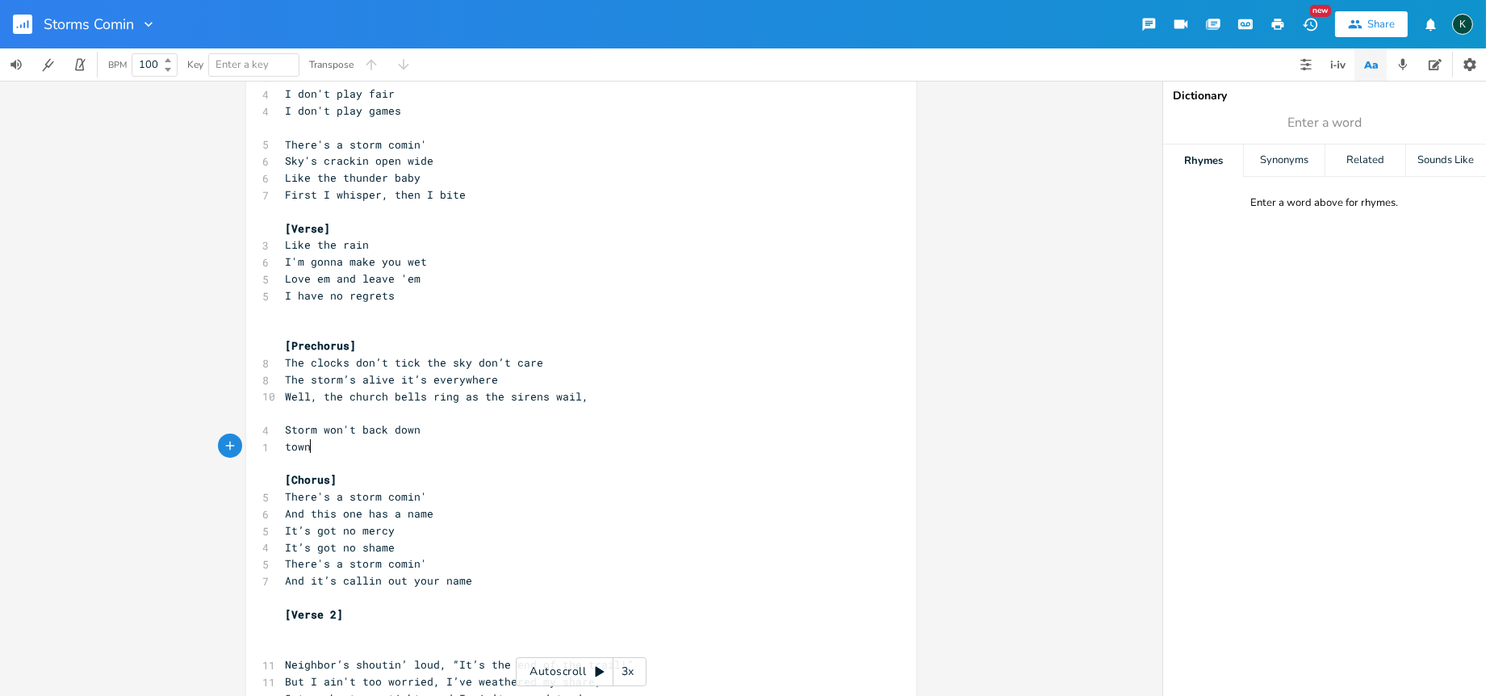
click at [341, 455] on pre "​" at bounding box center [573, 463] width 583 height 17
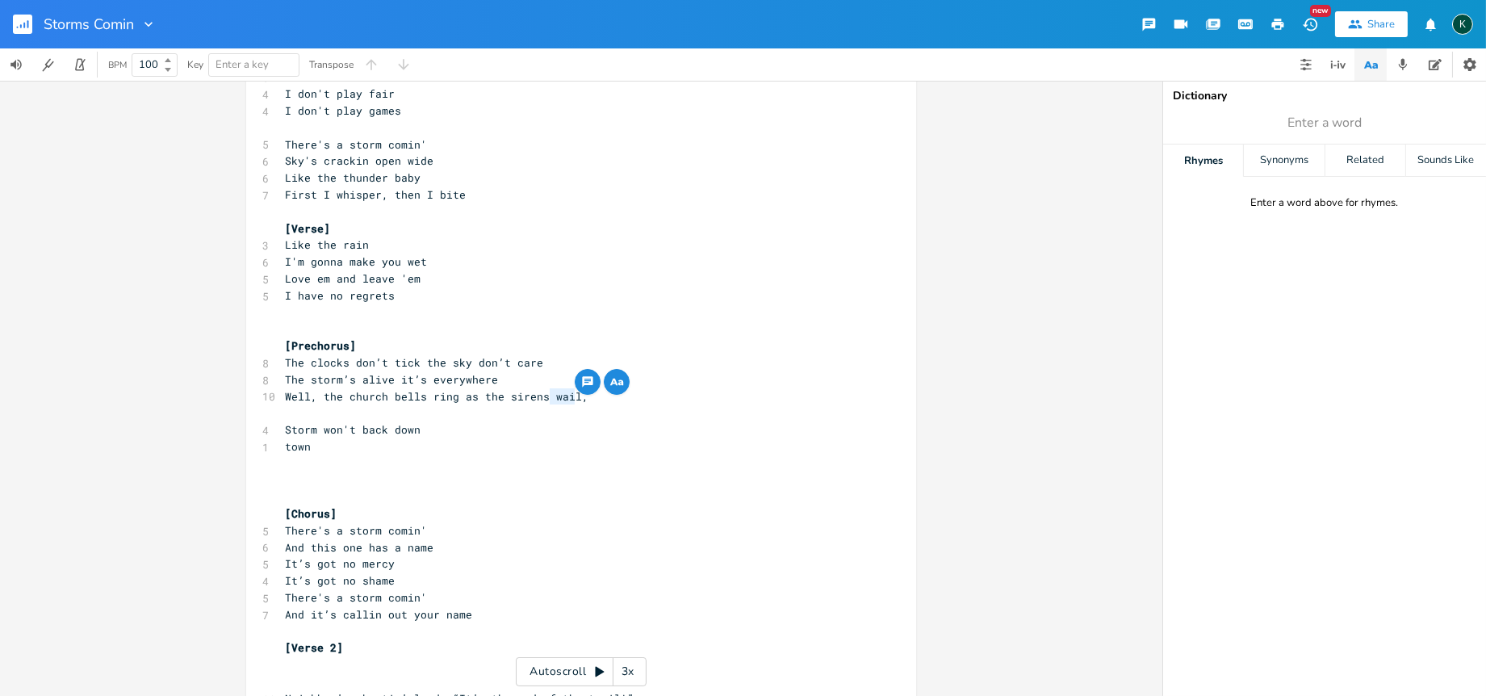
drag, startPoint x: 545, startPoint y: 391, endPoint x: 569, endPoint y: 392, distance: 24.2
click at [569, 392] on div "wail x [Verse 1] 11 Well, the sky's turnin' dark like the midnight hour, 12 The…" at bounding box center [581, 628] width 670 height 1612
type textarea "sr"
type textarea "cream"
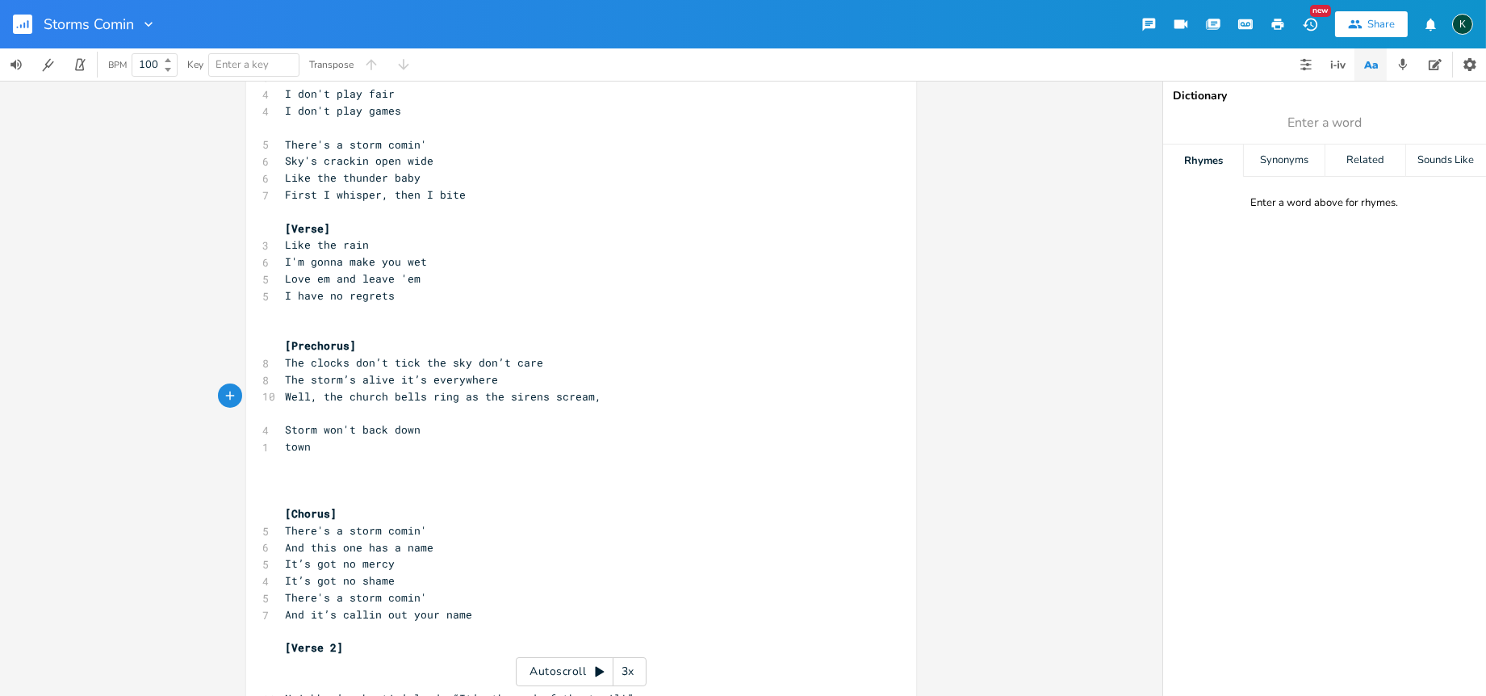
click at [324, 408] on pre "​" at bounding box center [573, 412] width 583 height 17
type textarea "you h"
type textarea "Yo h"
type textarea "u hope you want"
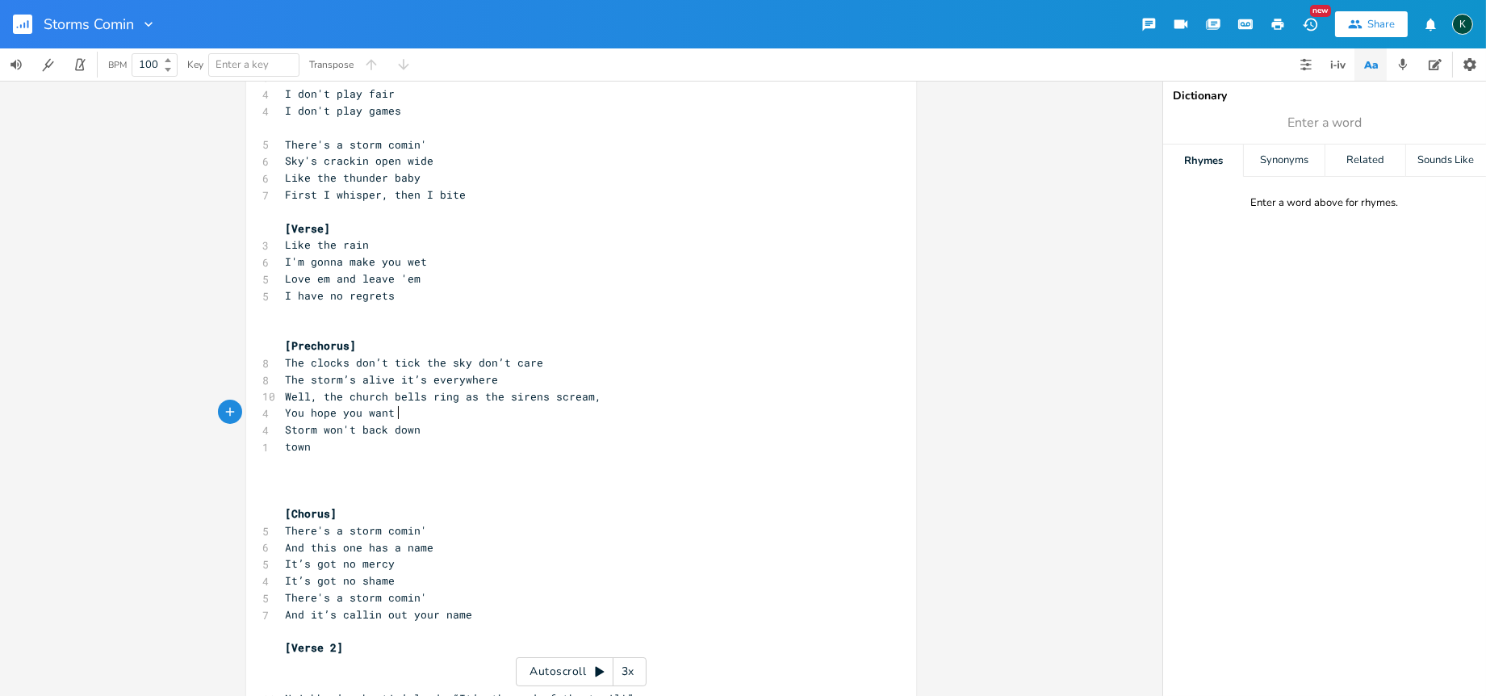
scroll to position [0, 82]
type textarea "ke and it's just a dream"
click at [287, 431] on span "Storm won't back down" at bounding box center [353, 429] width 136 height 15
type textarea "zi'm"
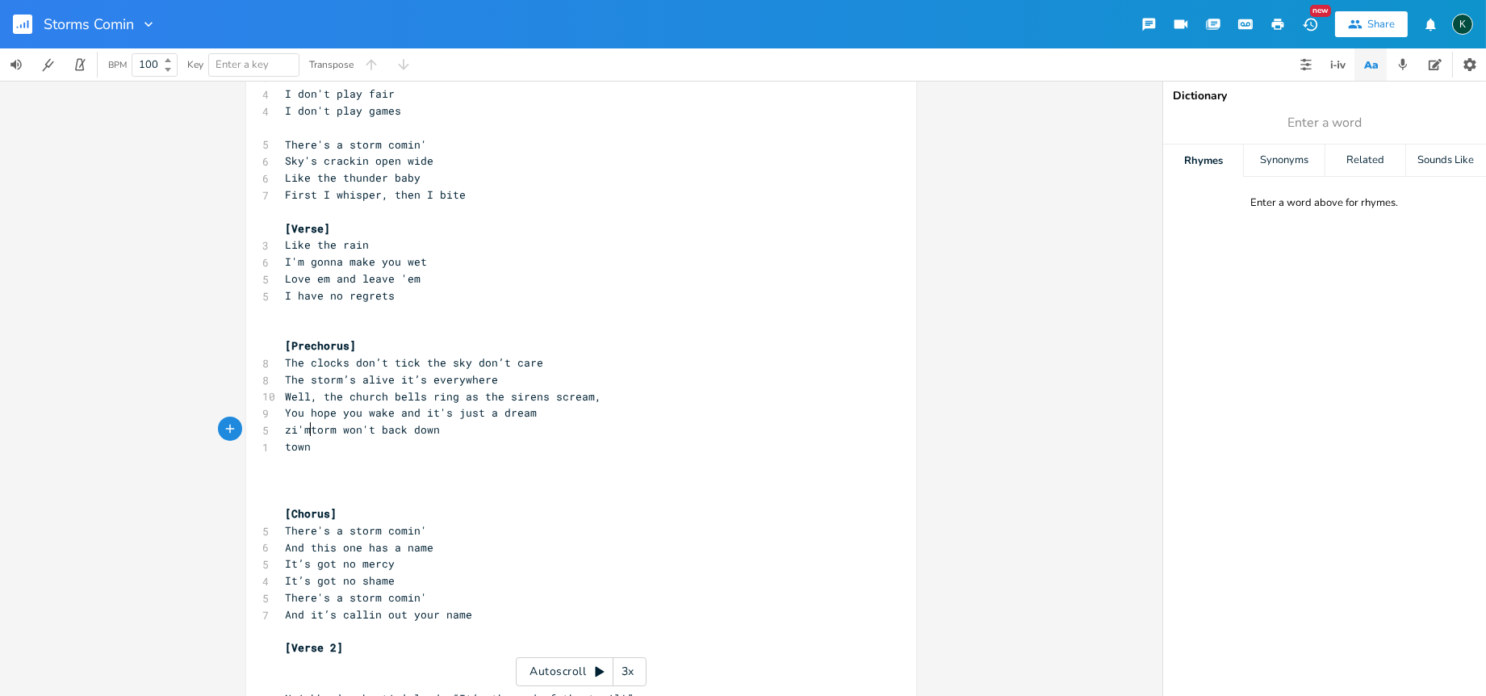
scroll to position [0, 21]
type textarea "I'm your s"
click at [377, 430] on span "I'm your storm won't back down" at bounding box center [382, 429] width 194 height 15
type textarea "and i"
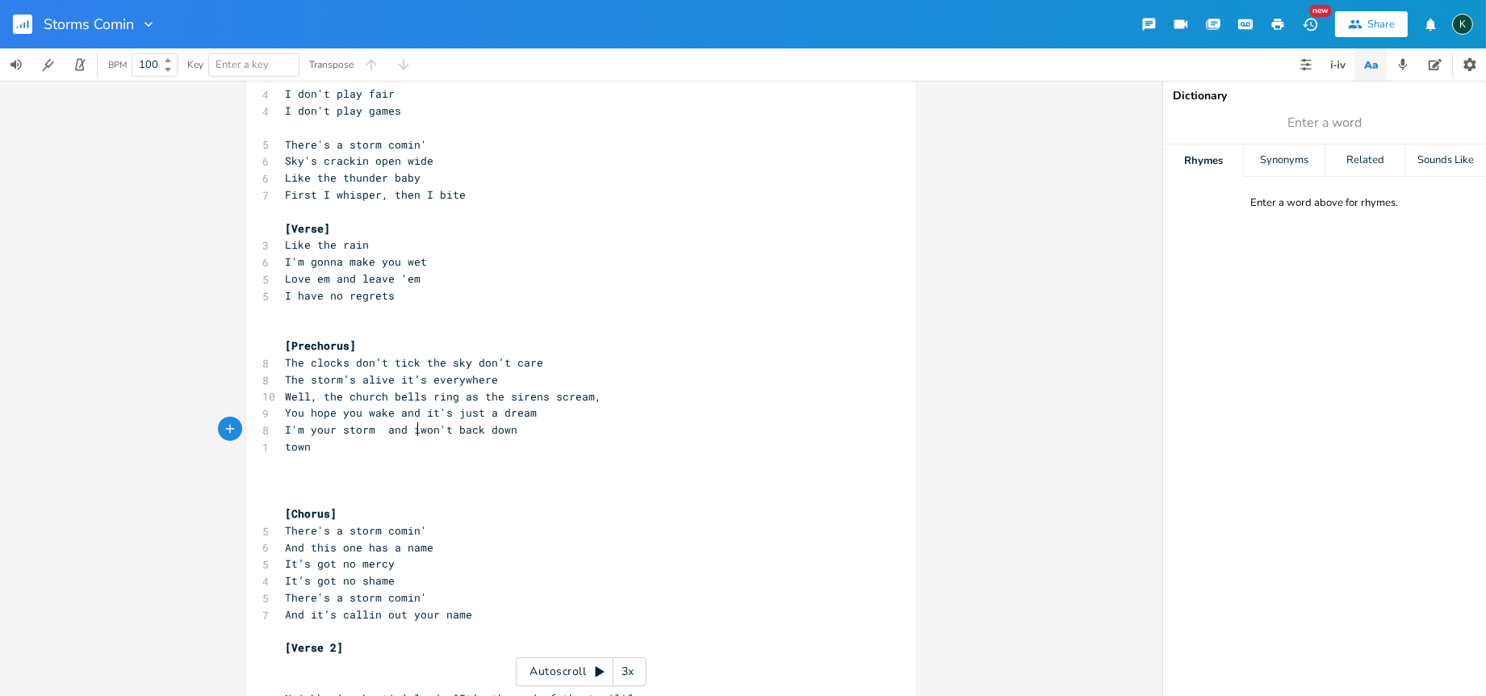
scroll to position [0, 28]
type textarea "I"
click at [381, 430] on span "I'm your storm and I won't back down" at bounding box center [404, 429] width 239 height 15
click at [329, 456] on pre "​" at bounding box center [573, 463] width 583 height 17
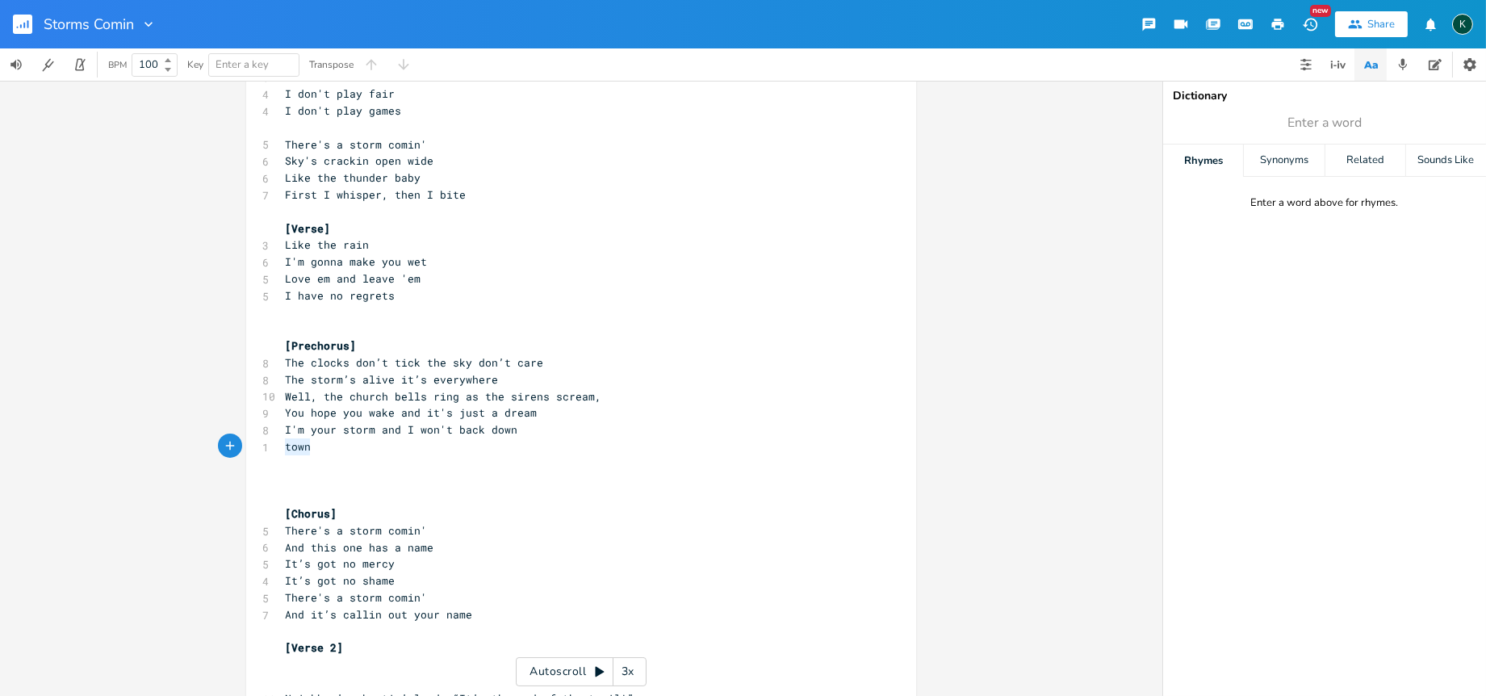
drag, startPoint x: 317, startPoint y: 442, endPoint x: 277, endPoint y: 441, distance: 40.4
click at [282, 441] on pre "town" at bounding box center [573, 446] width 583 height 17
type textarea "There"
type textarea "'s nowhere to hide as I take this toe"
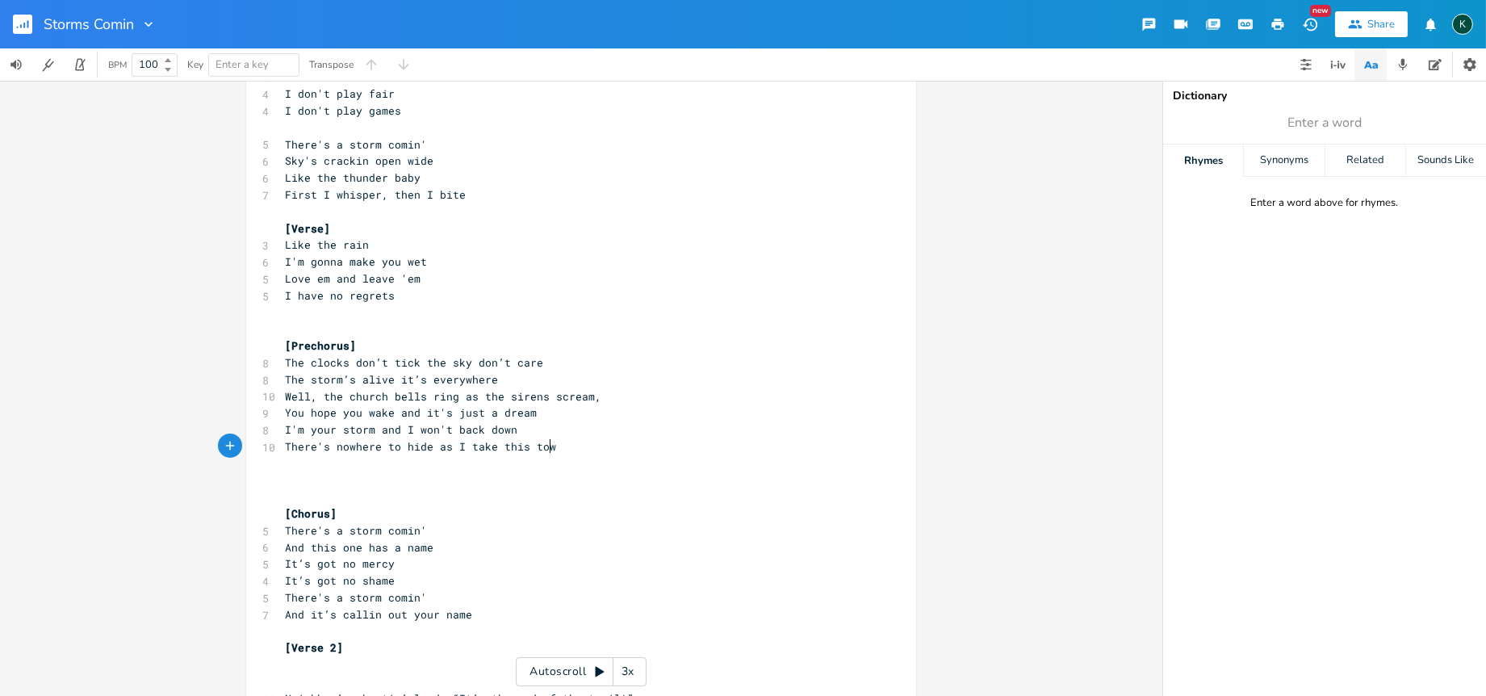
type textarea "wn"
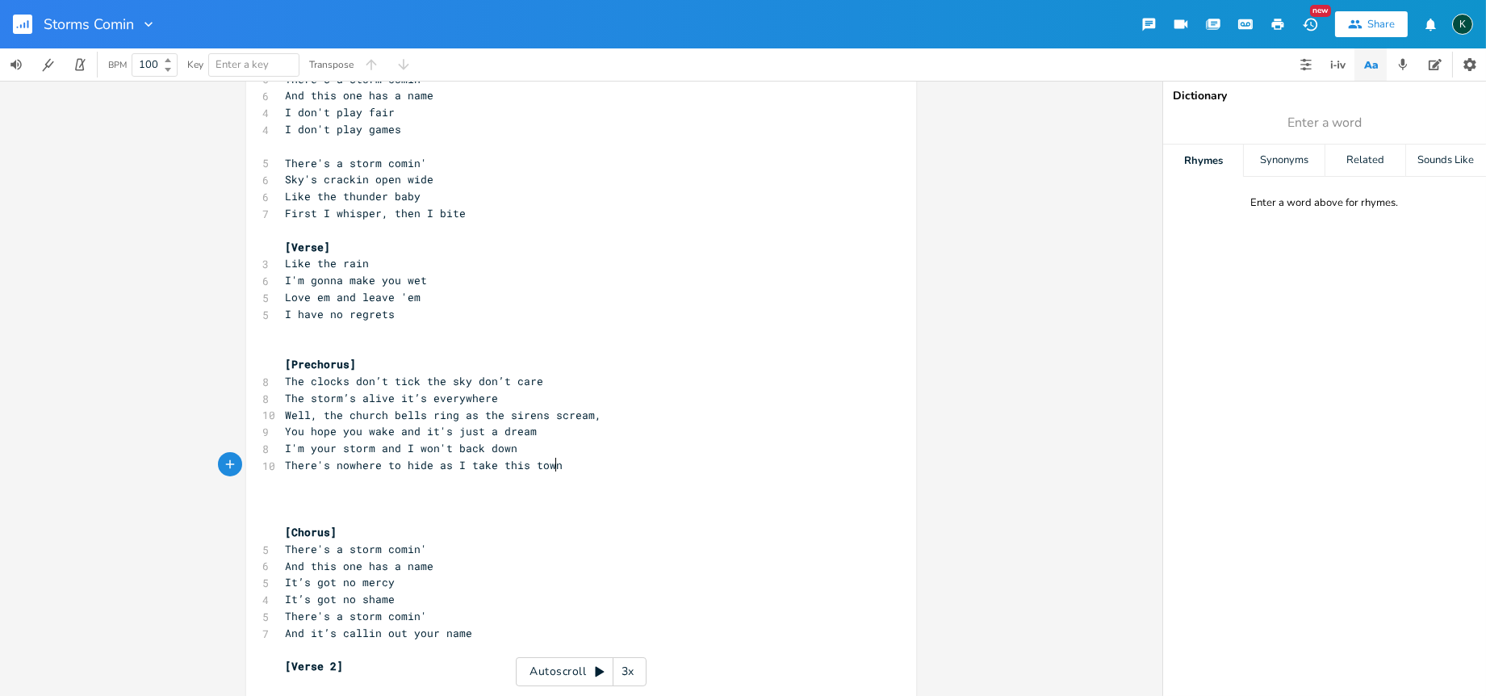
scroll to position [269, 0]
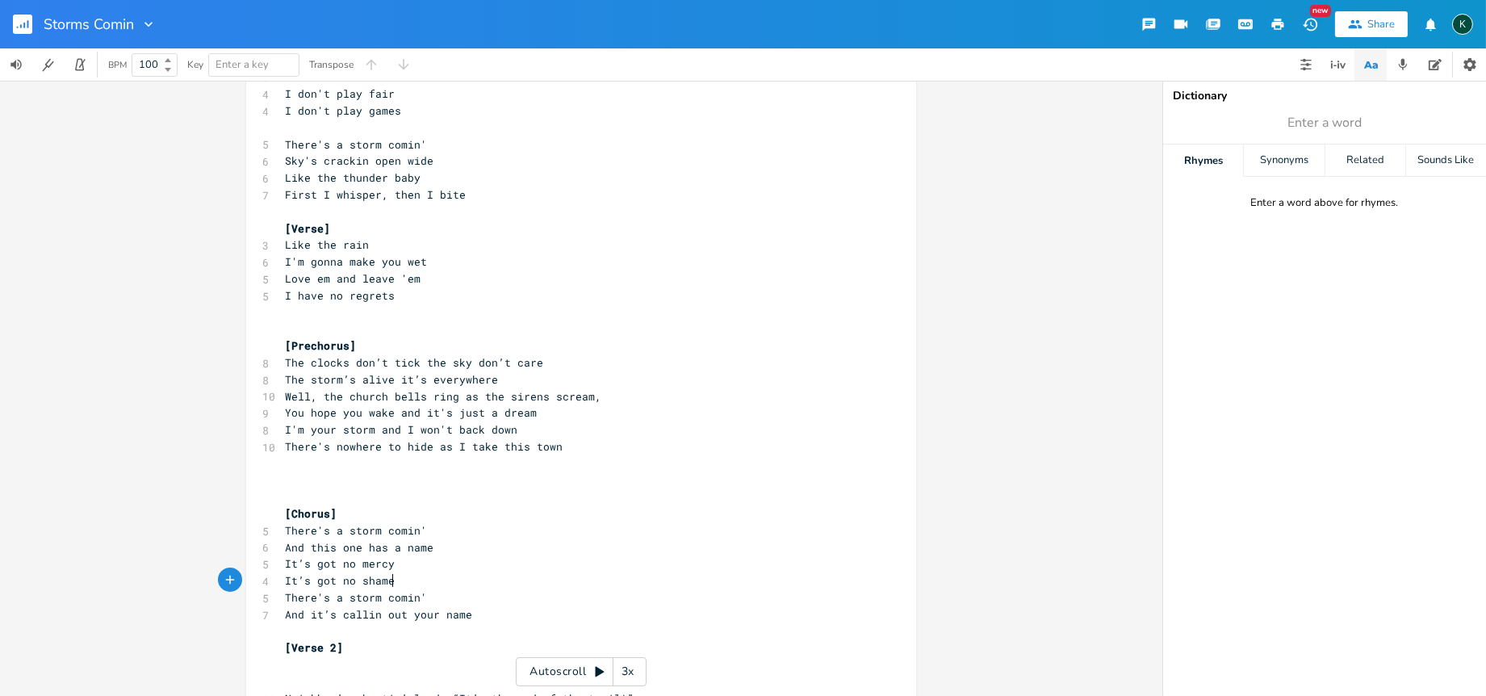
click at [392, 586] on pre "It’s got no shame" at bounding box center [573, 580] width 583 height 17
drag, startPoint x: 390, startPoint y: 582, endPoint x: 250, endPoint y: 563, distance: 140.8
click at [250, 563] on div "It’s got no mercy It’s got no shame x [Verse 1] 11 Well, the sky's turnin' dark…" at bounding box center [581, 628] width 670 height 1612
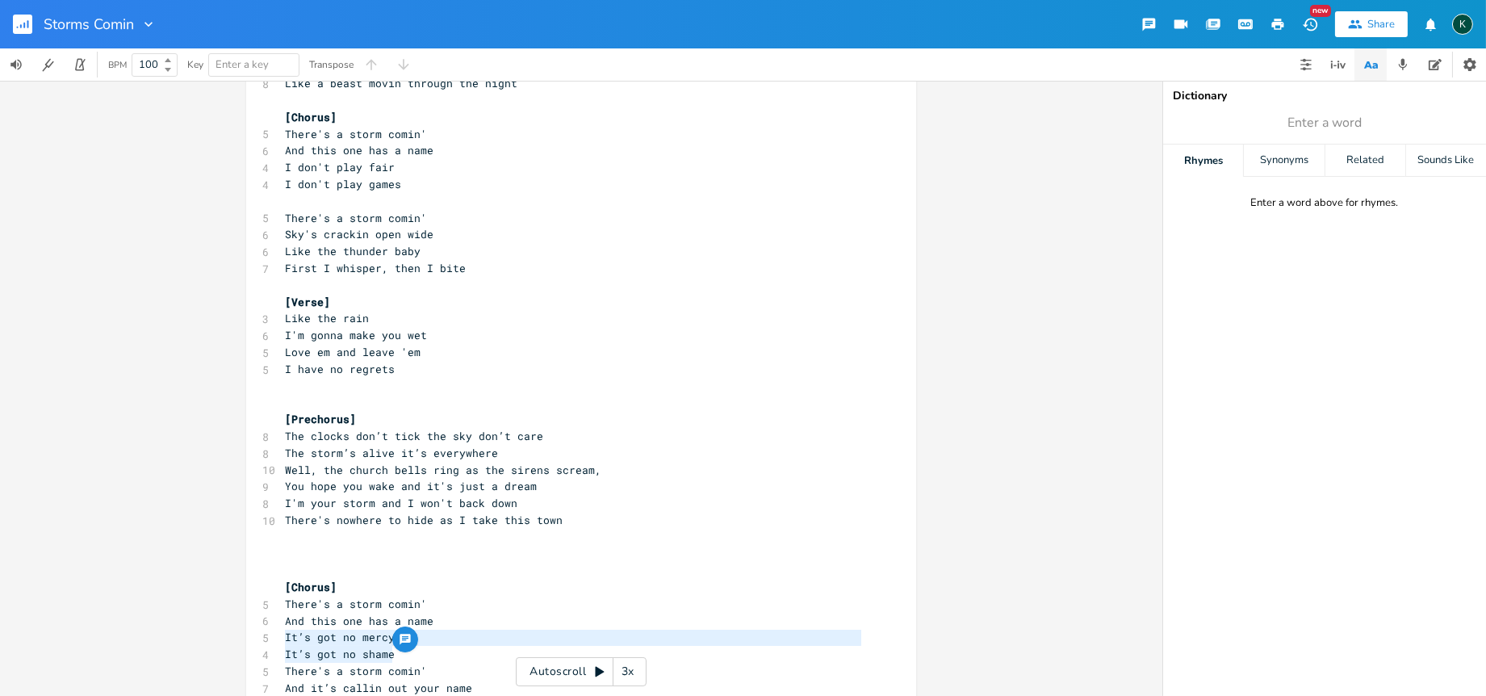
scroll to position [90, 0]
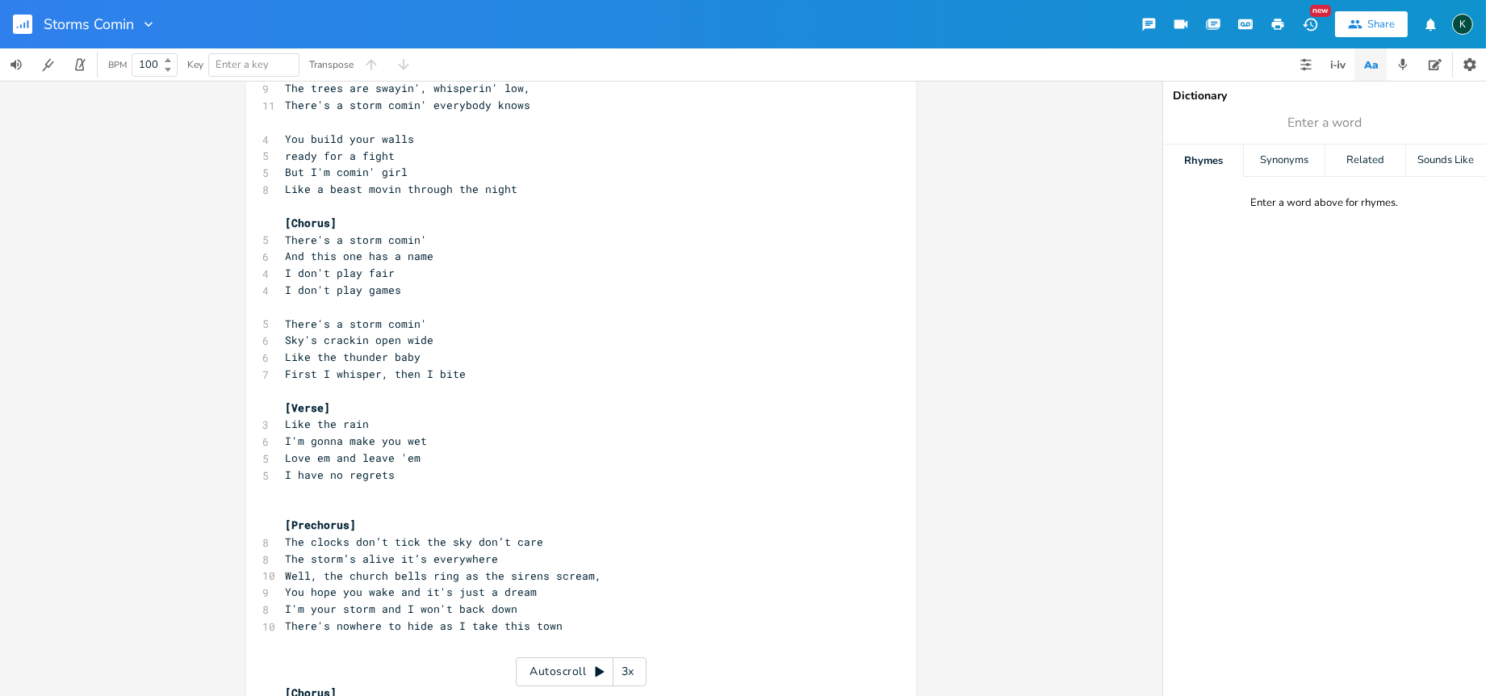
type textarea "It’s got no mercy It’s got no shame"
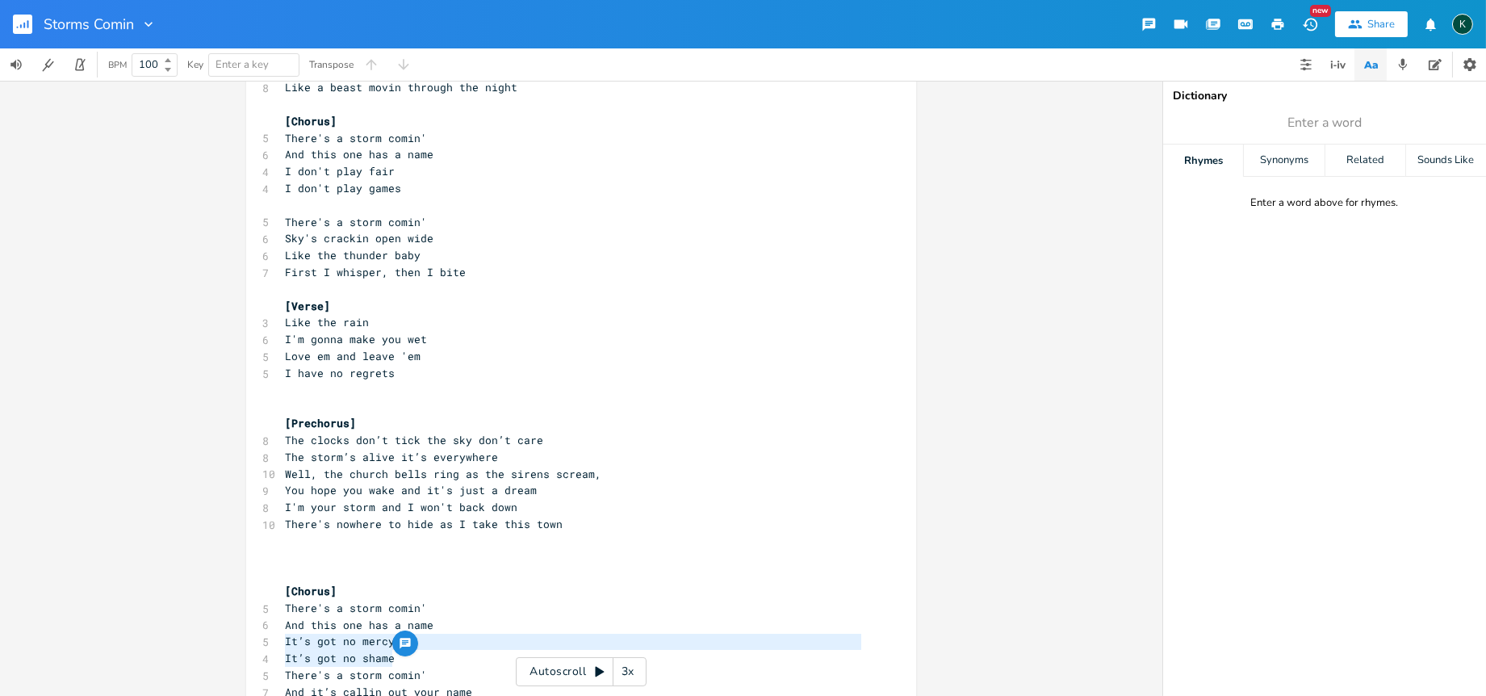
scroll to position [269, 0]
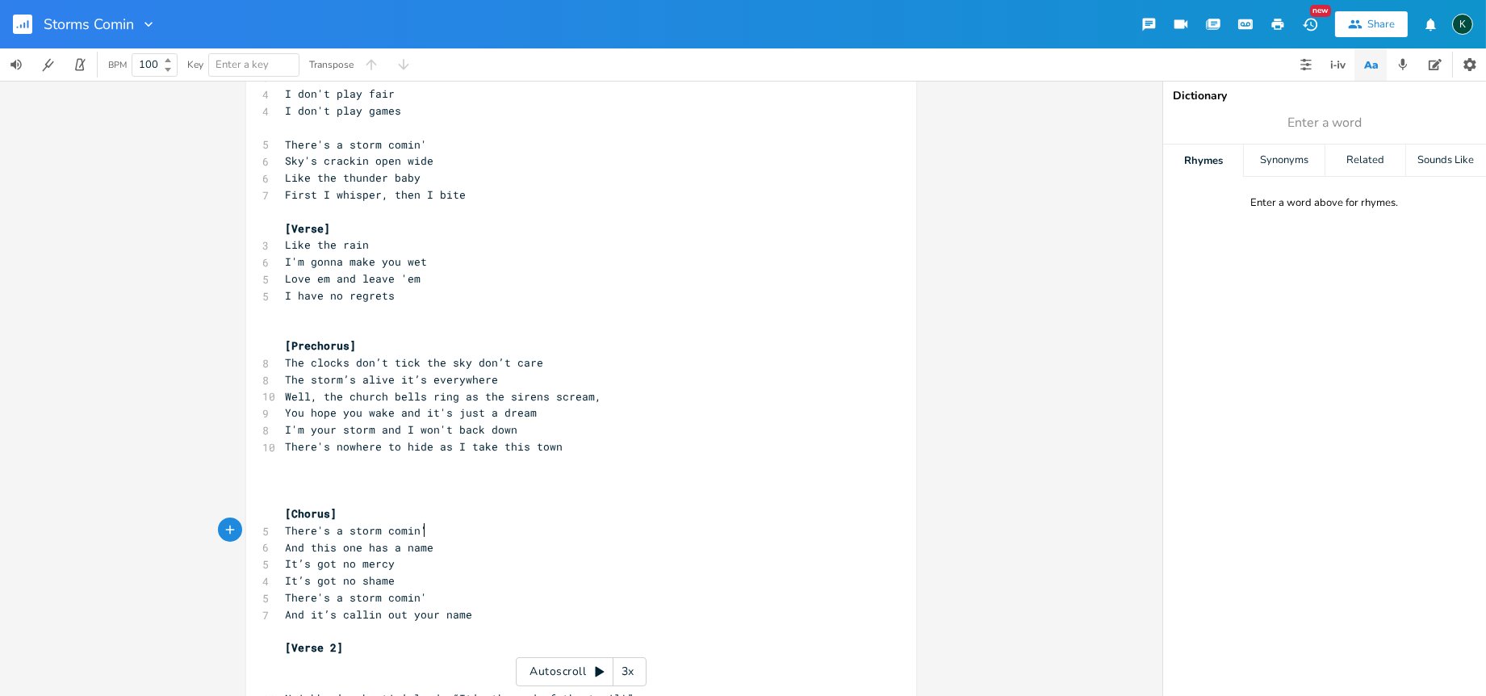
click at [454, 539] on pre "And this one has a name" at bounding box center [573, 547] width 583 height 17
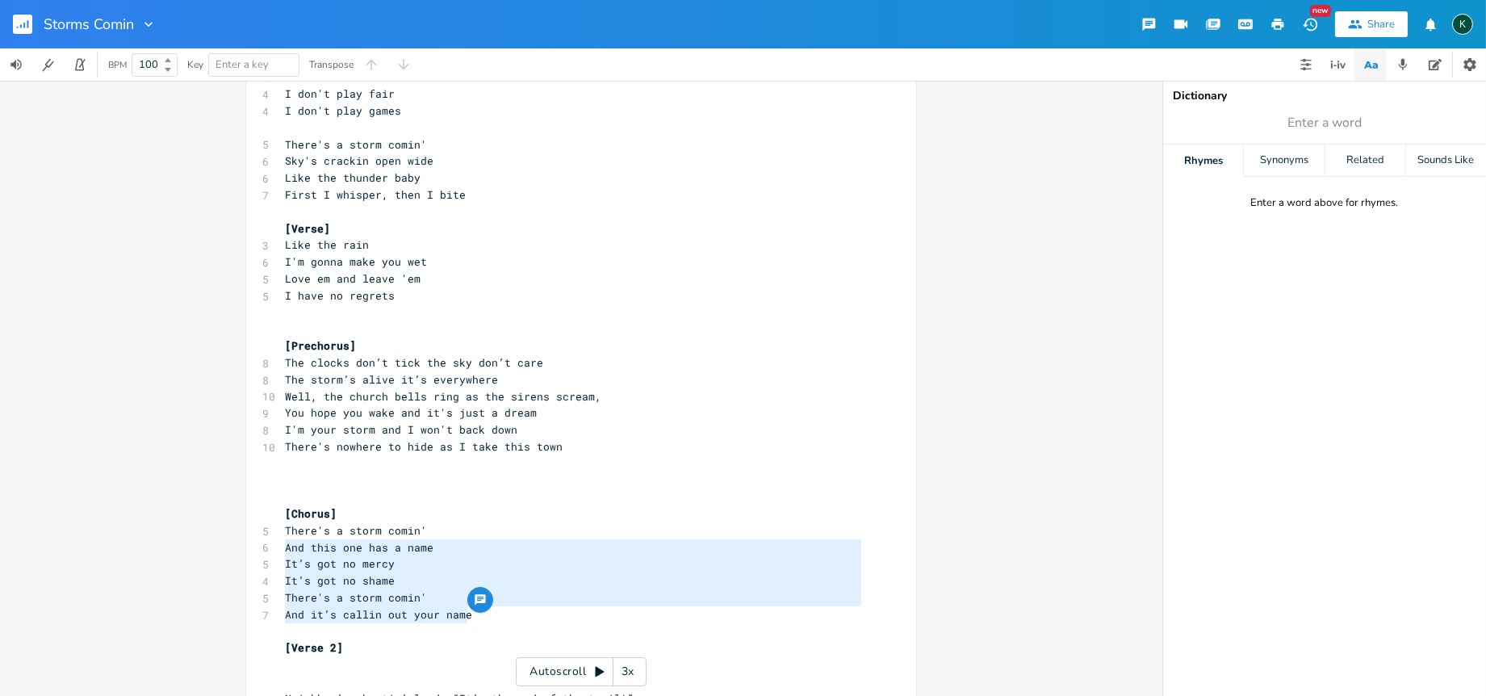
type textarea "It’s got no mercy It’s got no shame There's a storm comin' And it’s callin out …"
drag, startPoint x: 492, startPoint y: 616, endPoint x: 238, endPoint y: 560, distance: 260.2
click at [238, 560] on div "It’s got no mercy It’s got no shame There's a storm comin' And it’s callin out …" at bounding box center [581, 388] width 1162 height 615
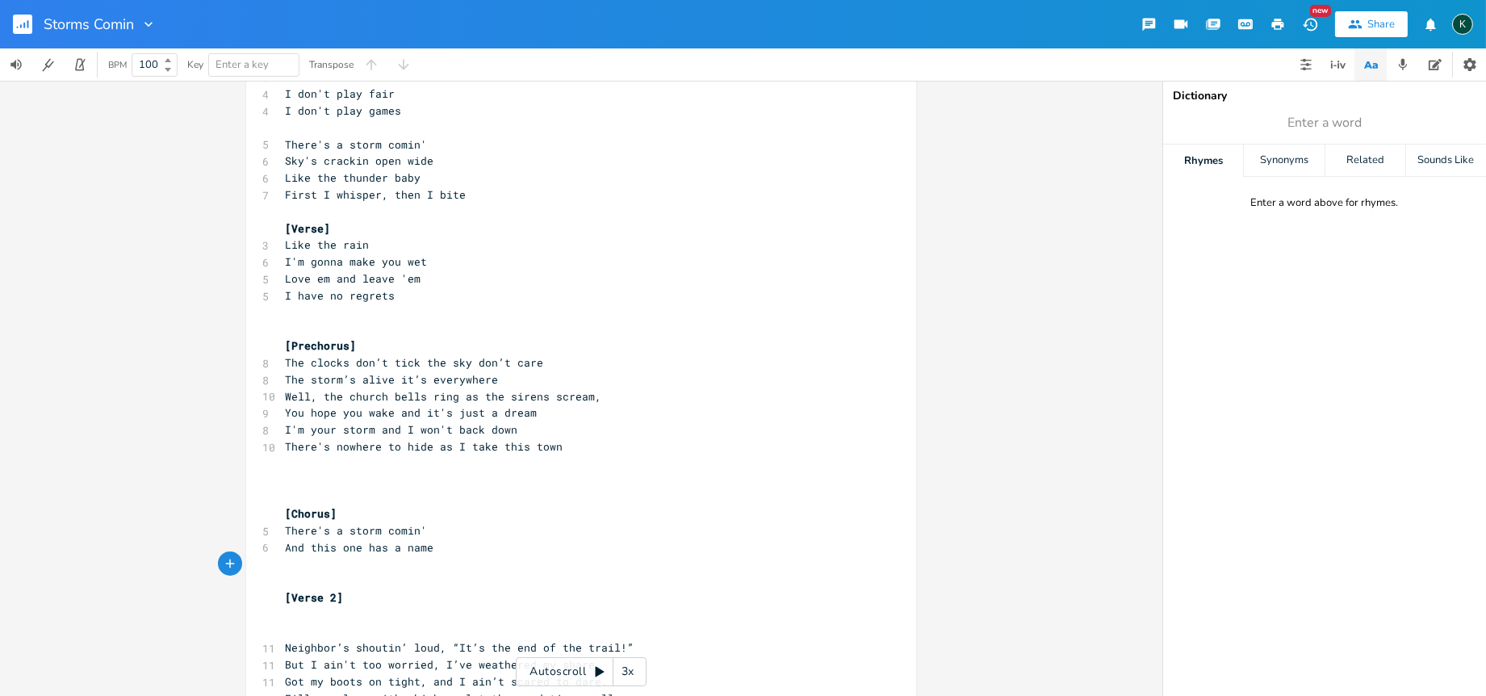
click at [294, 309] on pre "​" at bounding box center [573, 312] width 583 height 17
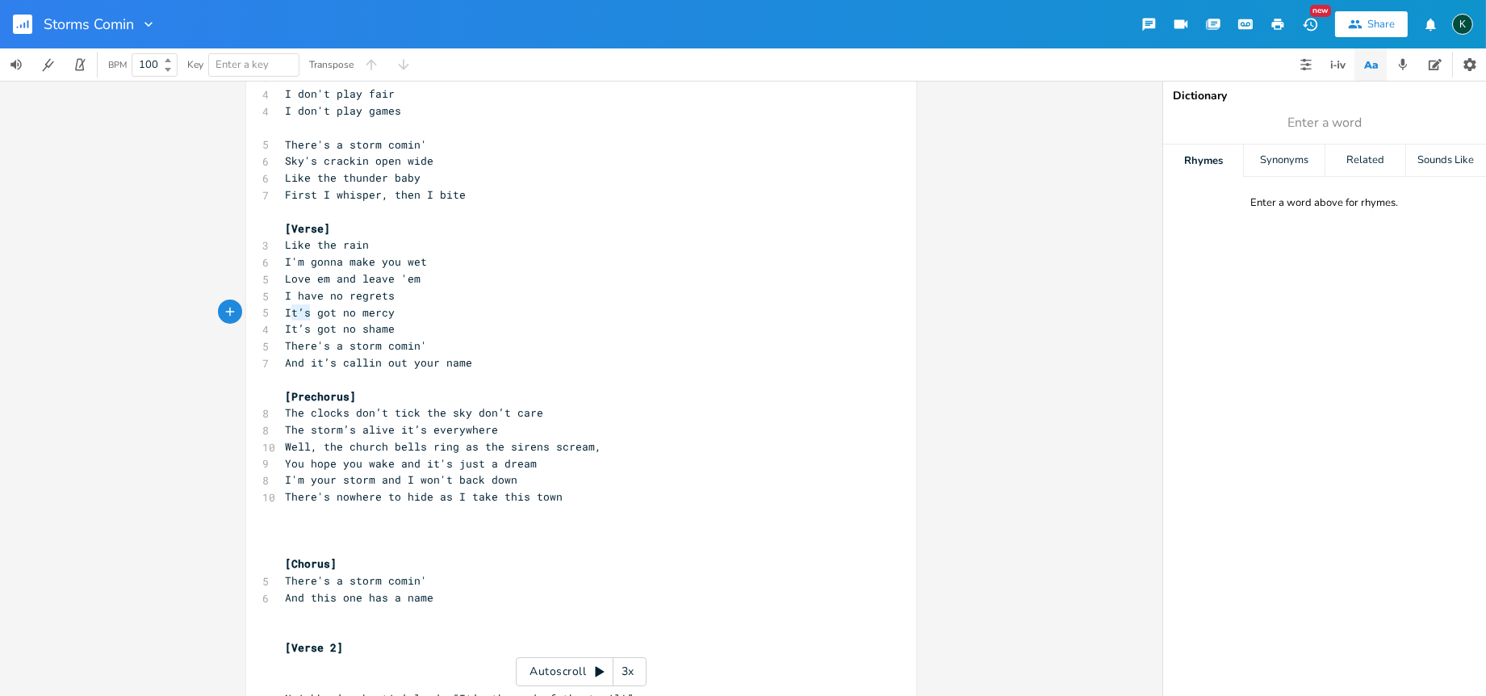
type textarea "It’s"
drag, startPoint x: 307, startPoint y: 312, endPoint x: 277, endPoint y: 313, distance: 30.7
click at [282, 313] on pre "It’s got no mercy" at bounding box center [573, 312] width 583 height 17
drag, startPoint x: 366, startPoint y: 246, endPoint x: 276, endPoint y: 248, distance: 90.4
click at [276, 248] on div "Like the rain x [Verse 1] 11 Well, the sky's turnin' dark like the midnight hou…" at bounding box center [581, 628] width 670 height 1612
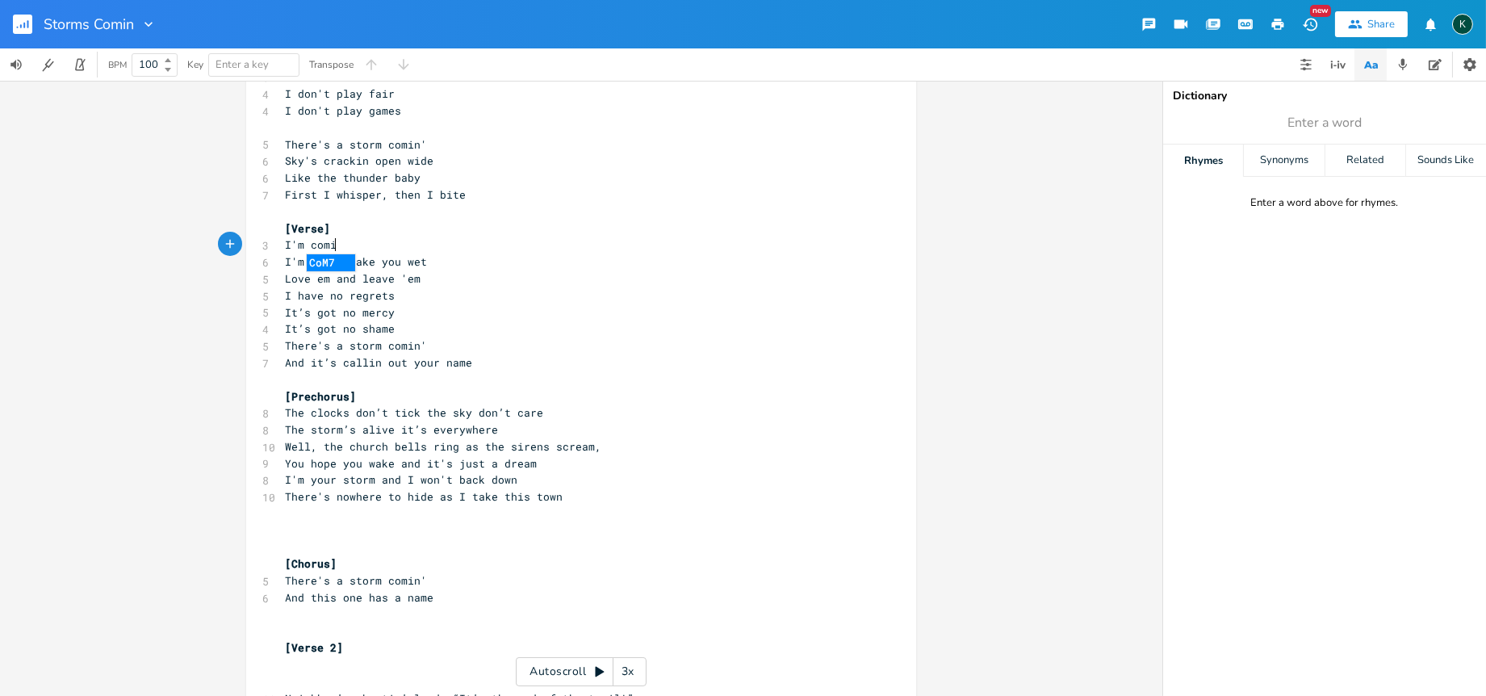
scroll to position [0, 45]
type textarea "I'm comin' down"
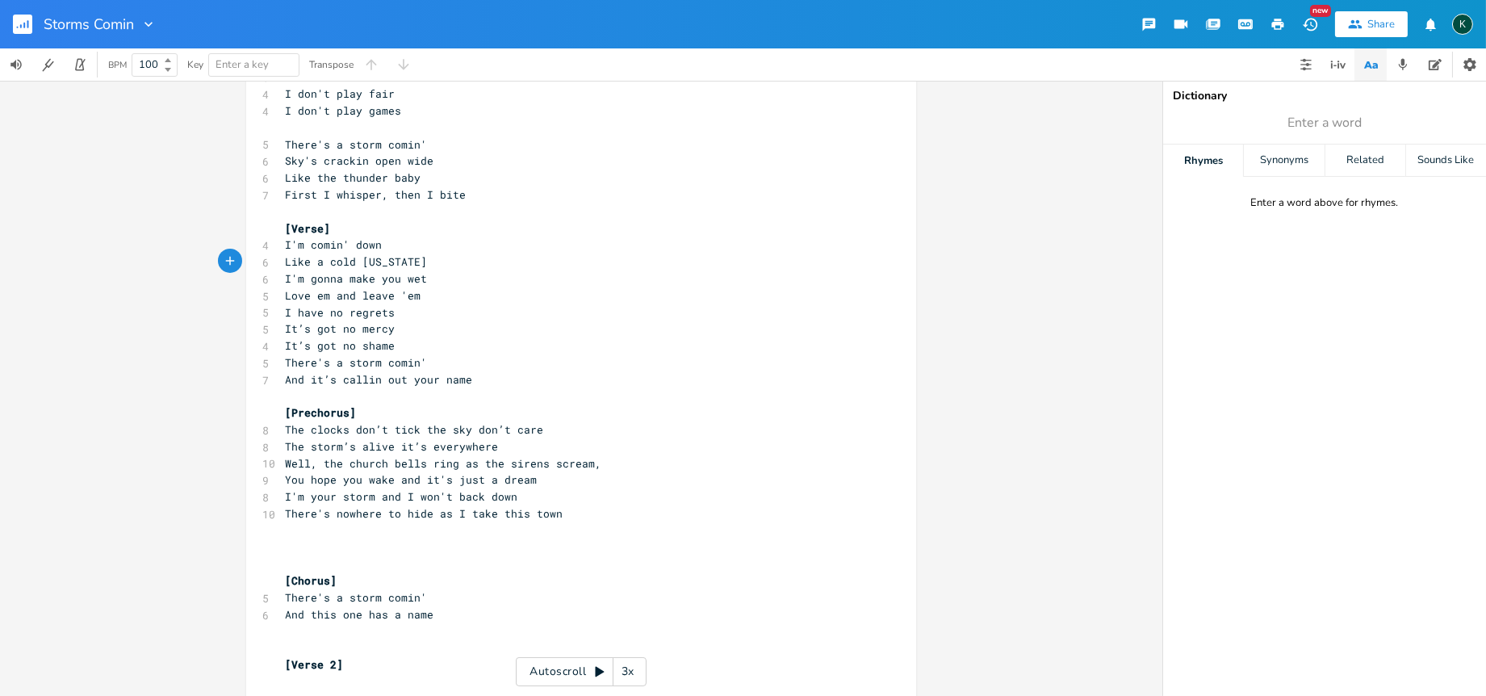
scroll to position [0, 95]
type textarea "Like a cold [US_STATE] rain"
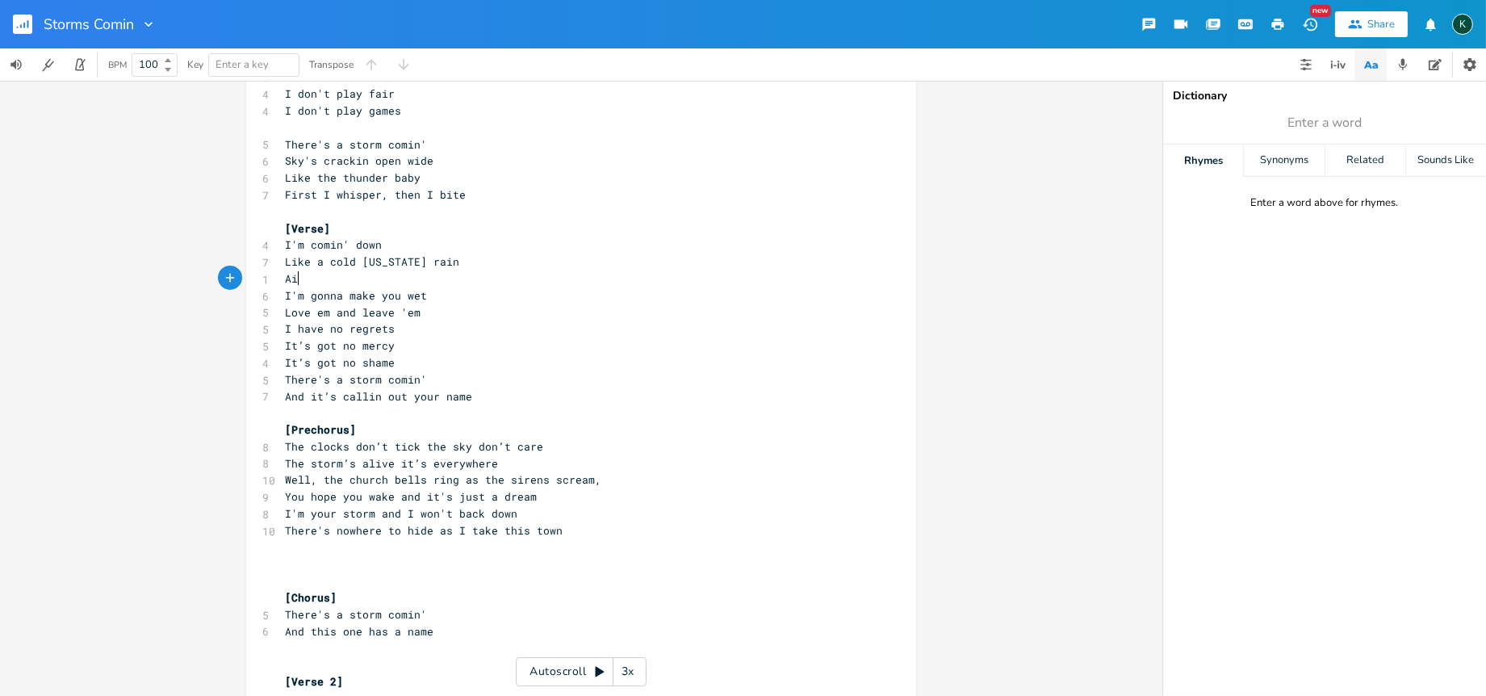
scroll to position [0, 16]
type textarea "Ain'g"
type textarea "t got no merch, ain't got no shame"
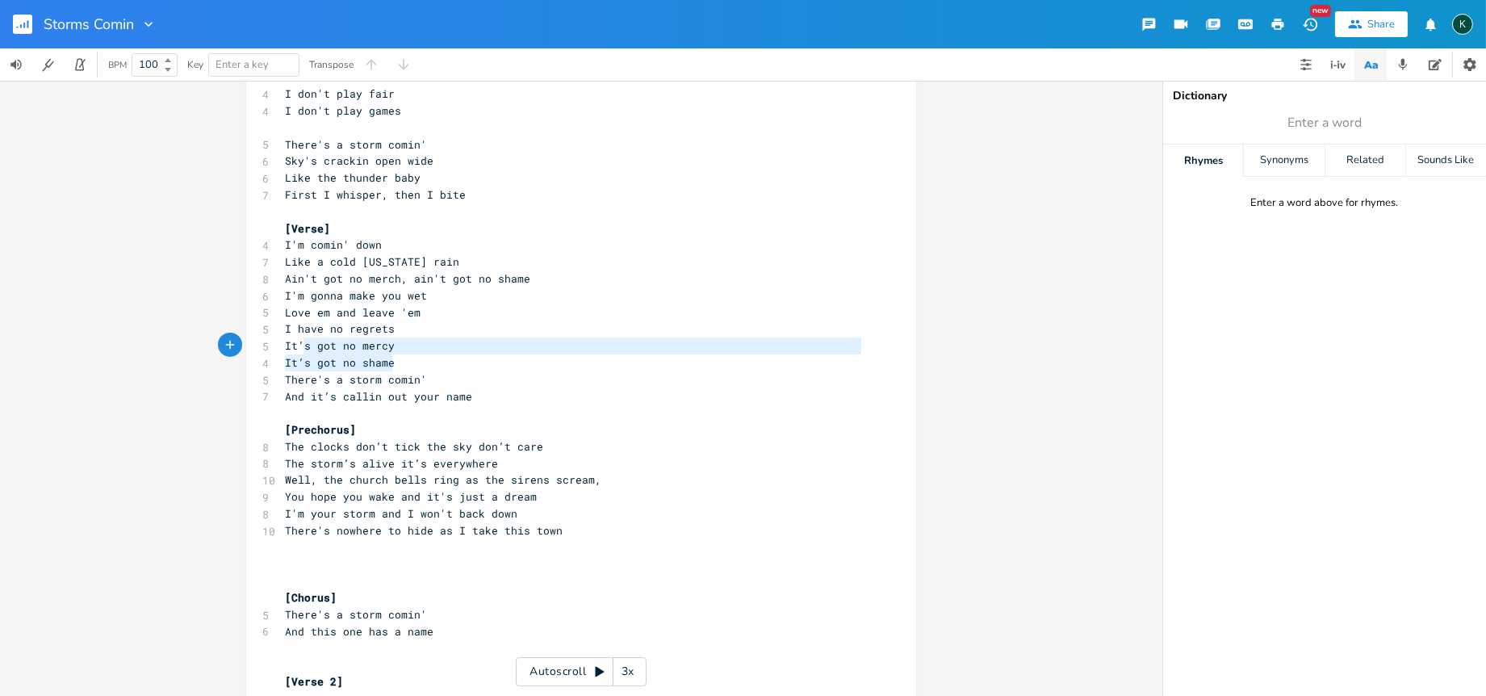
type textarea "It’s got no mercy It’s got no shame"
drag, startPoint x: 391, startPoint y: 359, endPoint x: 269, endPoint y: 347, distance: 122.5
click at [269, 347] on div "It’s got no mercy It’s got no shame x [Verse 1] 11 Well, the sky's turnin' dark…" at bounding box center [581, 645] width 670 height 1646
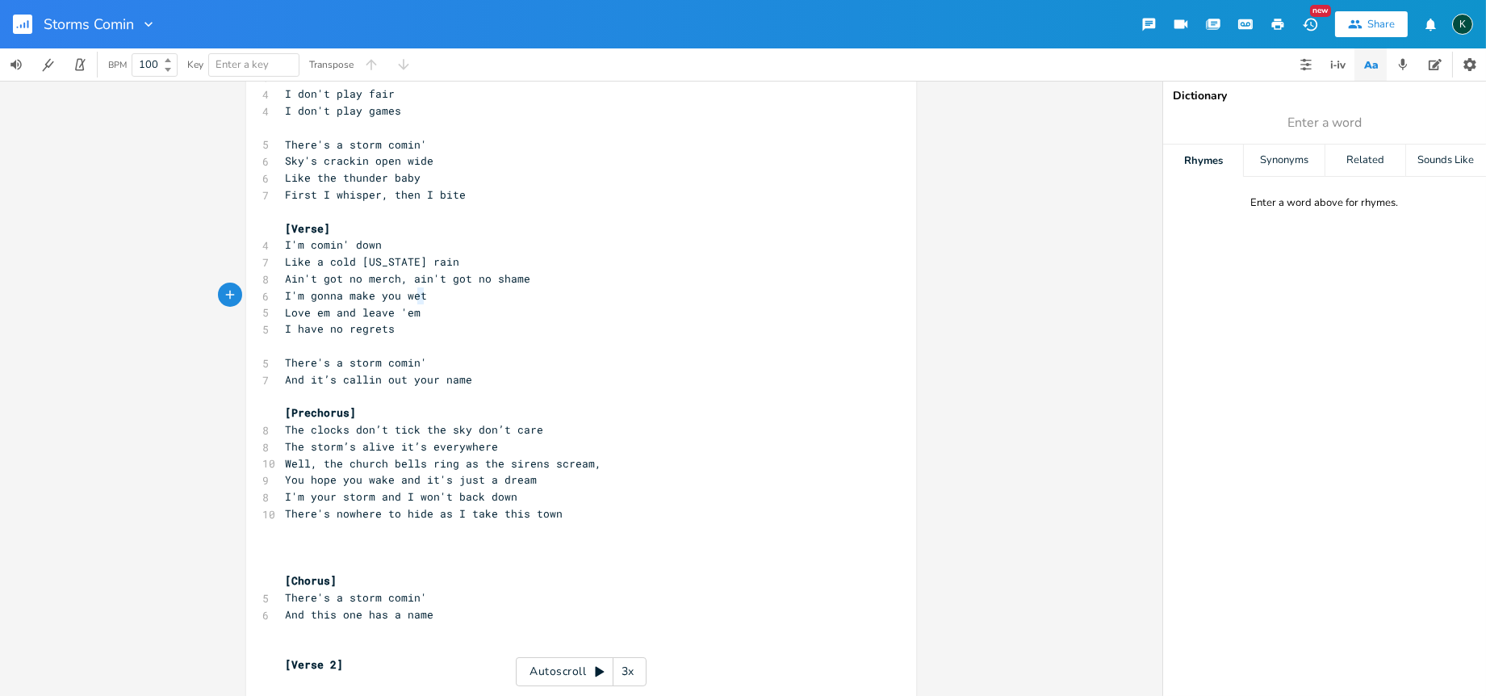
type textarea "I'm gonna make you wet"
drag, startPoint x: 424, startPoint y: 295, endPoint x: 263, endPoint y: 294, distance: 160.6
click at [282, 294] on div "6 I'm gonna make you wet" at bounding box center [573, 295] width 583 height 17
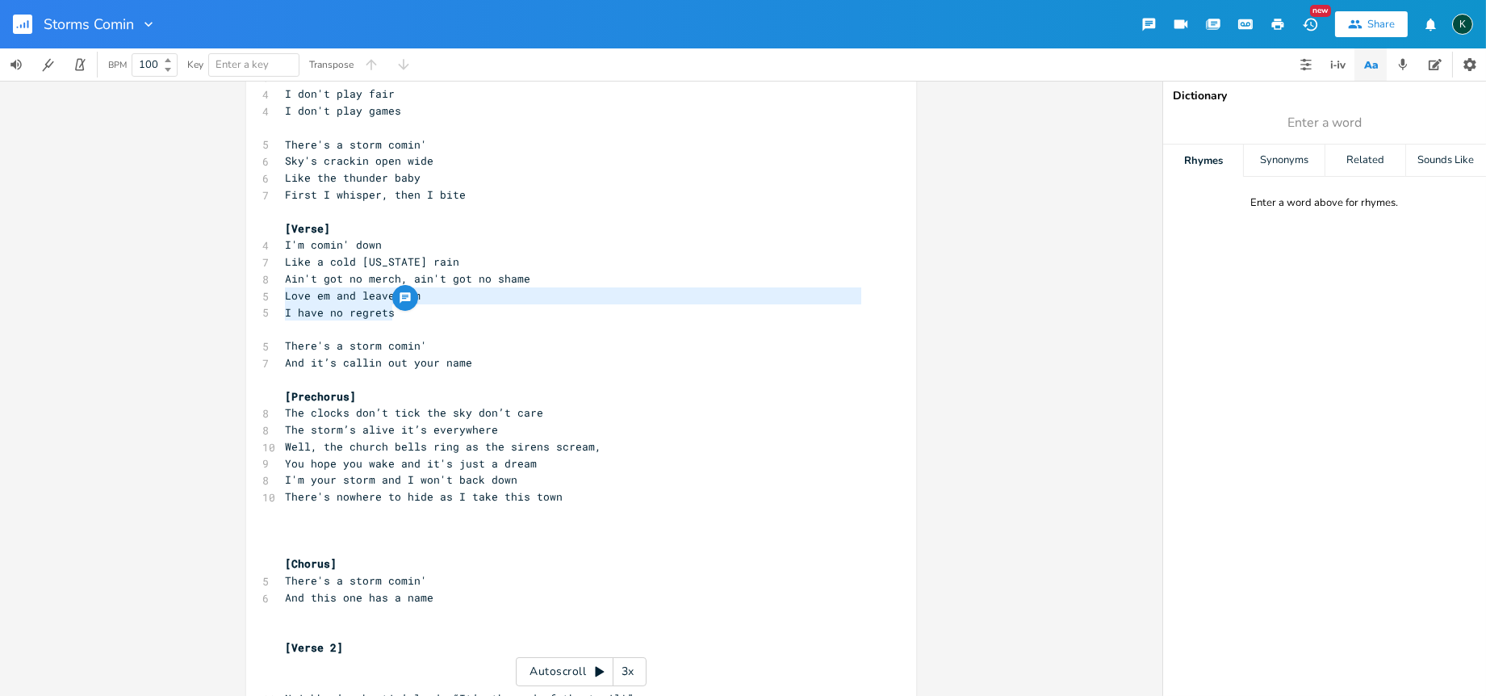
drag, startPoint x: 387, startPoint y: 313, endPoint x: 278, endPoint y: 299, distance: 110.7
click at [282, 299] on div "[Verse 1] 11 Well, the sky's turnin' dark like the midnight hour, 12 The wind i…" at bounding box center [573, 631] width 583 height 1561
type textarea "Love em and leave 'em I have no regrets"
click at [312, 315] on span "I have no regrets" at bounding box center [340, 312] width 110 height 15
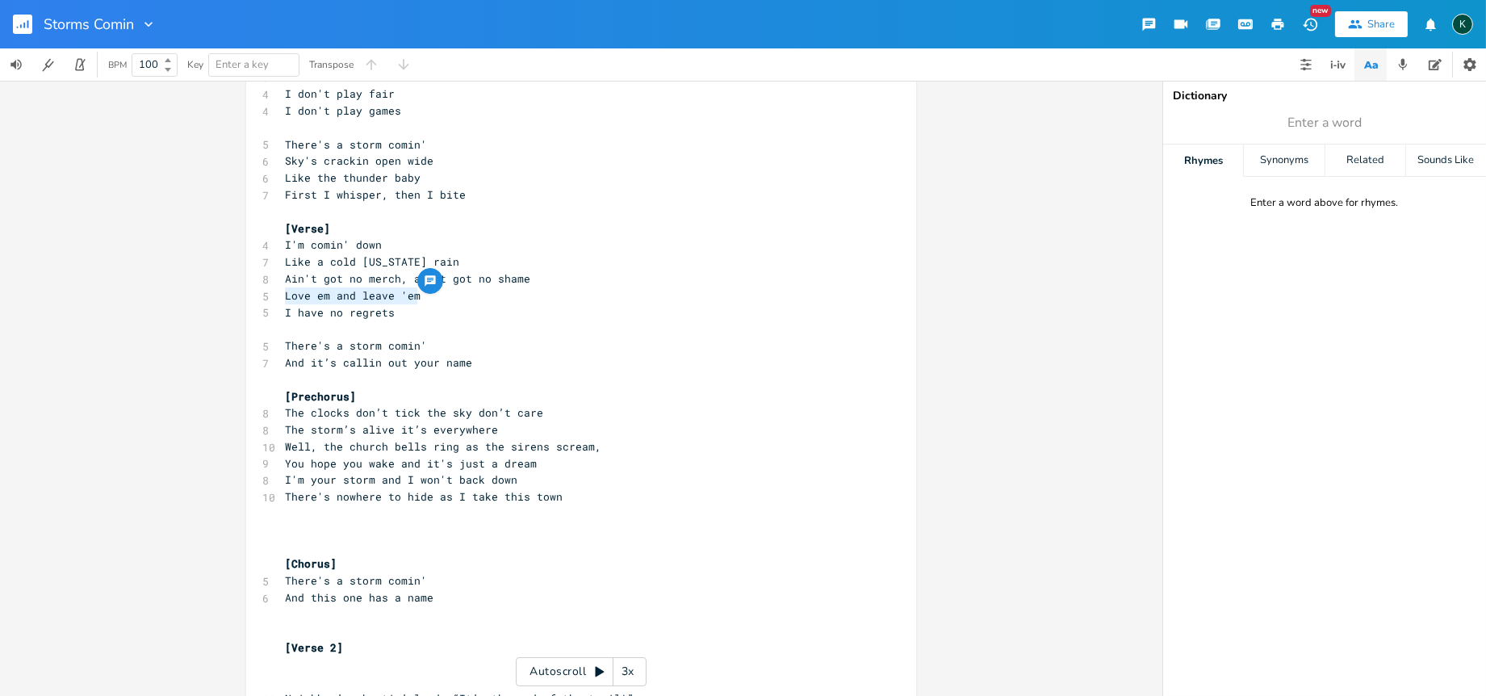
drag, startPoint x: 414, startPoint y: 296, endPoint x: 278, endPoint y: 299, distance: 135.6
click at [282, 299] on pre "Love em and leave 'em" at bounding box center [573, 295] width 583 height 17
type textarea "[PERSON_NAME] if you want, I'll take your bet"
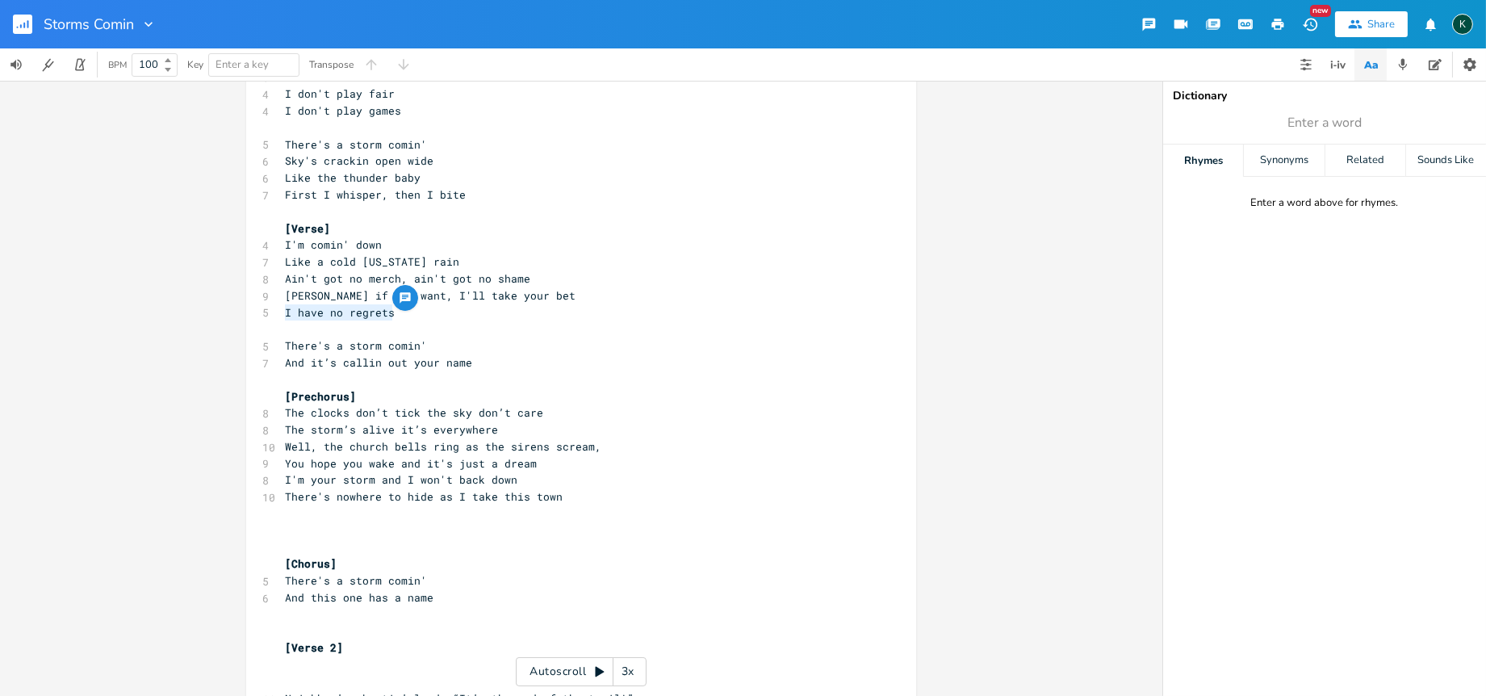
drag, startPoint x: 386, startPoint y: 312, endPoint x: 254, endPoint y: 316, distance: 131.6
click at [254, 316] on div "I have no regrets x [Verse 1] 11 Well, the sky's turnin' dark like the midnight…" at bounding box center [581, 628] width 670 height 1612
type textarea "Chew you up"
type textarea ", spit you out with no ree"
type textarea "gret"
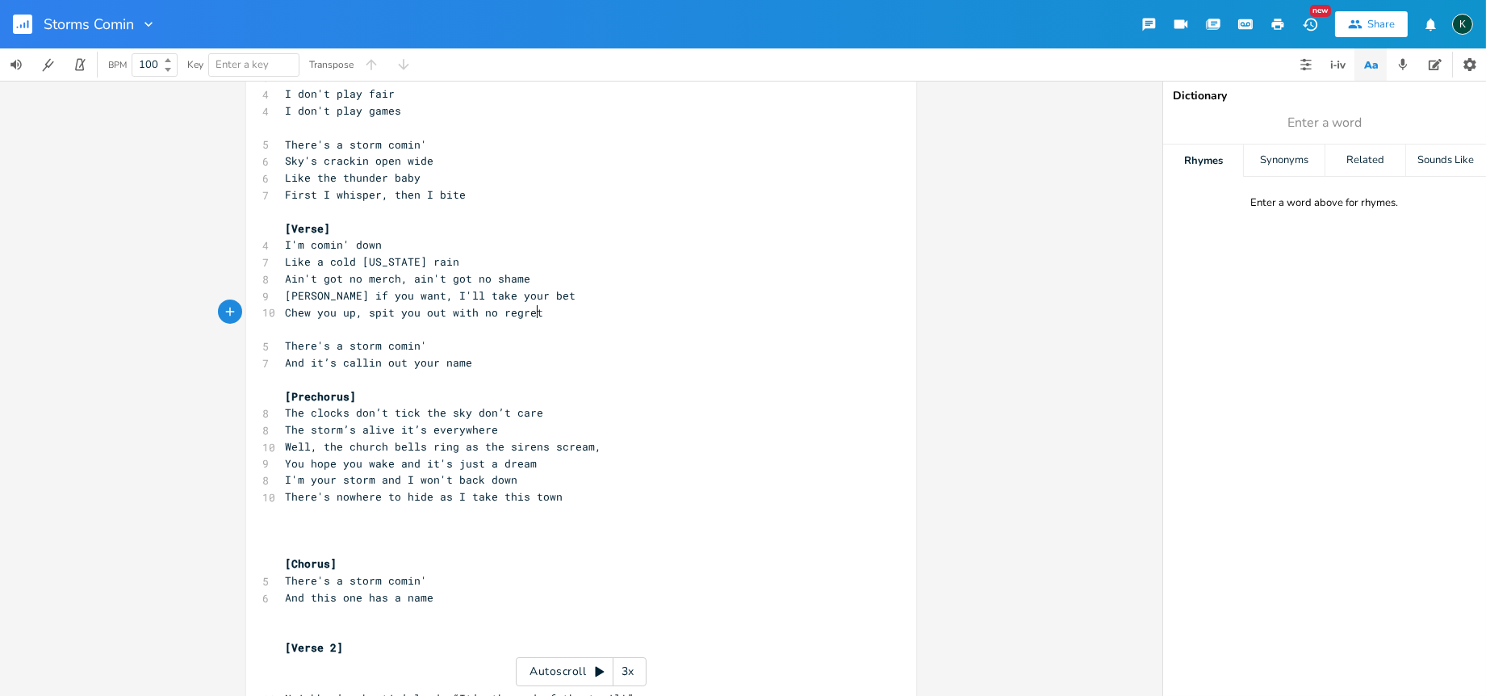
scroll to position [0, 19]
click at [302, 338] on span "There's a storm comin'" at bounding box center [356, 345] width 142 height 15
click at [285, 261] on span "Like a cold [US_STATE] rain" at bounding box center [372, 261] width 174 height 15
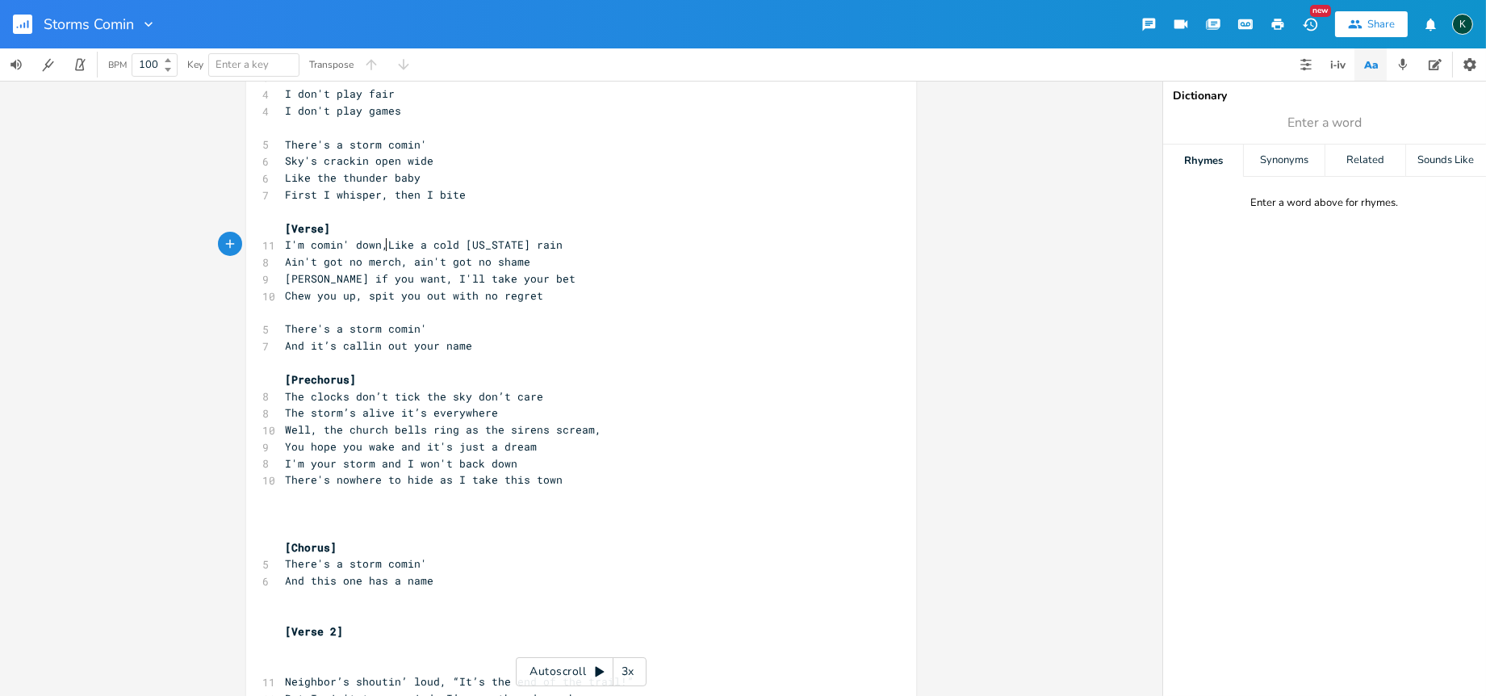
type textarea ","
click at [392, 255] on span "Ain't got no merch, ain't got no shame" at bounding box center [407, 261] width 245 height 15
type textarea "y"
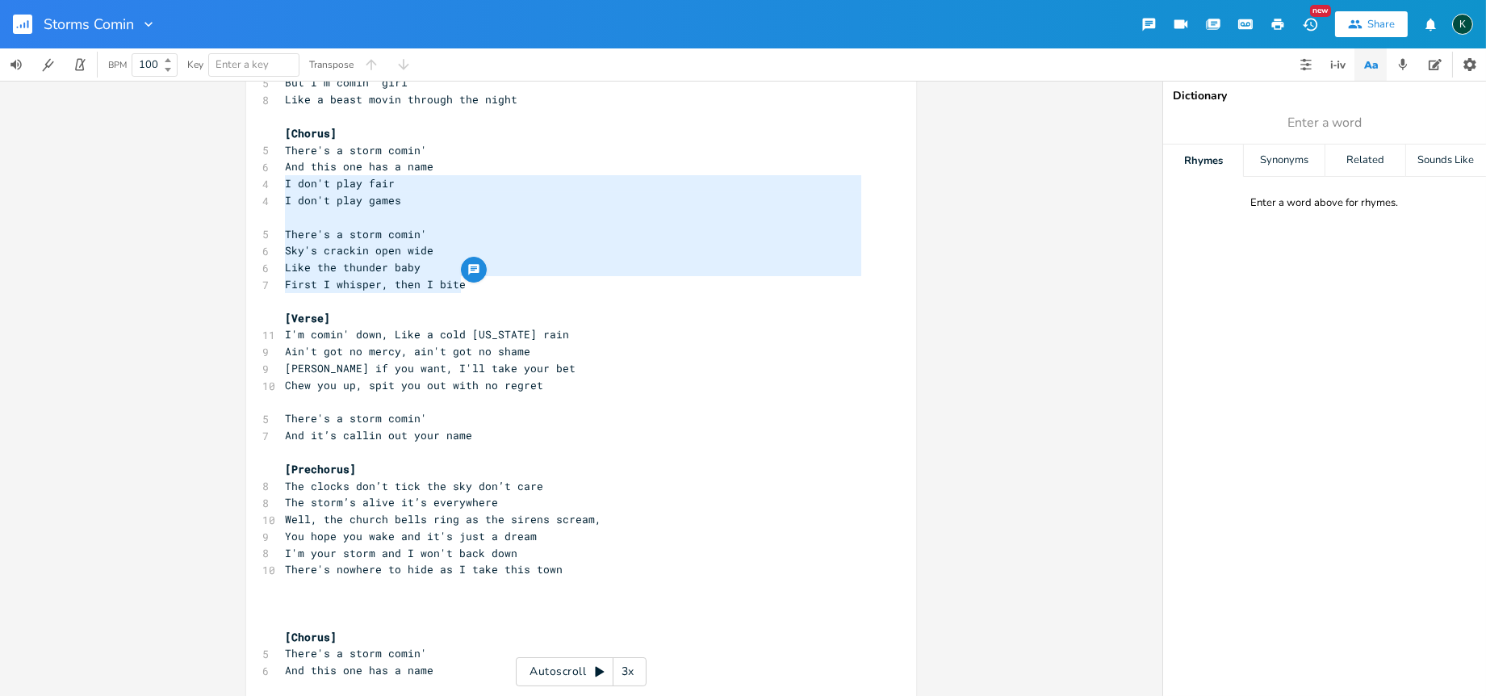
drag, startPoint x: 463, startPoint y: 281, endPoint x: 262, endPoint y: 182, distance: 224.1
type textarea "​I don't play fair I don't play games There's a storm comin' Sky's crackin open…"
click at [282, 404] on pre "​" at bounding box center [573, 402] width 583 height 17
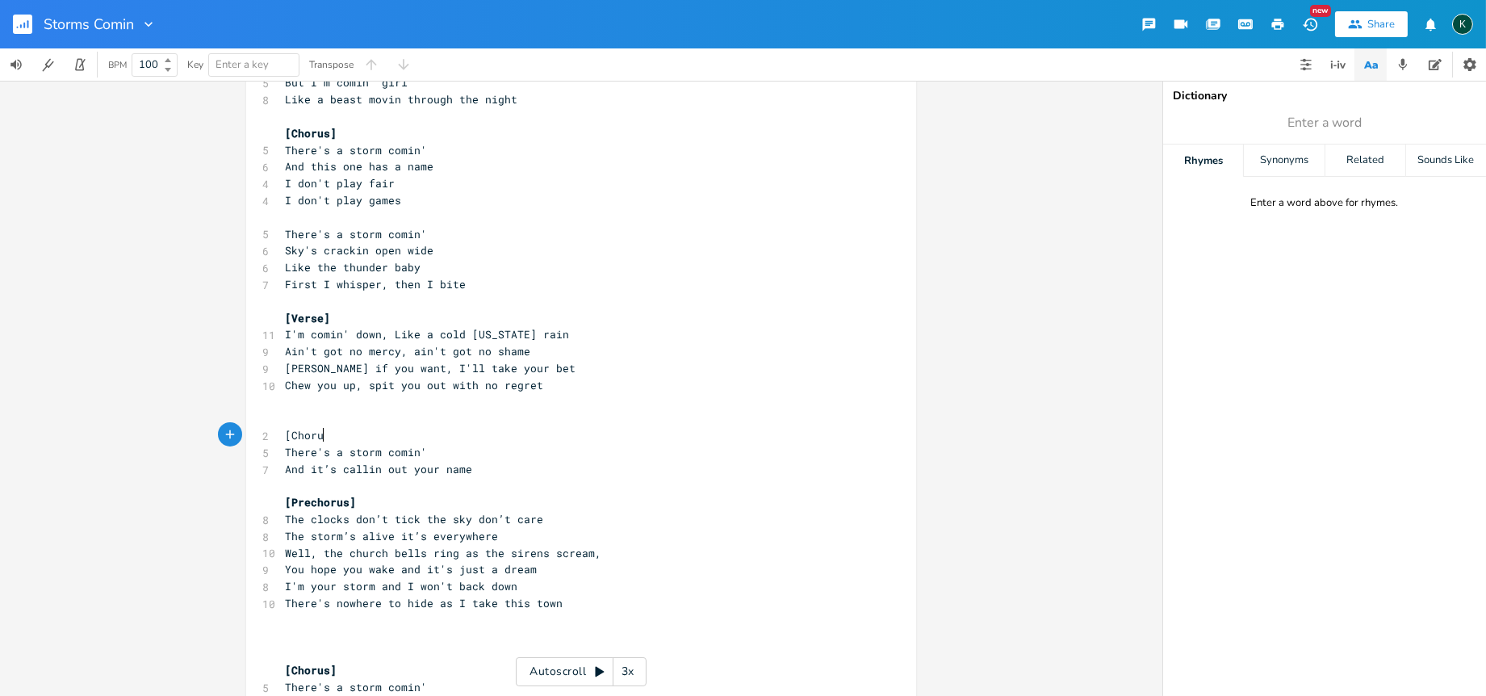
scroll to position [0, 37]
type textarea "[Chorus]"
click at [469, 470] on pre "And it’s callin out your name" at bounding box center [573, 469] width 583 height 17
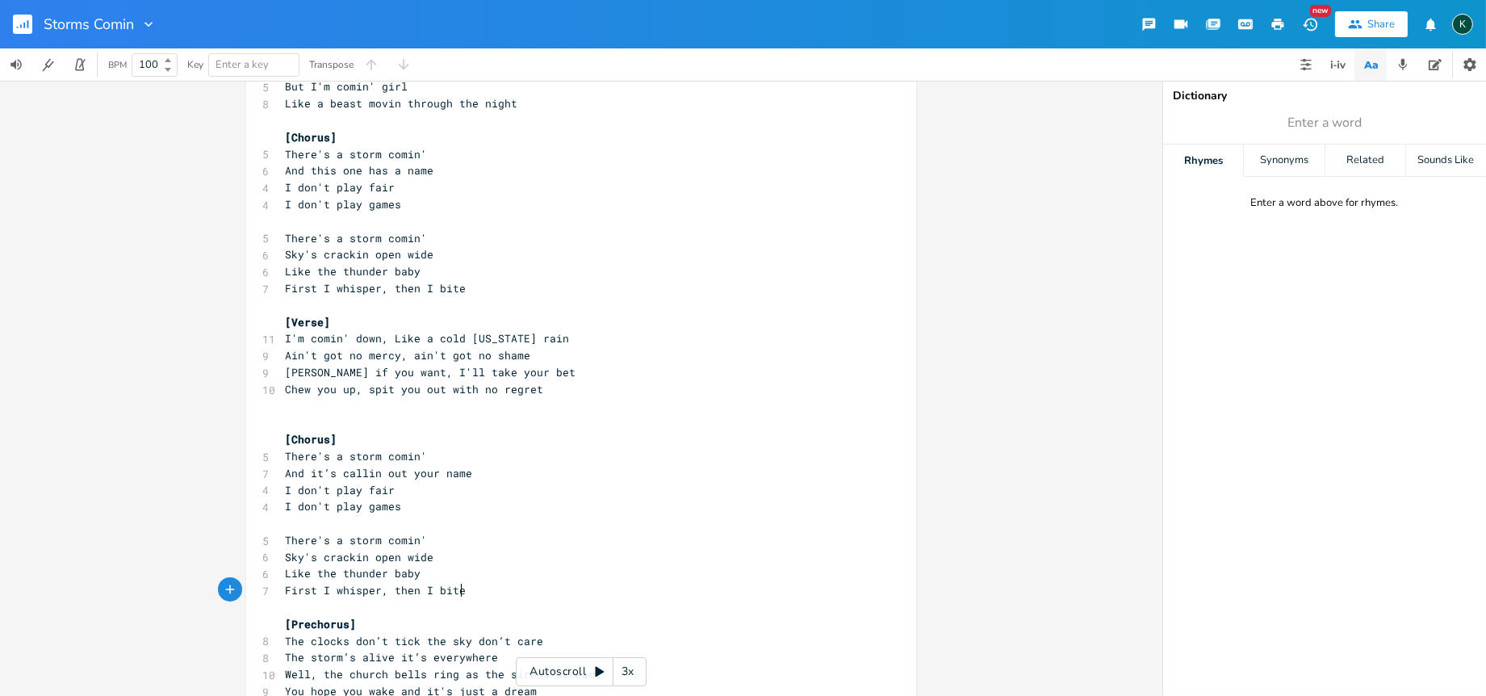
scroll to position [269, 0]
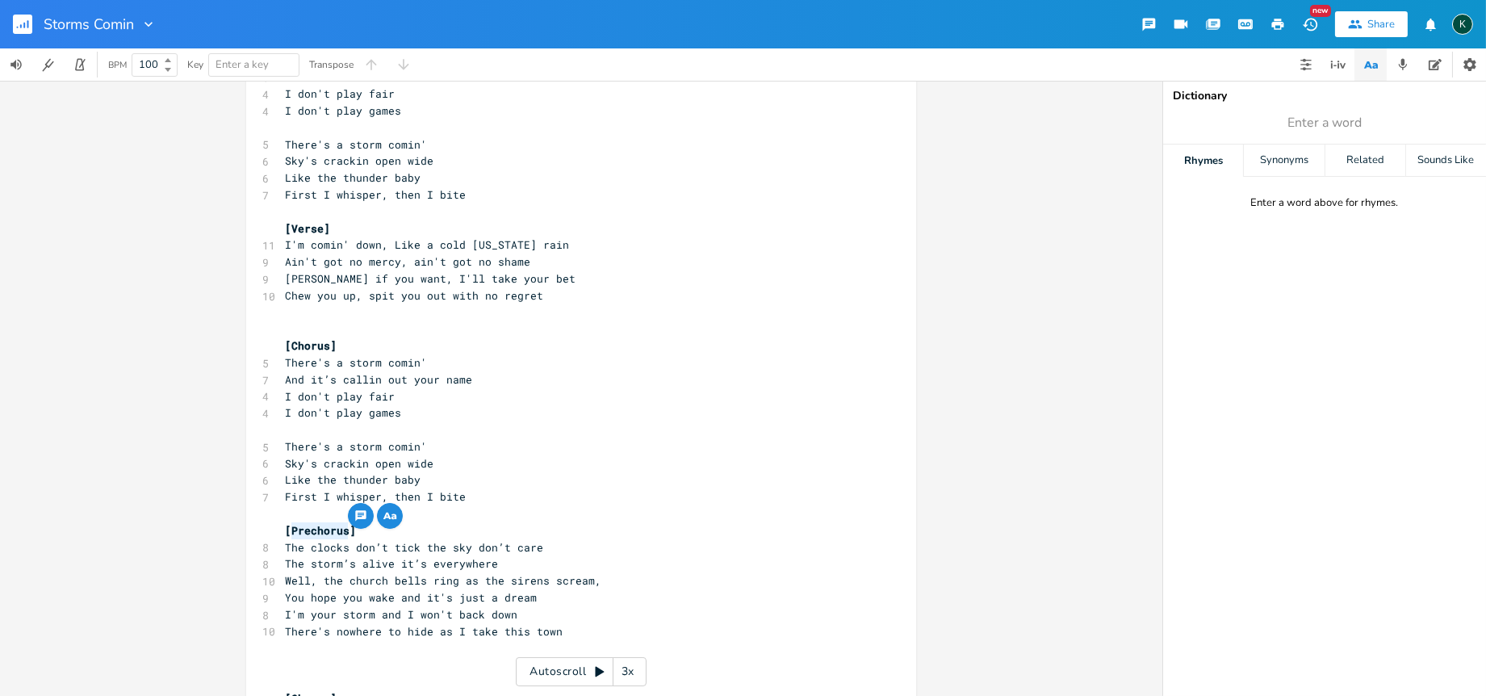
drag, startPoint x: 343, startPoint y: 533, endPoint x: 318, endPoint y: 432, distance: 103.9
click at [286, 528] on span "[Prechorus]" at bounding box center [320, 530] width 71 height 15
type textarea "Verse"
click at [460, 565] on span "The storm’s alive it’s everywhere" at bounding box center [391, 563] width 213 height 15
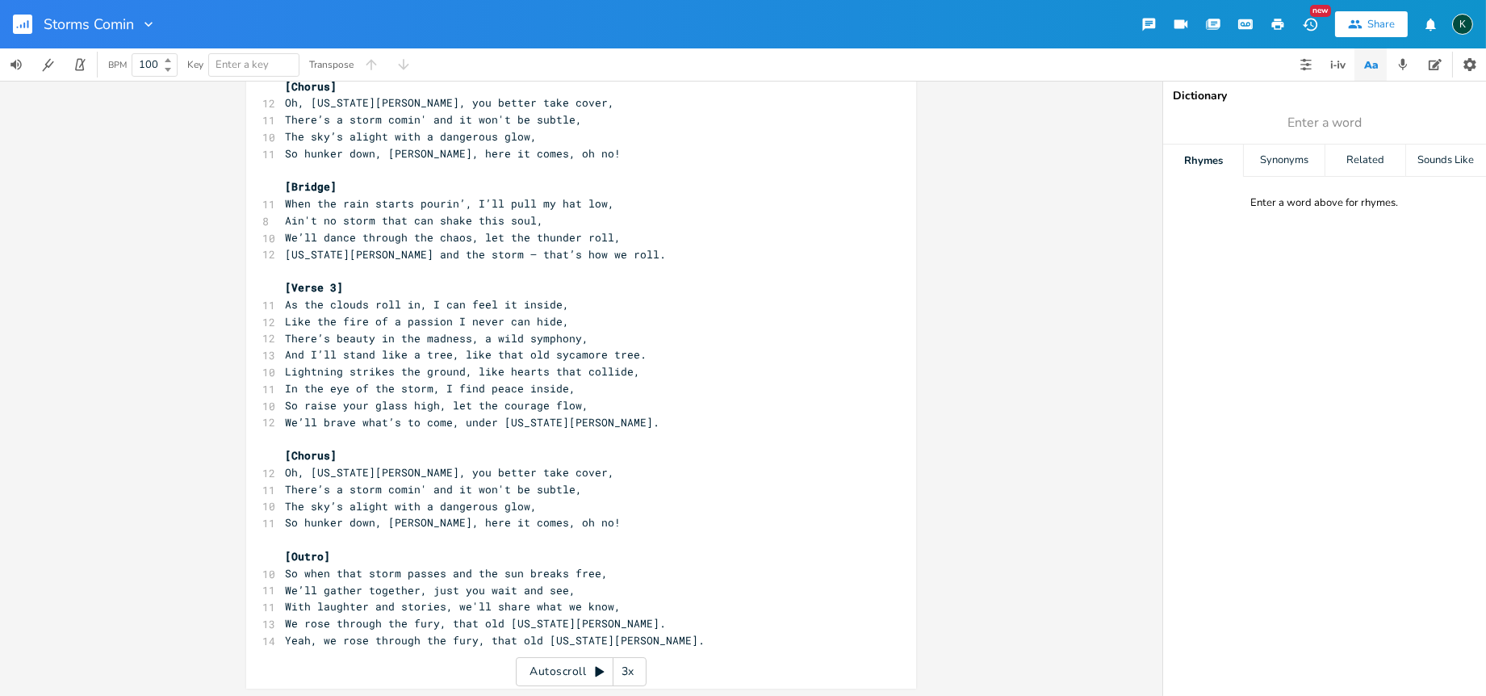
scroll to position [1151, 0]
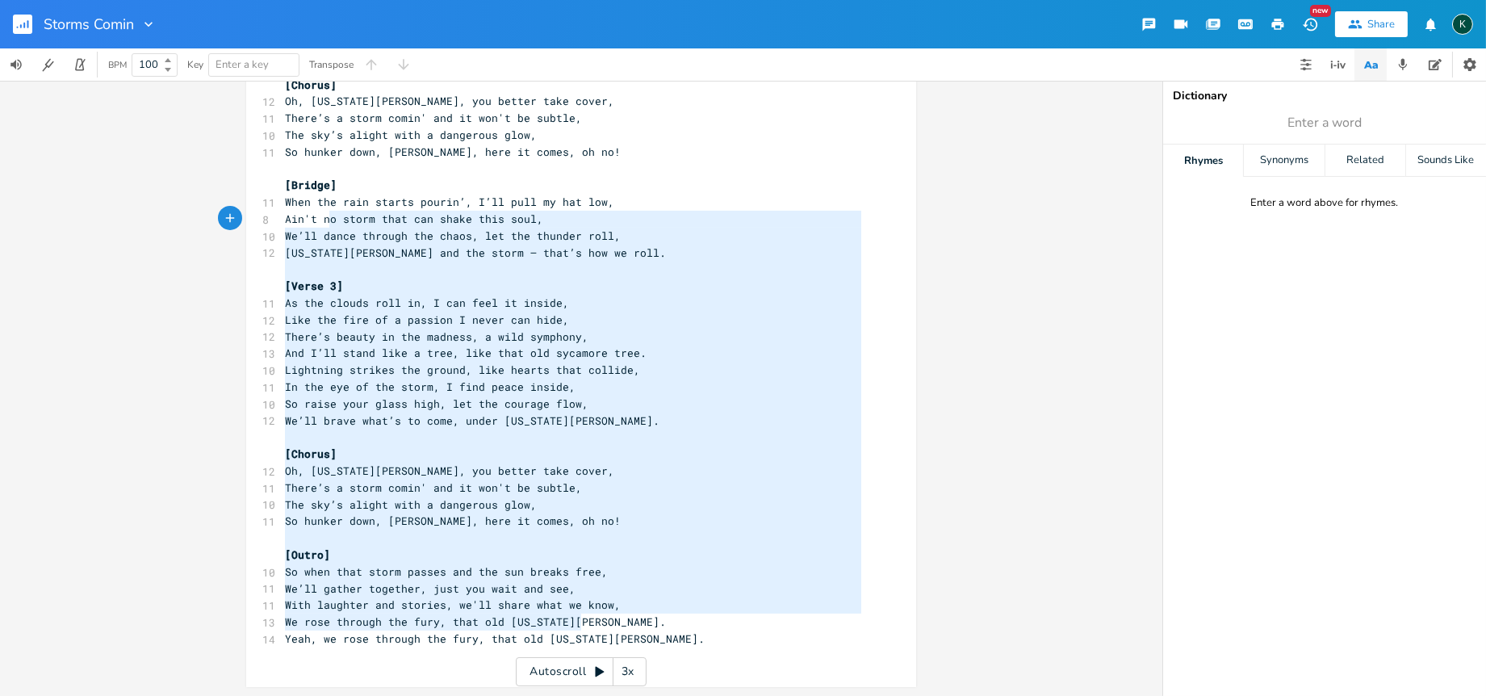
type textarea "no storm that can shake this soul, We’ll dance through the chaos, let the thund…"
drag, startPoint x: 638, startPoint y: 629, endPoint x: 310, endPoint y: 211, distance: 531.1
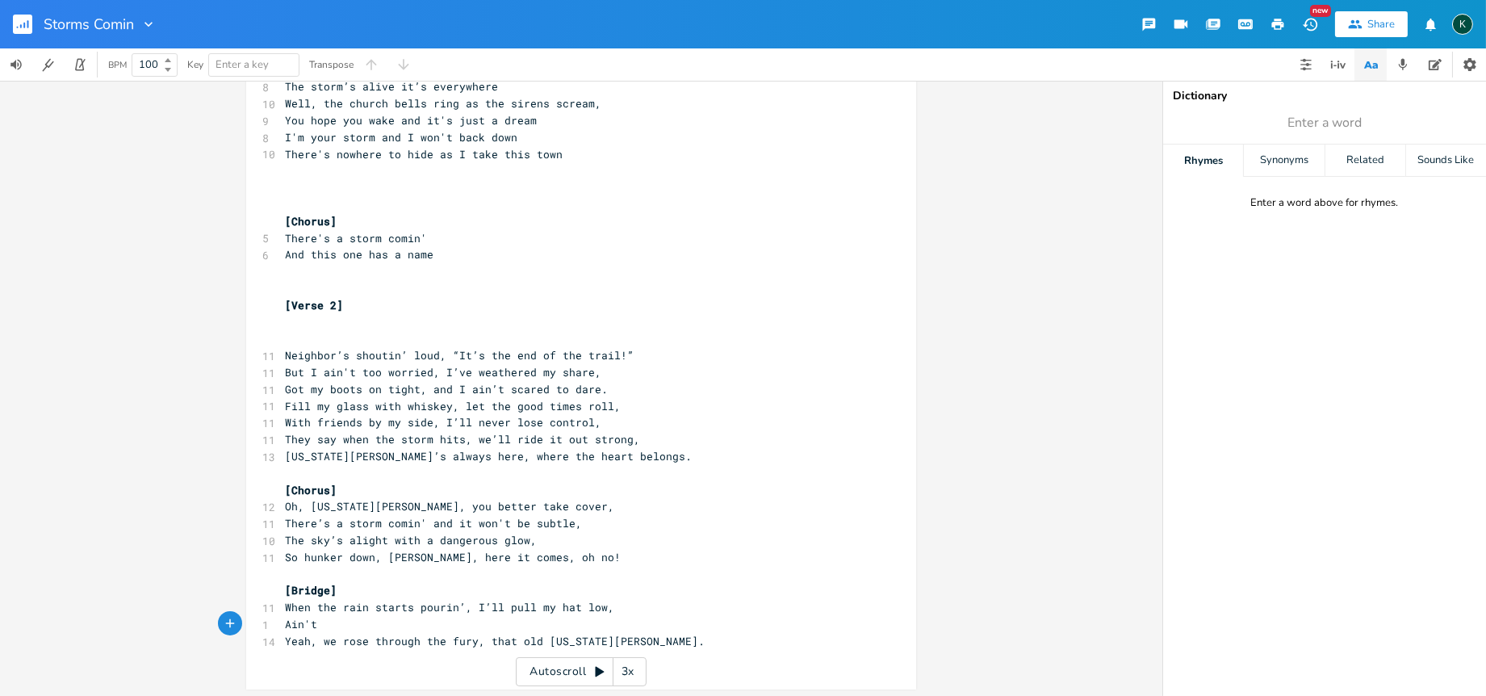
scroll to position [748, 0]
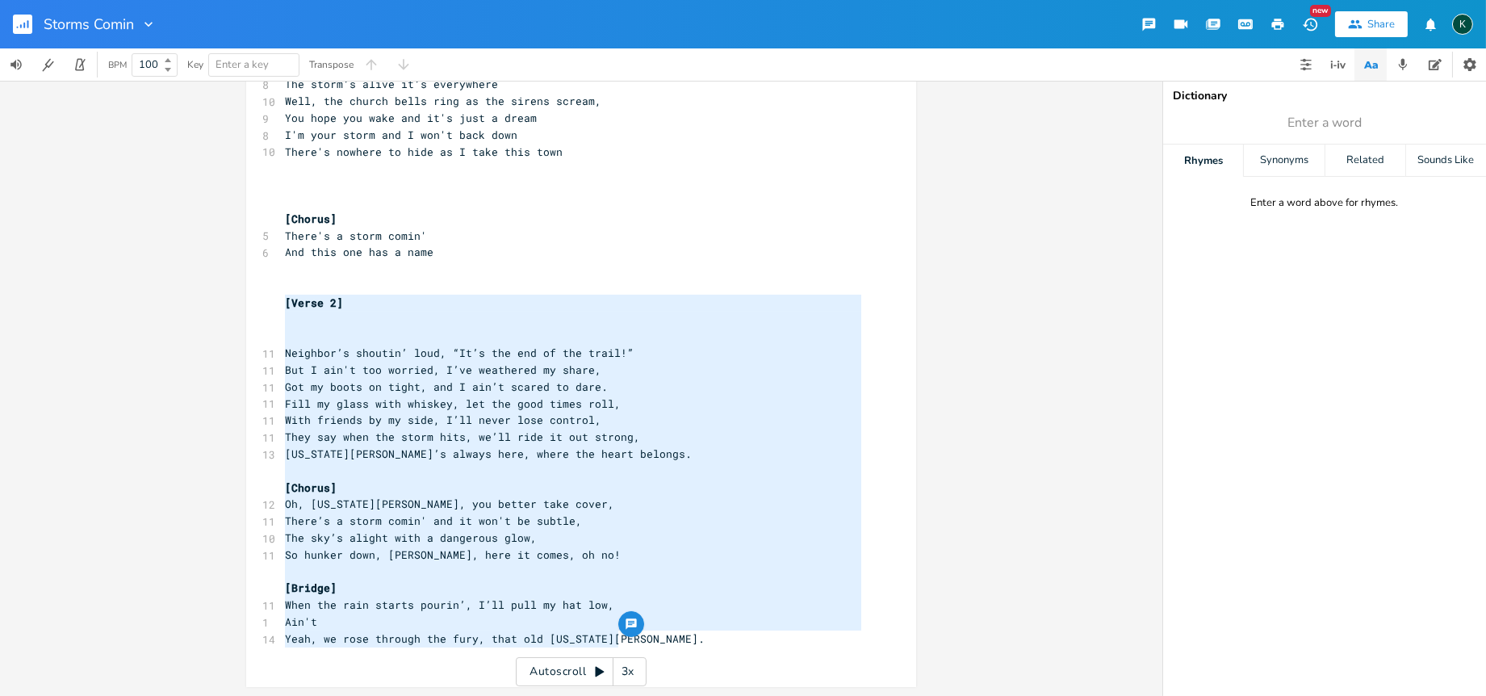
type textarea "[Verse 2] Neighbor’s shoutin’ loud, “It’s the end of the trail!” But I ain't to…"
drag, startPoint x: 622, startPoint y: 640, endPoint x: 248, endPoint y: 291, distance: 511.6
click at [248, 291] on div "[Verse 2] Neighbor’s shoutin’ loud, “It’s the end of the trail!” But I ain't to…" at bounding box center [581, 14] width 670 height 1344
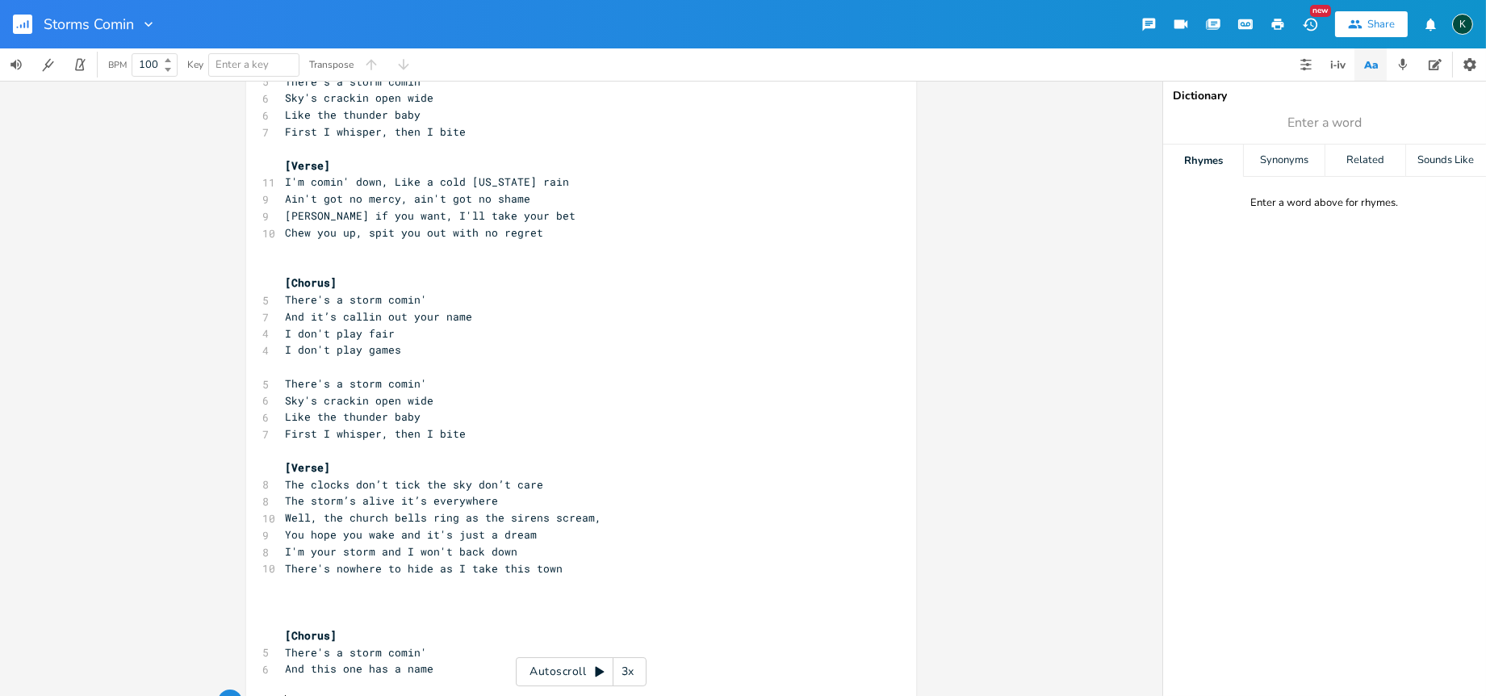
scroll to position [395, 0]
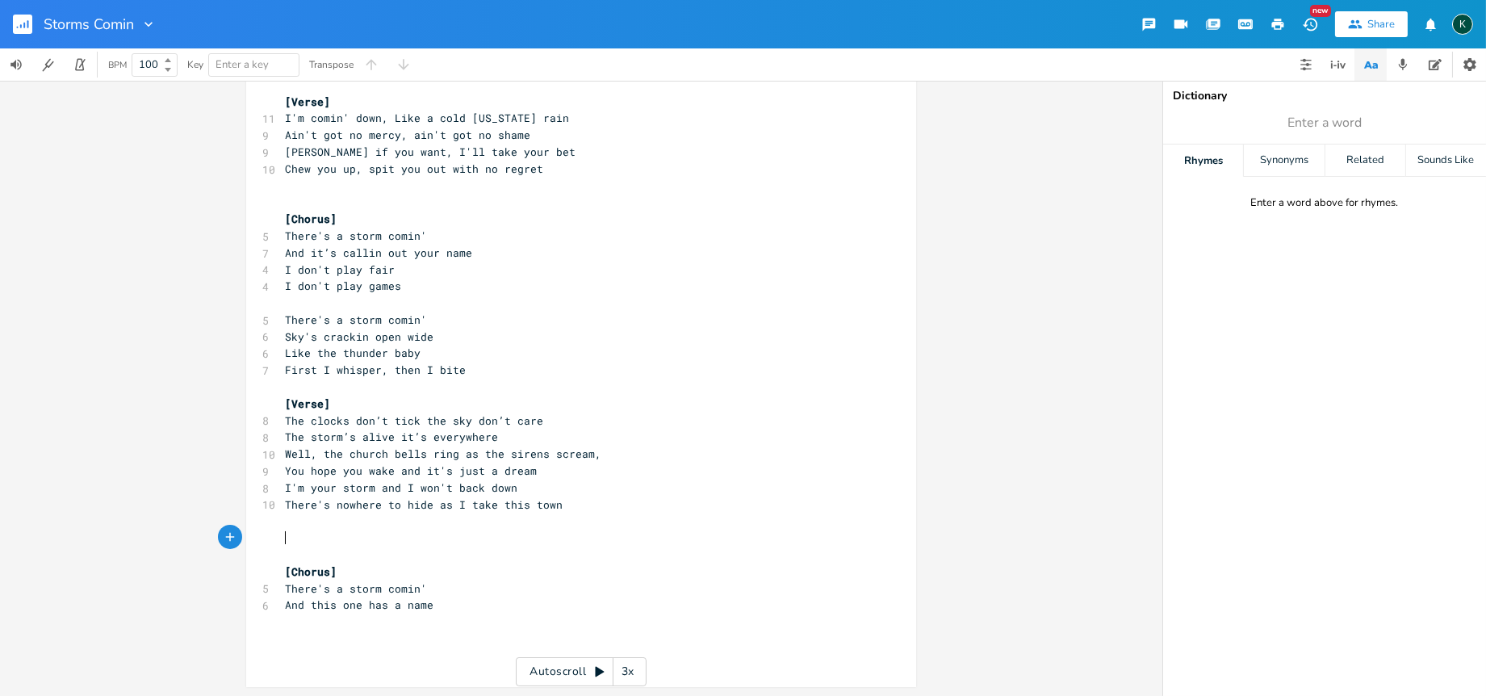
click at [328, 538] on pre "​" at bounding box center [573, 537] width 583 height 17
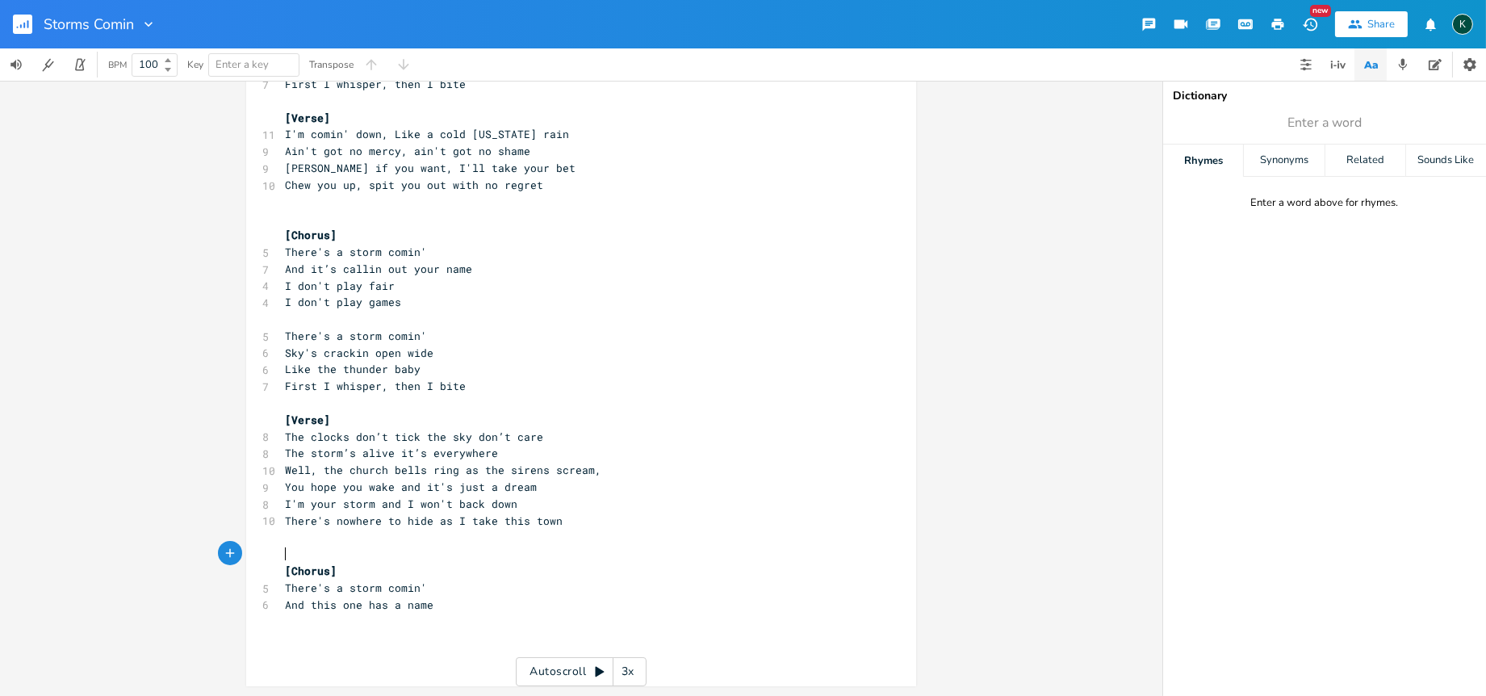
scroll to position [379, 0]
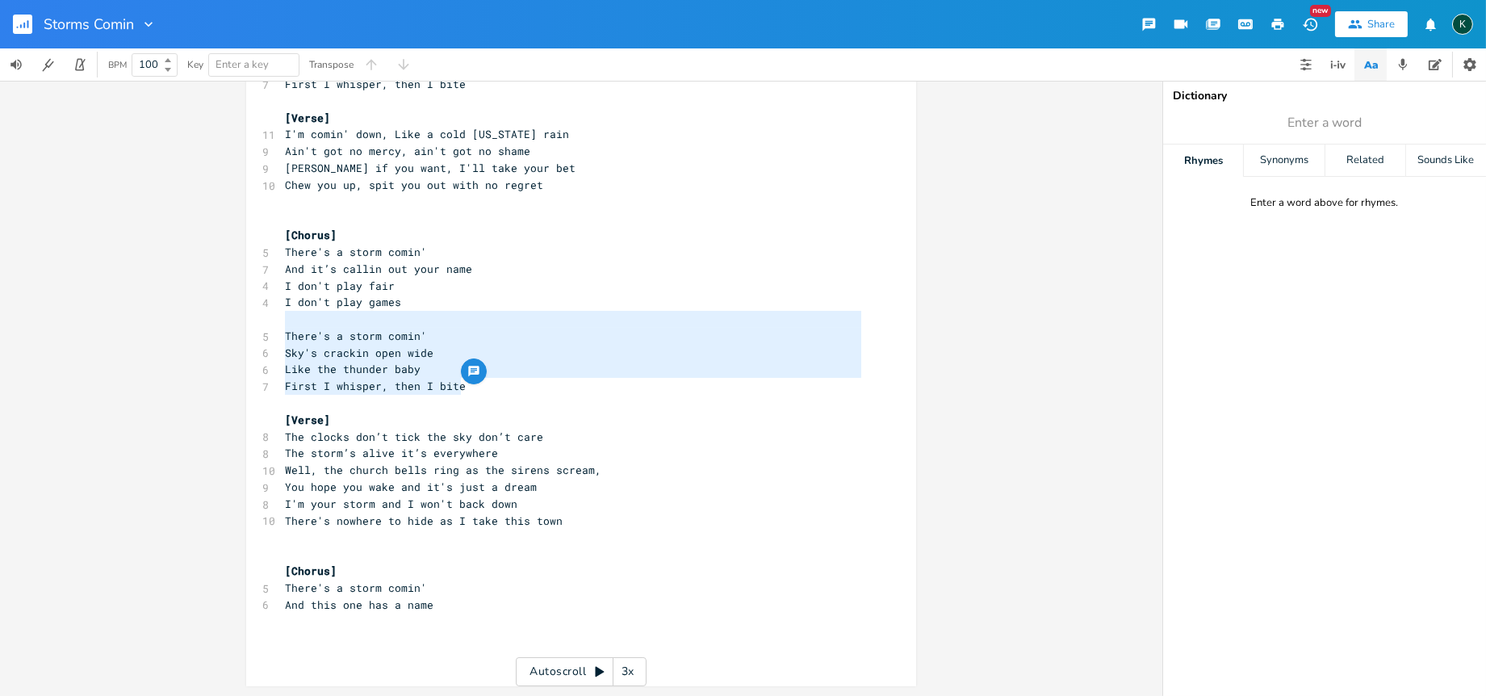
drag, startPoint x: 477, startPoint y: 390, endPoint x: 255, endPoint y: 320, distance: 232.5
click at [255, 320] on div "There's a storm comin' Sky's crackin open wide Like the thunder baby First I wh…" at bounding box center [581, 198] width 670 height 975
type textarea "There's a storm comin' Sky's crackin open wide Like the thunder baby First I wh…"
click at [384, 337] on span "There's a storm comin'" at bounding box center [356, 335] width 142 height 15
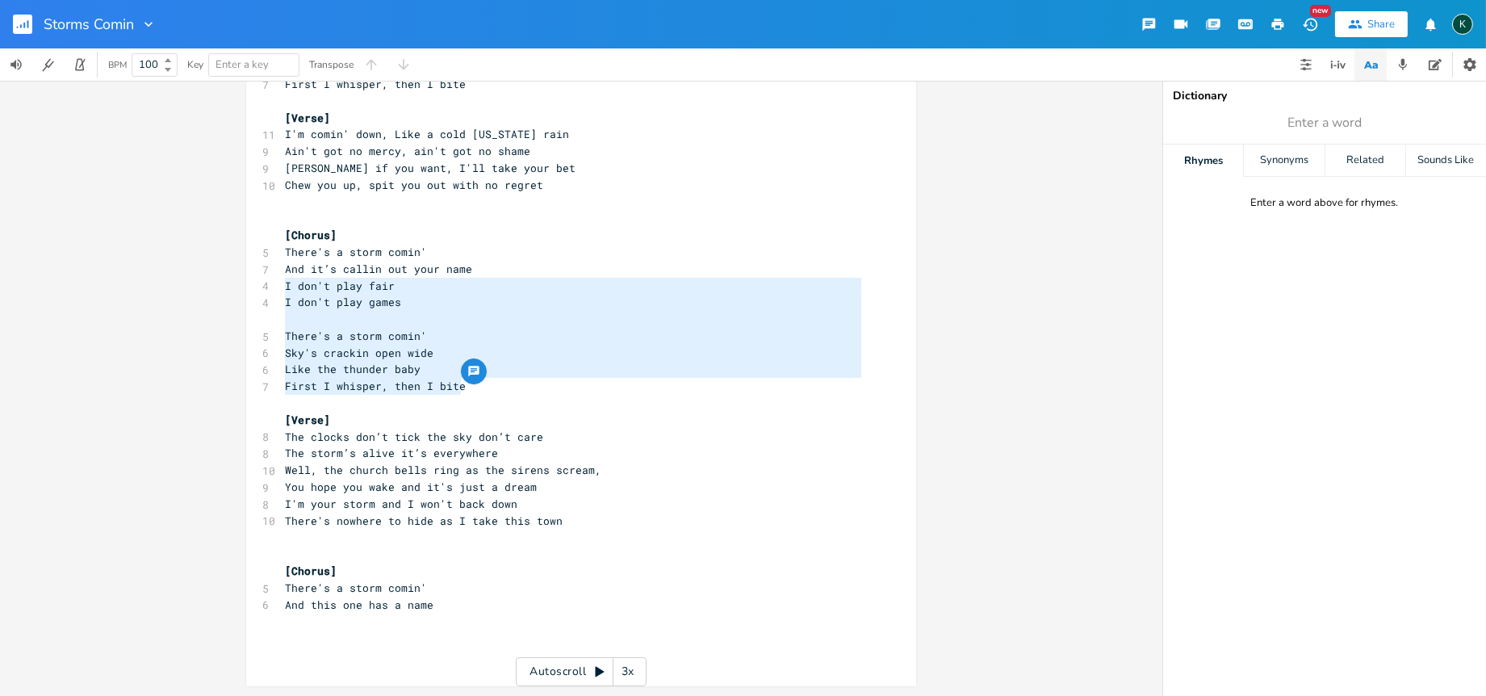
drag, startPoint x: 489, startPoint y: 390, endPoint x: 254, endPoint y: 286, distance: 256.9
click at [254, 286] on div "I don't play fair I don't play games There's a storm comin' Sky's crackin open …" at bounding box center [581, 198] width 670 height 975
type textarea "​I don't play fair I don't play games There's a storm comin' Sky's crackin open…"
click at [433, 602] on pre "And this one has a name" at bounding box center [573, 604] width 583 height 17
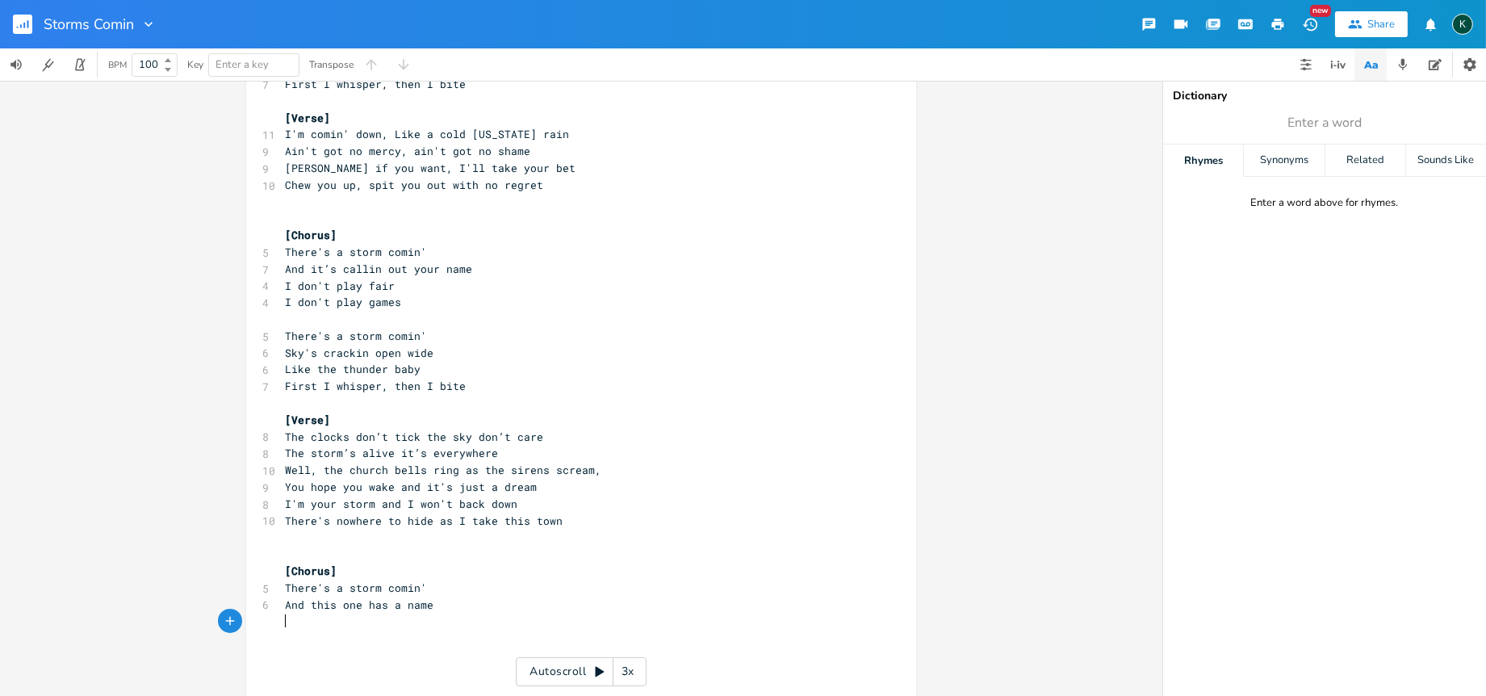
paste textarea "First I whisper, then I bite"
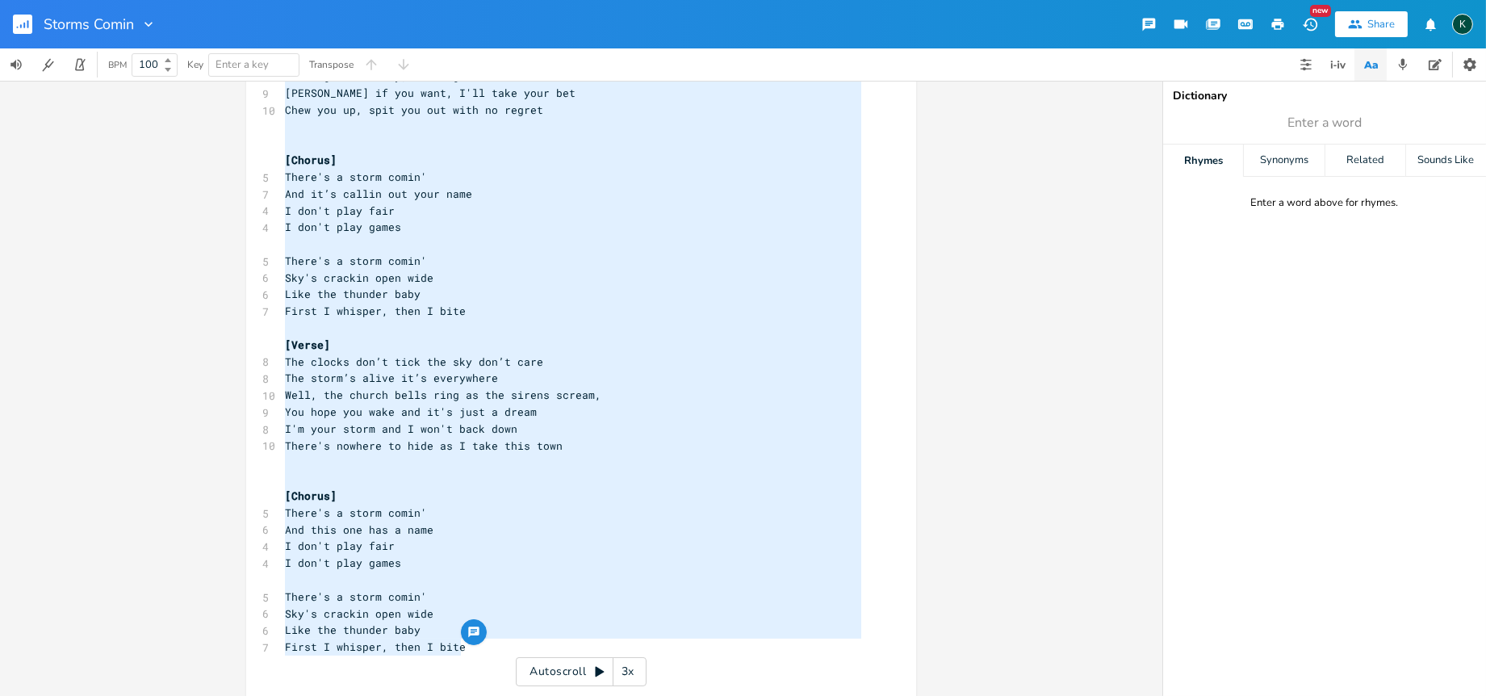
type textarea "[Verse] I'm comin' down, Like a cold [US_STATE] rain Ain't got no mercy, ain't …"
drag, startPoint x: 471, startPoint y: 650, endPoint x: 278, endPoint y: 48, distance: 631.6
click at [276, 44] on div "Storms Comin New Share K BPM 100 Key Enter a key Transpose [Verse] I'm comin' d…" at bounding box center [743, 348] width 1486 height 696
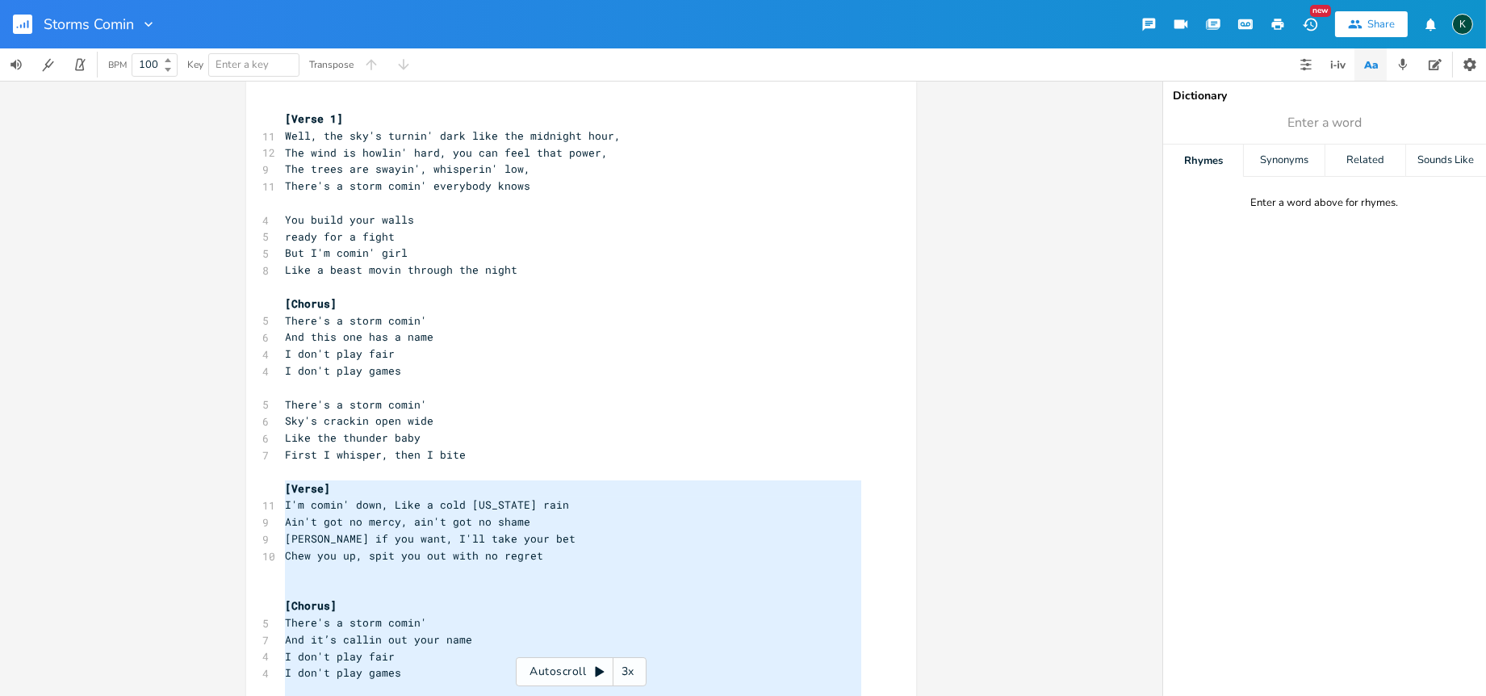
scroll to position [0, 0]
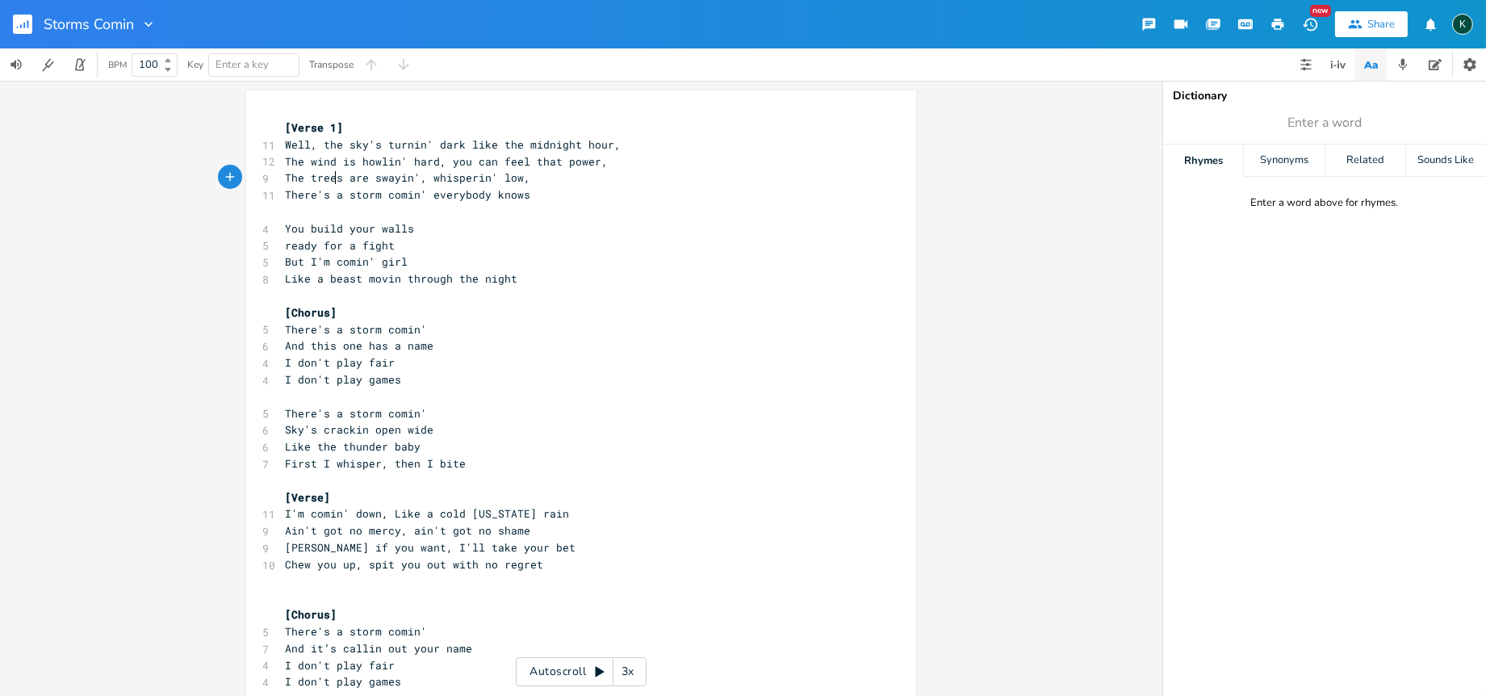
click at [328, 186] on div "[Verse 1] 11 Well, the sky's turnin' dark like the midnight hour, 12 The wind i…" at bounding box center [573, 639] width 583 height 1040
type textarea "[Lorem 0] Ipsu, dol sit'a consec' adip elit sed doeiusmo temp, Inc utla et dolo…"
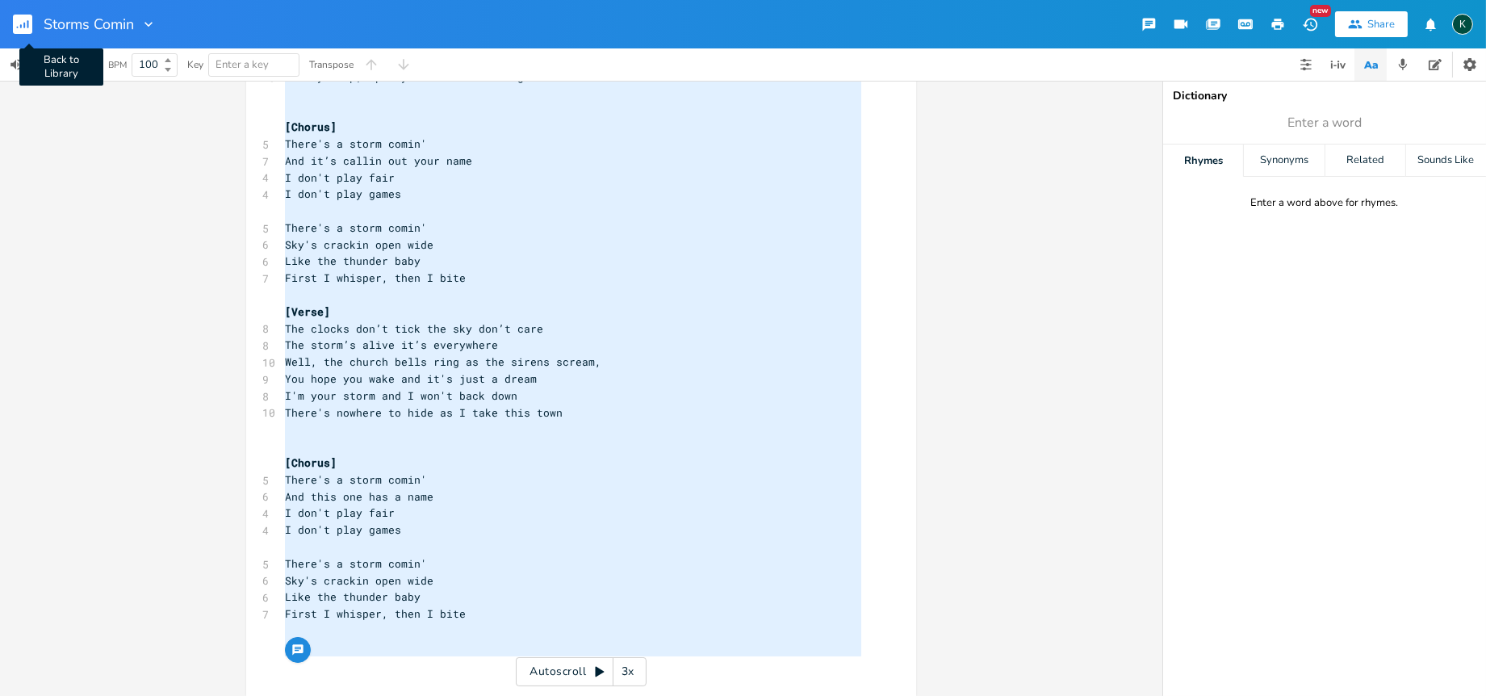
click at [14, 21] on rect "button" at bounding box center [22, 24] width 19 height 19
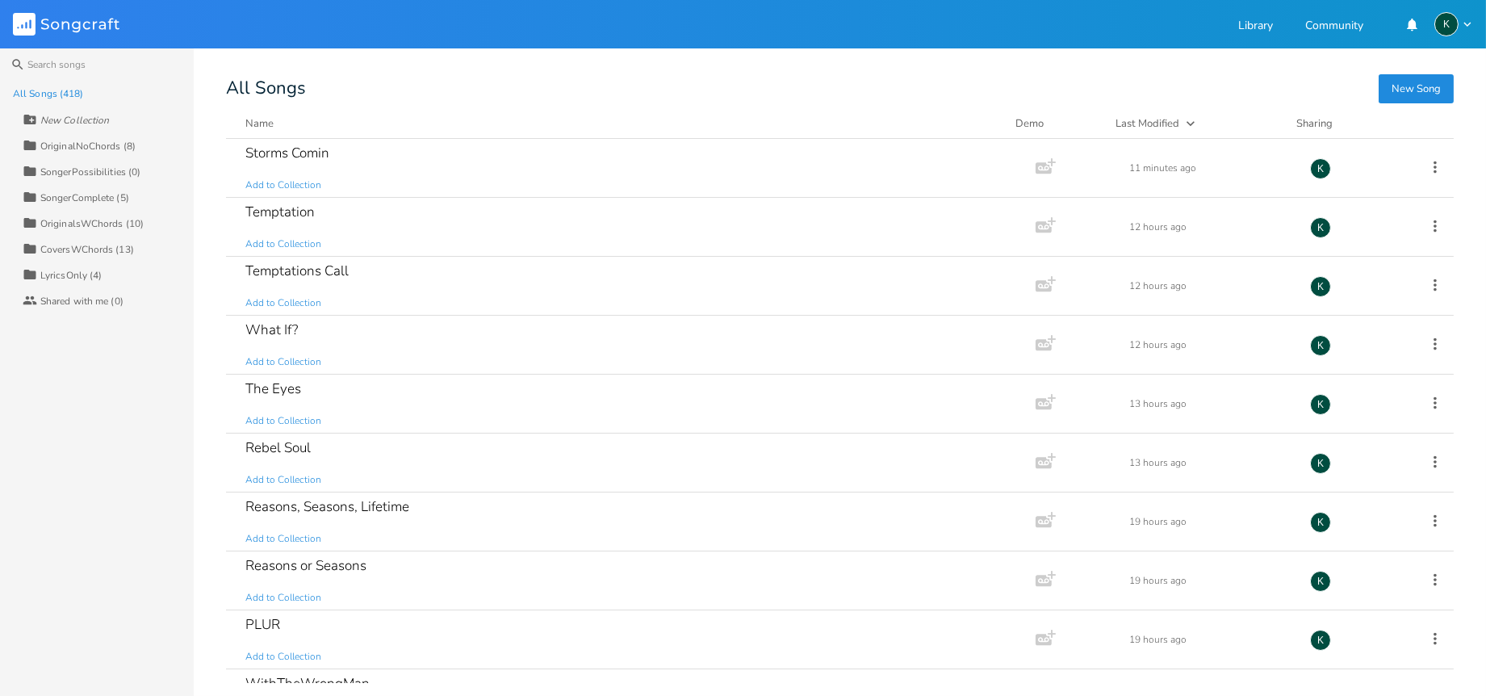
click at [1424, 84] on button "New Song" at bounding box center [1415, 88] width 75 height 29
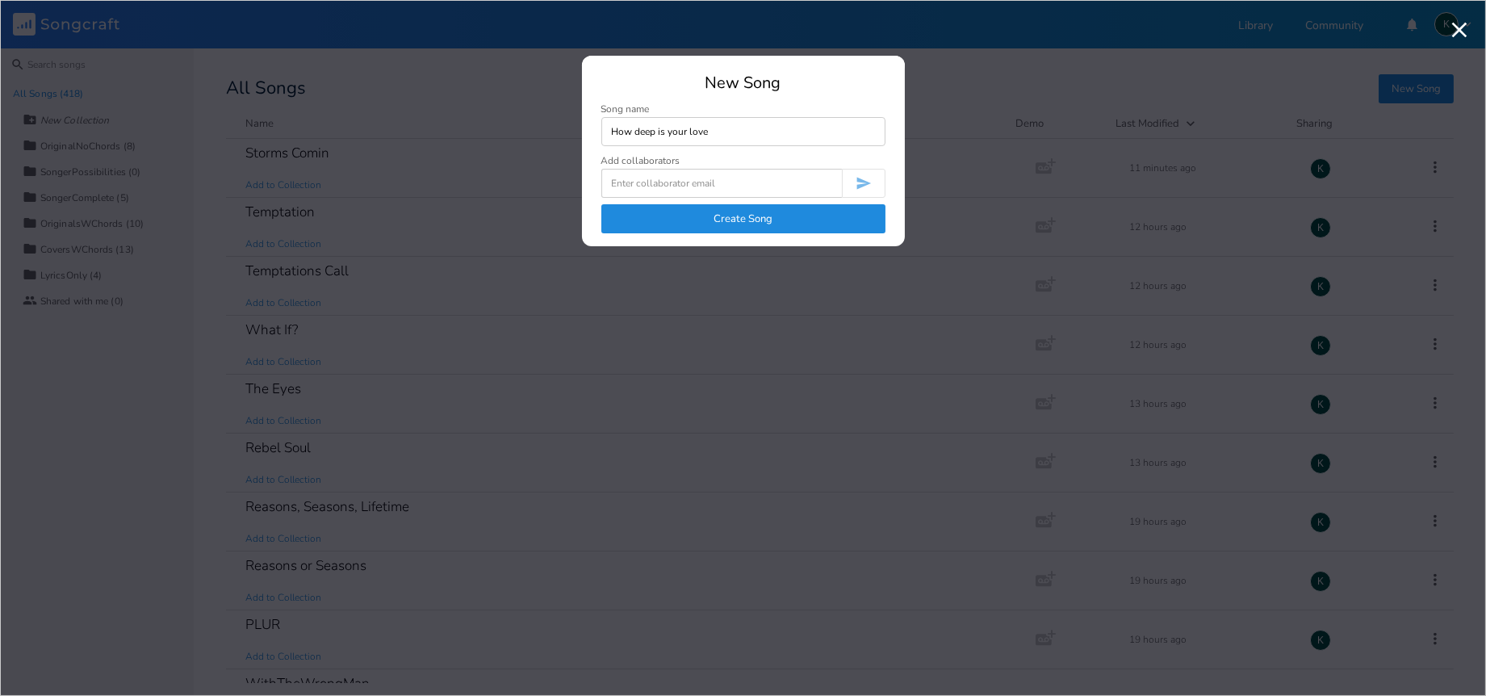
type input "How deep is your love"
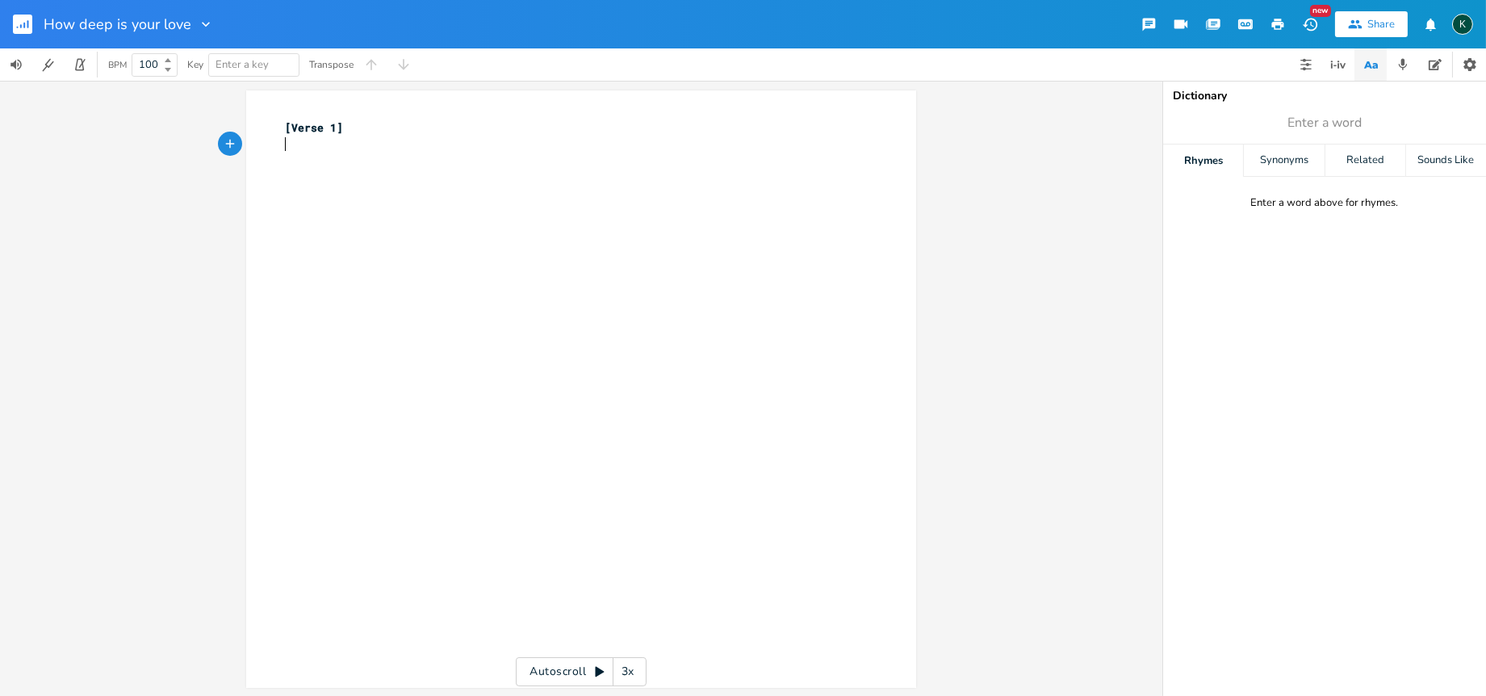
type textarea "[Verse 1]"
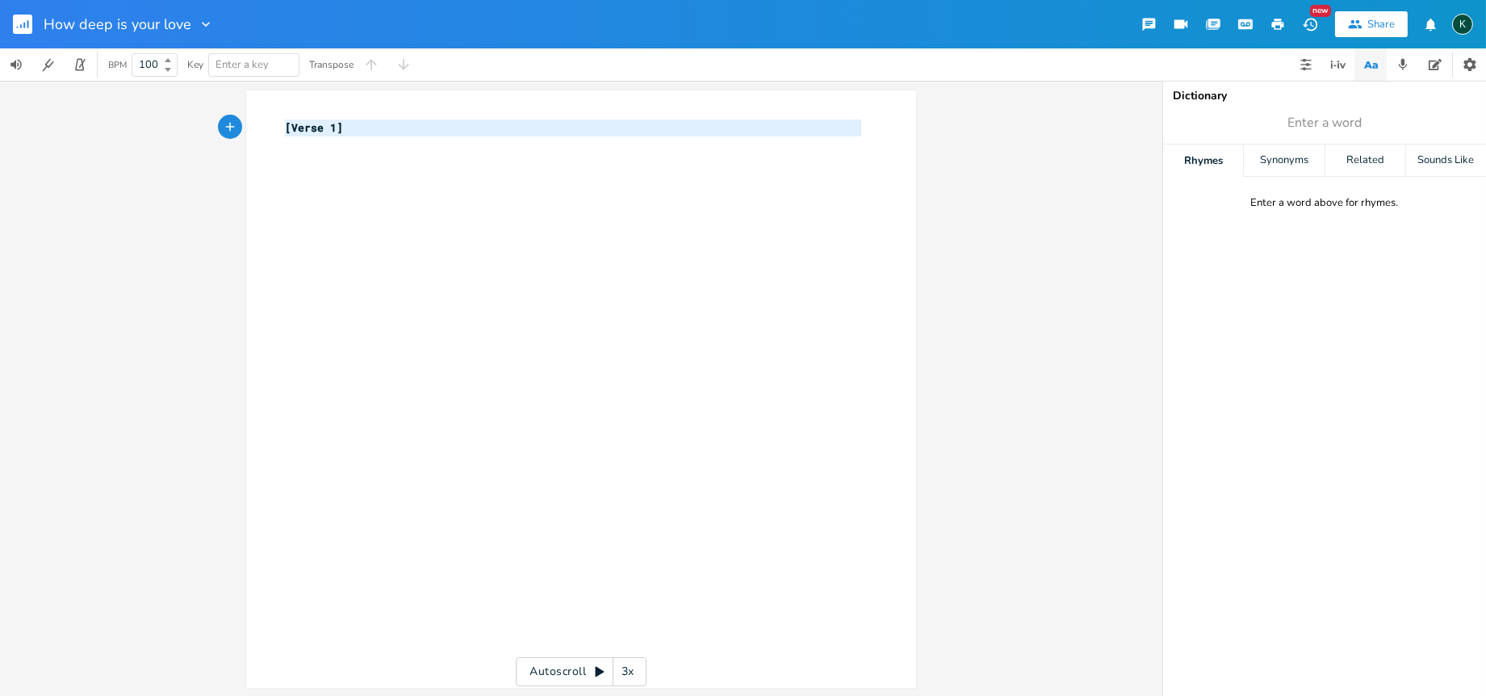
drag, startPoint x: 437, startPoint y: 145, endPoint x: 238, endPoint y: 135, distance: 198.8
click at [228, 130] on div "[Verse 1] x [Verse 1] ​ Autoscroll 3x" at bounding box center [581, 388] width 1162 height 615
